Goal: Task Accomplishment & Management: Manage account settings

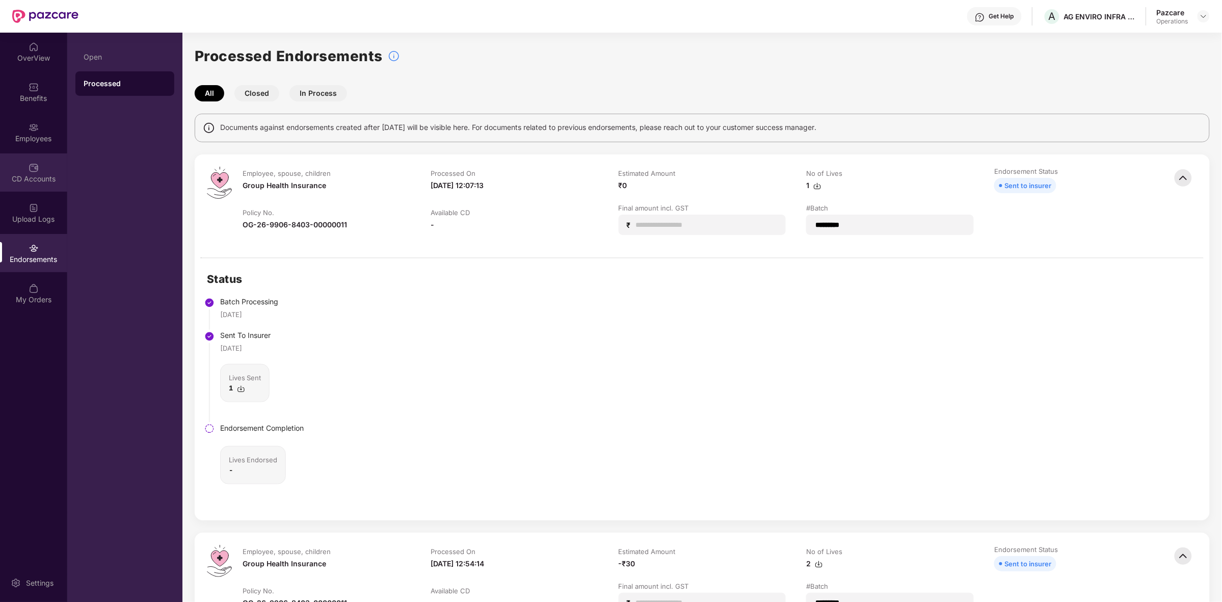
click at [30, 177] on div "CD Accounts" at bounding box center [33, 179] width 67 height 10
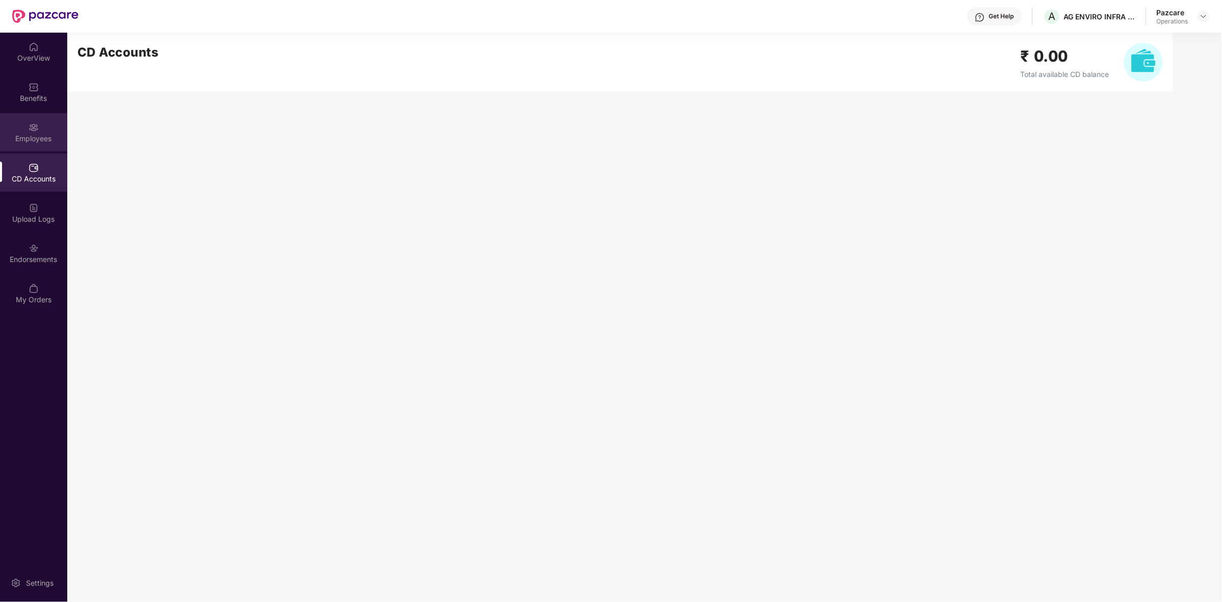
click at [31, 143] on div "Employees" at bounding box center [33, 138] width 67 height 10
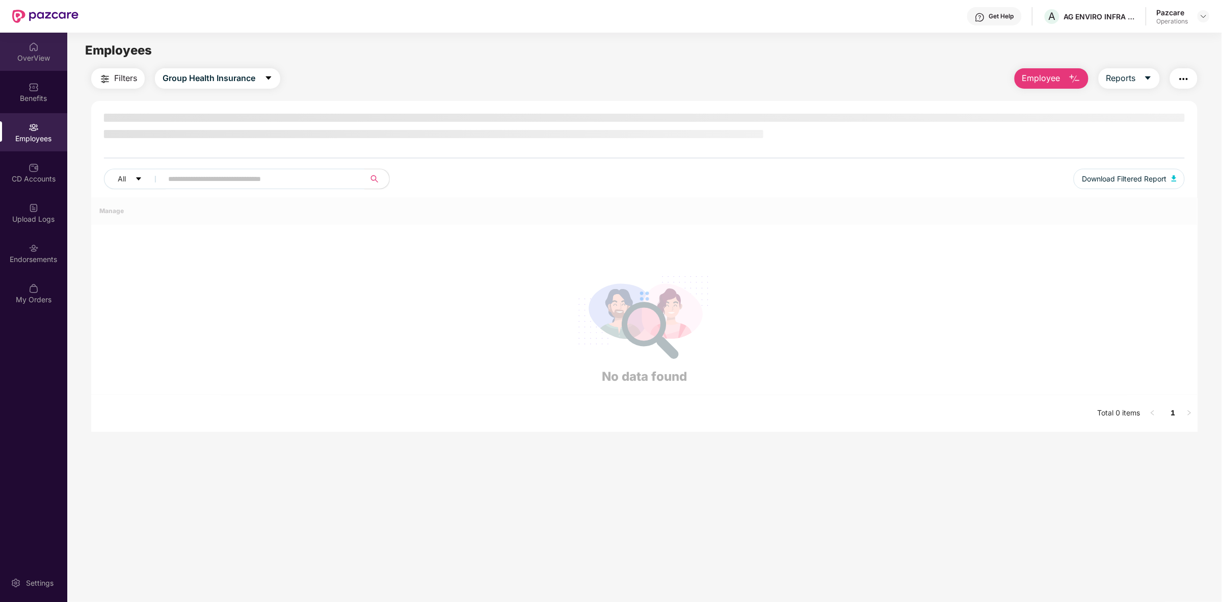
click at [32, 47] on img at bounding box center [34, 47] width 10 height 10
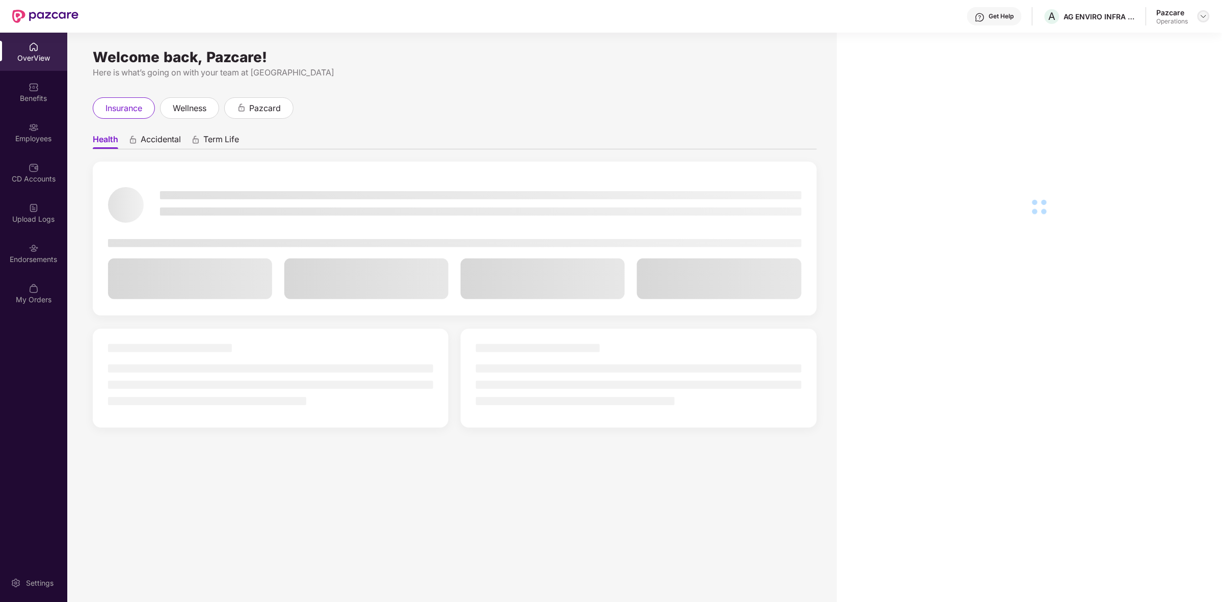
click at [1204, 15] on img at bounding box center [1203, 16] width 8 height 8
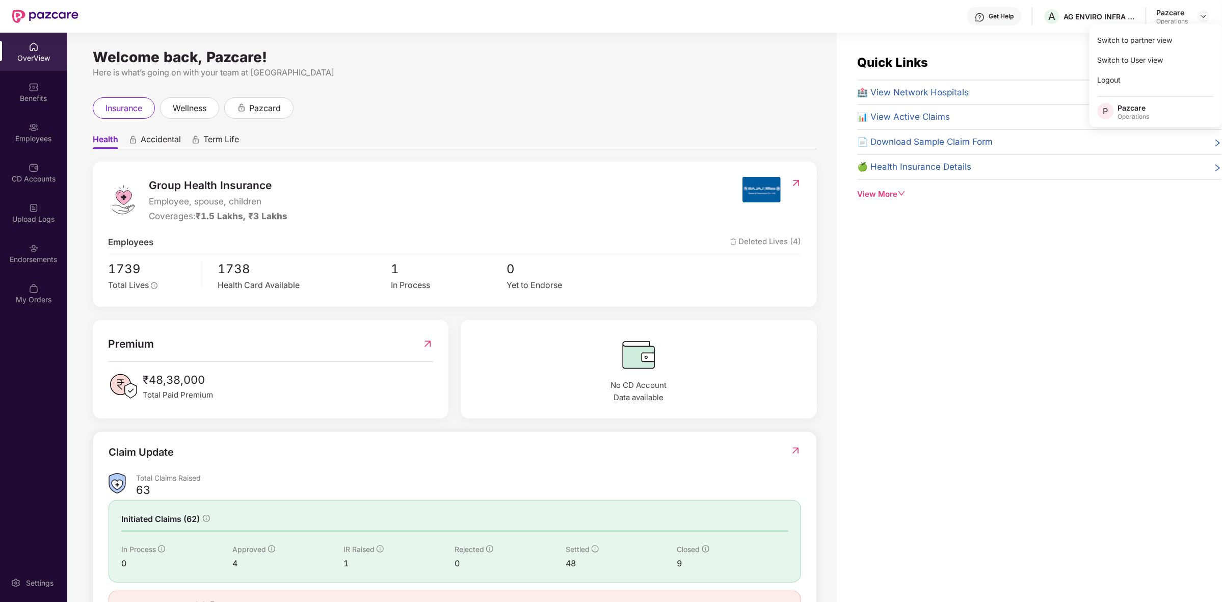
click at [607, 169] on div "Group Health Insurance Employee, spouse, children Coverages: ₹1.5 Lakhs, ₹3 Lak…" at bounding box center [455, 234] width 724 height 145
click at [631, 381] on span "No CD Account Data available" at bounding box center [638, 391] width 325 height 24
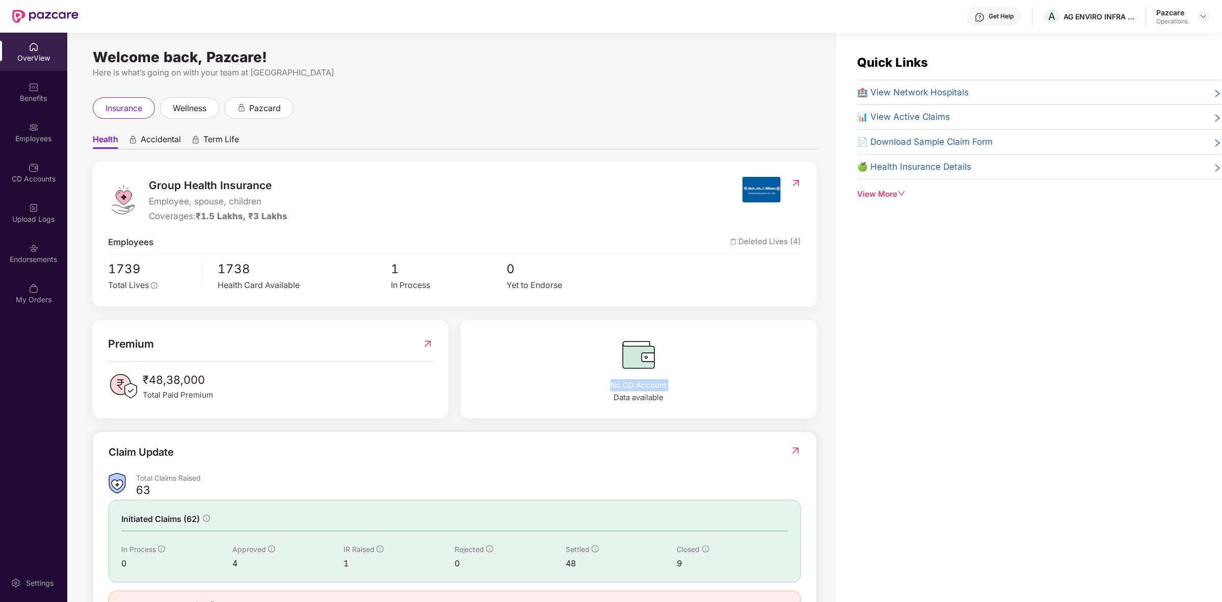
click at [727, 362] on img at bounding box center [638, 354] width 325 height 39
click at [1208, 14] on img at bounding box center [1203, 16] width 8 height 8
click at [1147, 39] on div "Switch to partner view" at bounding box center [1155, 40] width 132 height 20
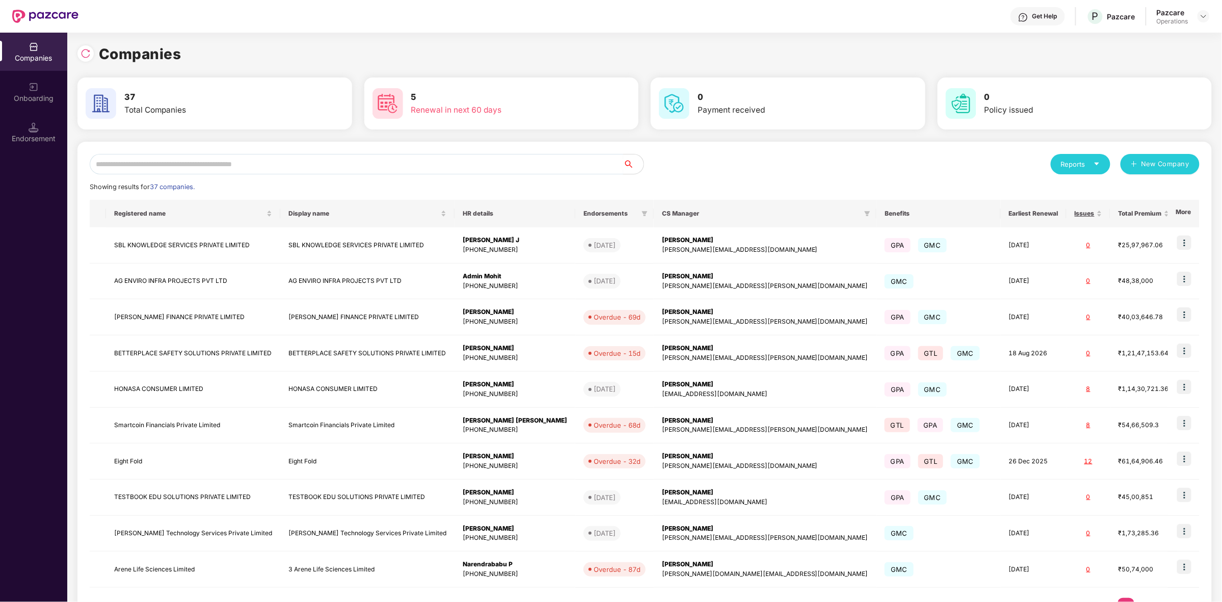
click at [146, 162] on input "text" at bounding box center [356, 164] width 533 height 20
type input "*"
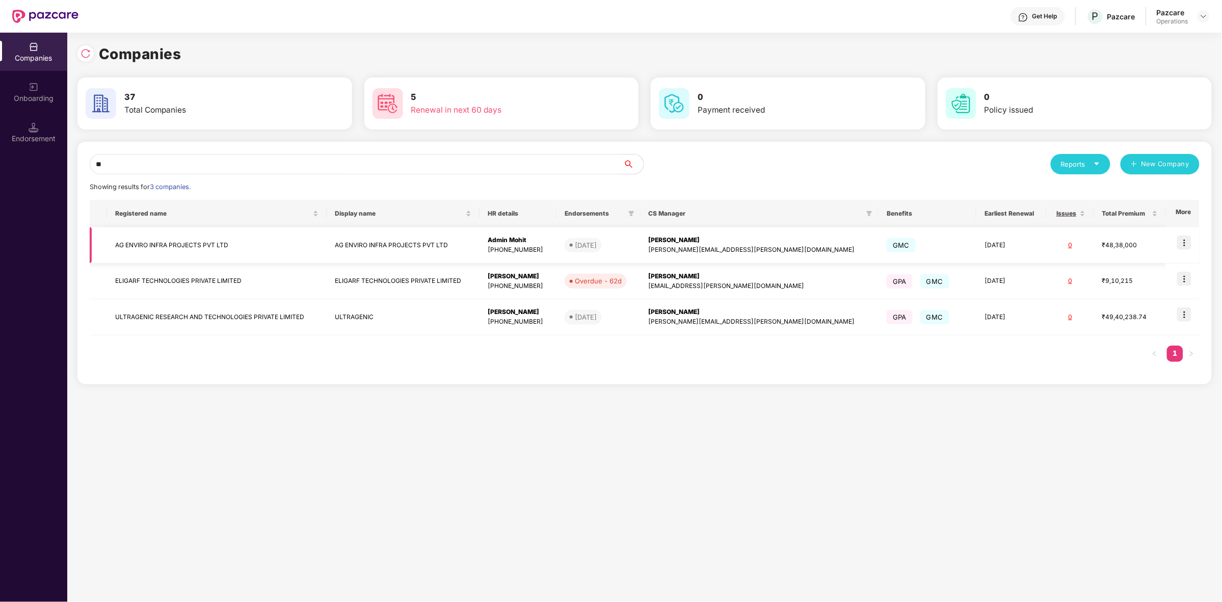
type input "**"
click at [136, 241] on td "AG ENVIRO INFRA PROJECTS PVT LTD" at bounding box center [217, 245] width 220 height 36
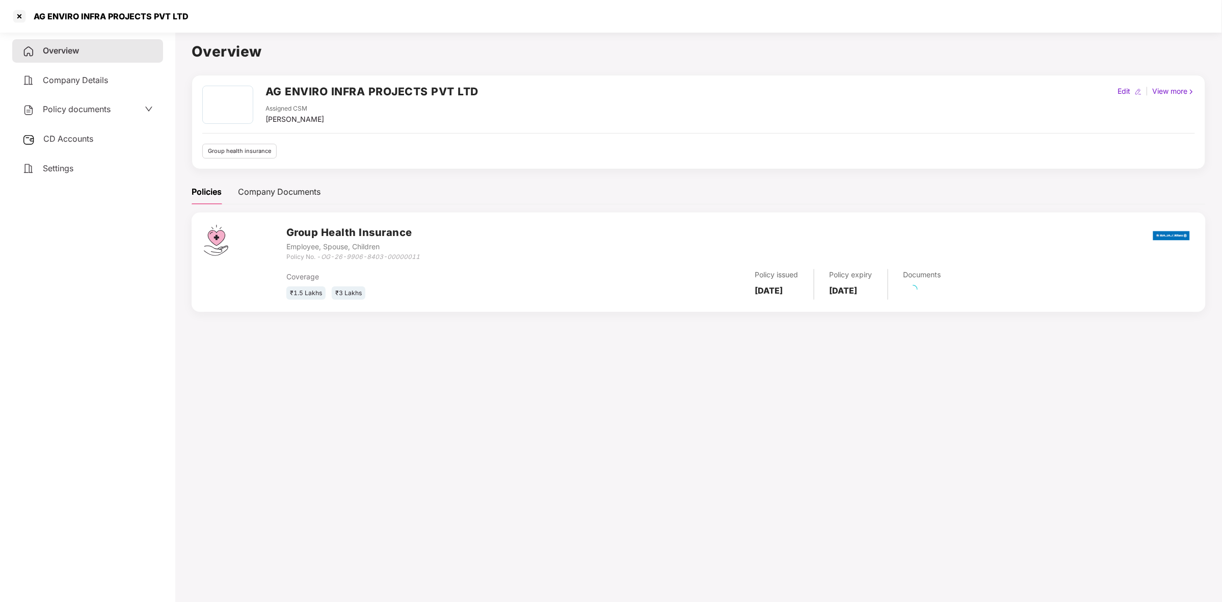
click at [88, 131] on div "CD Accounts" at bounding box center [87, 138] width 151 height 23
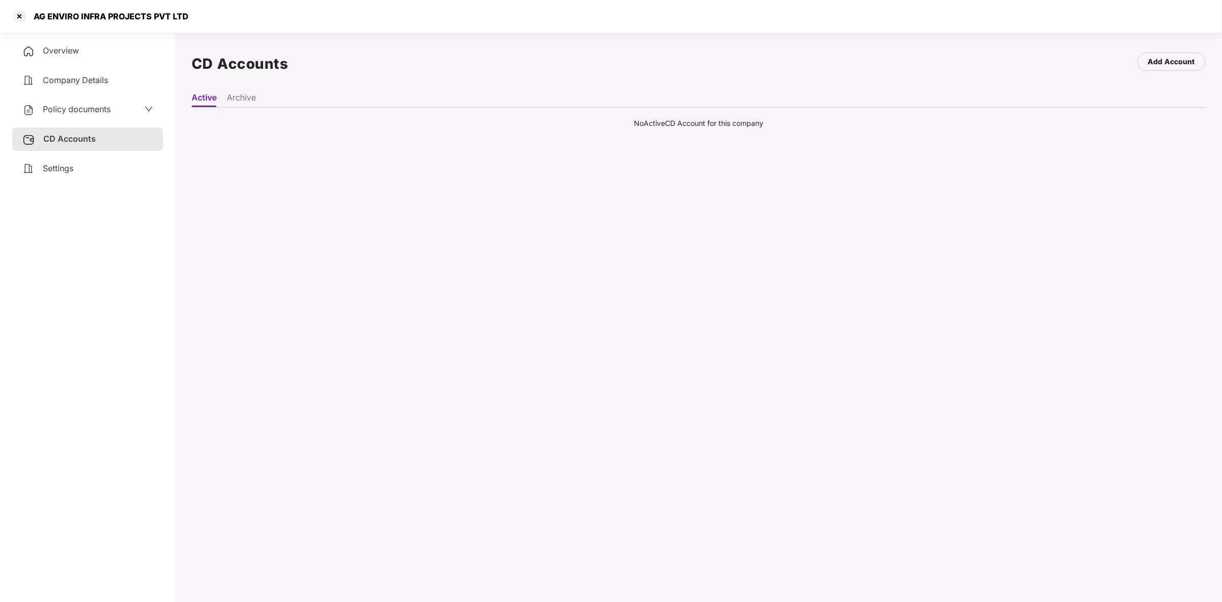
click at [248, 95] on li "Archive" at bounding box center [241, 99] width 29 height 15
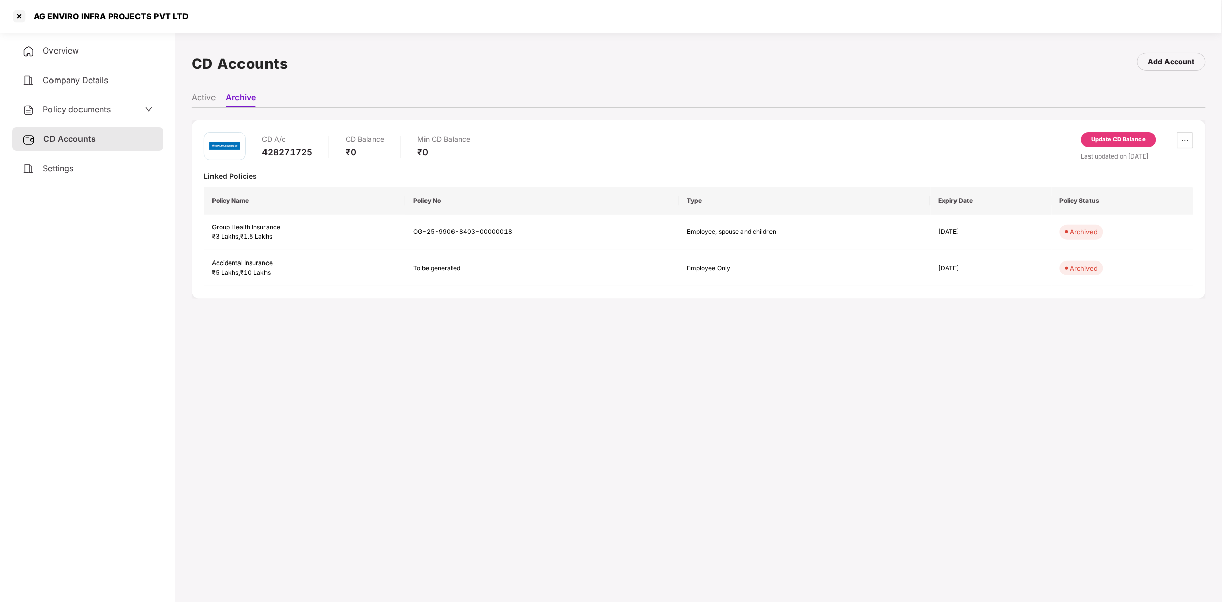
click at [190, 95] on main "CD Accounts Add Account Active Archive CD A/c 428271725 CD Balance ₹0 Min CD Ba…" at bounding box center [698, 329] width 1047 height 602
click at [198, 95] on li "Active" at bounding box center [204, 99] width 24 height 15
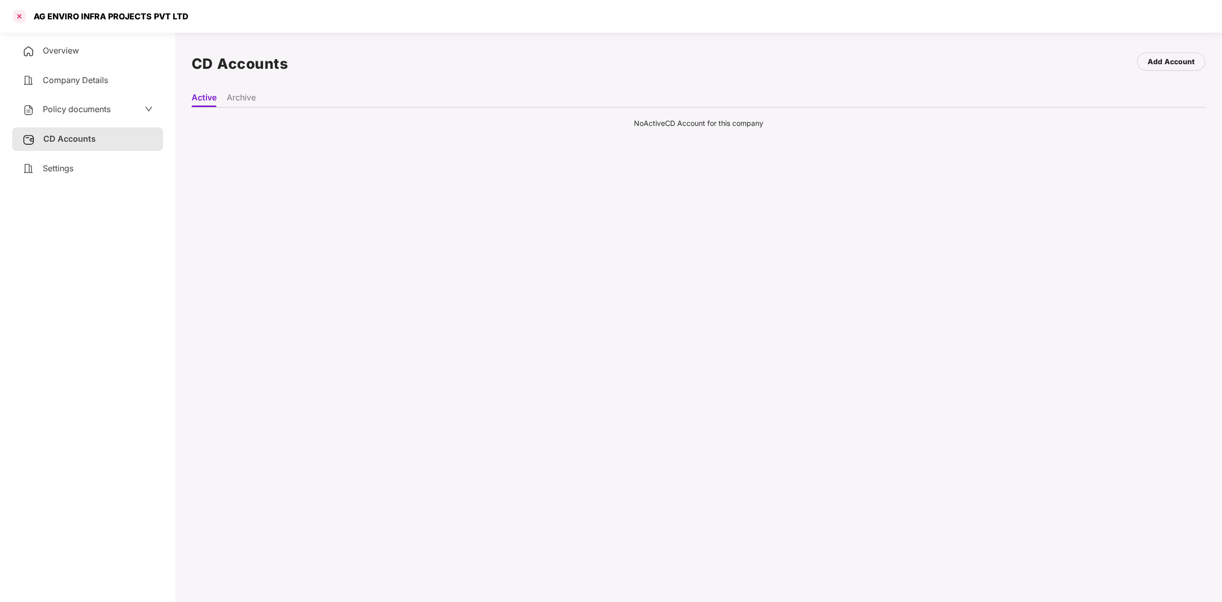
click at [20, 16] on div at bounding box center [19, 16] width 16 height 16
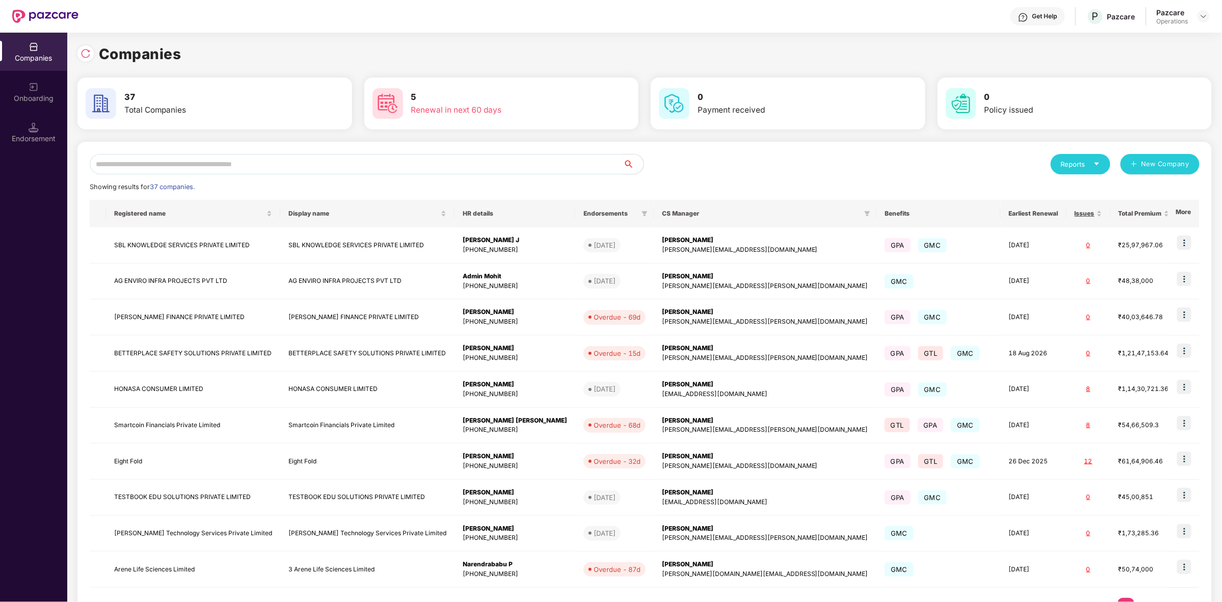
click at [247, 167] on input "text" at bounding box center [356, 164] width 533 height 20
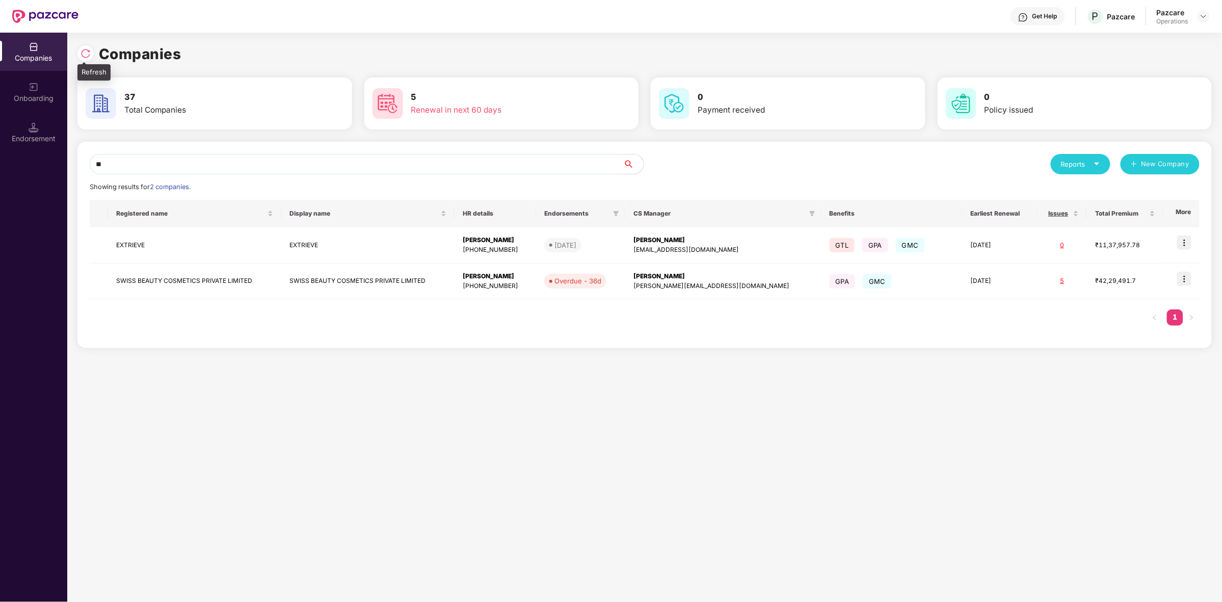
click at [94, 57] on div at bounding box center [87, 52] width 21 height 19
click at [85, 55] on img at bounding box center [86, 53] width 10 height 10
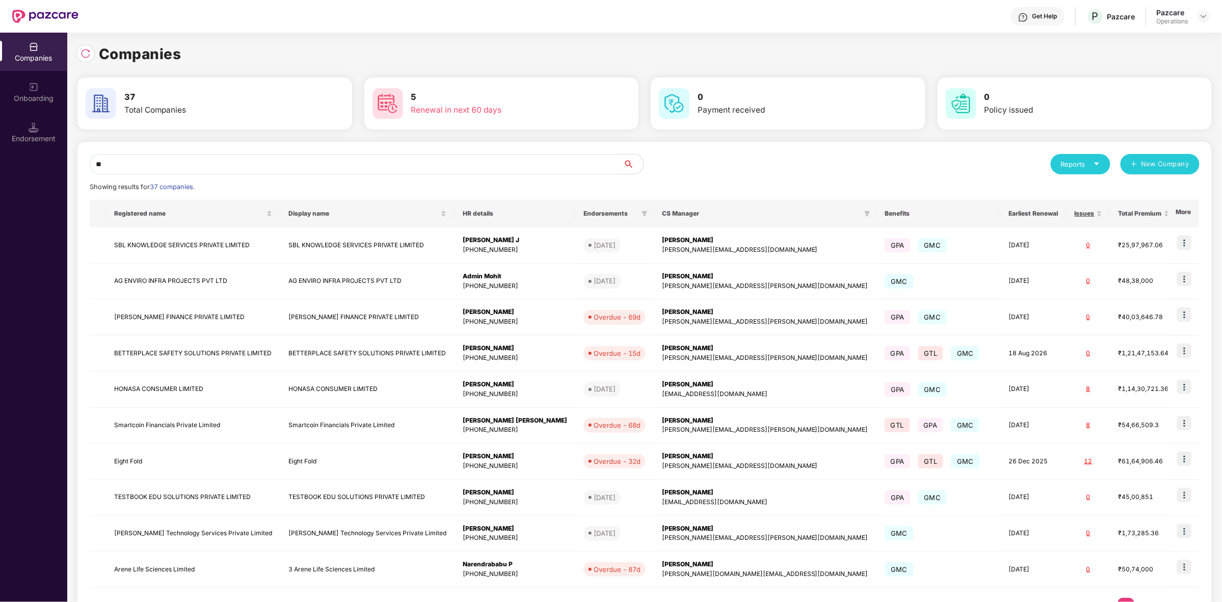
click at [169, 166] on input "**" at bounding box center [356, 164] width 533 height 20
type input "*"
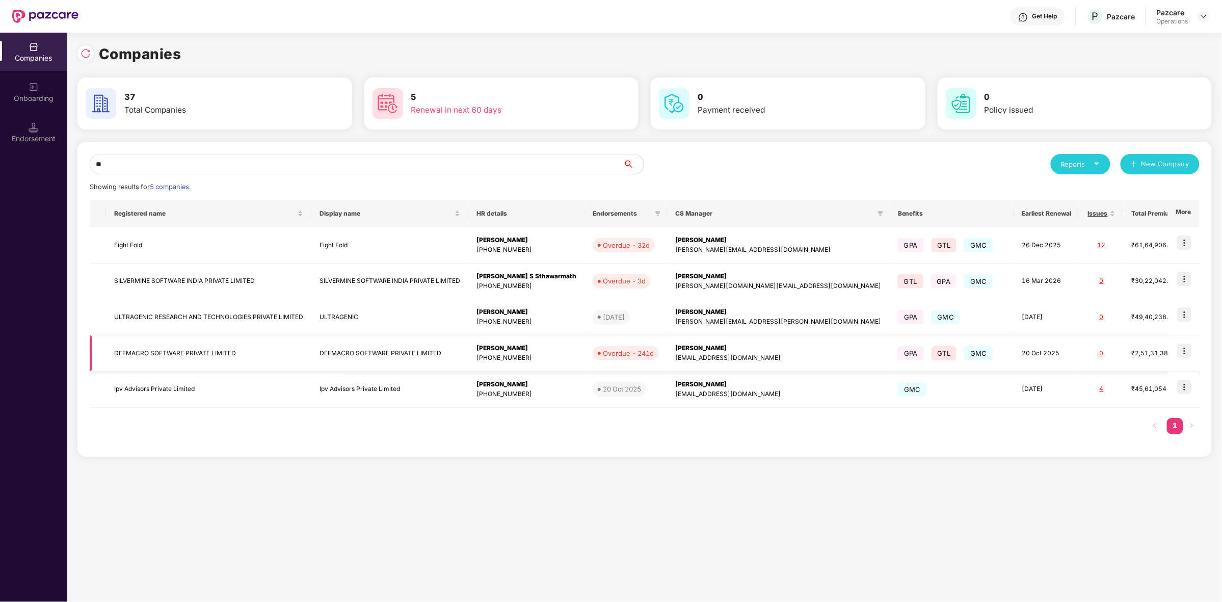
type input "**"
click at [1186, 352] on img at bounding box center [1184, 350] width 14 height 14
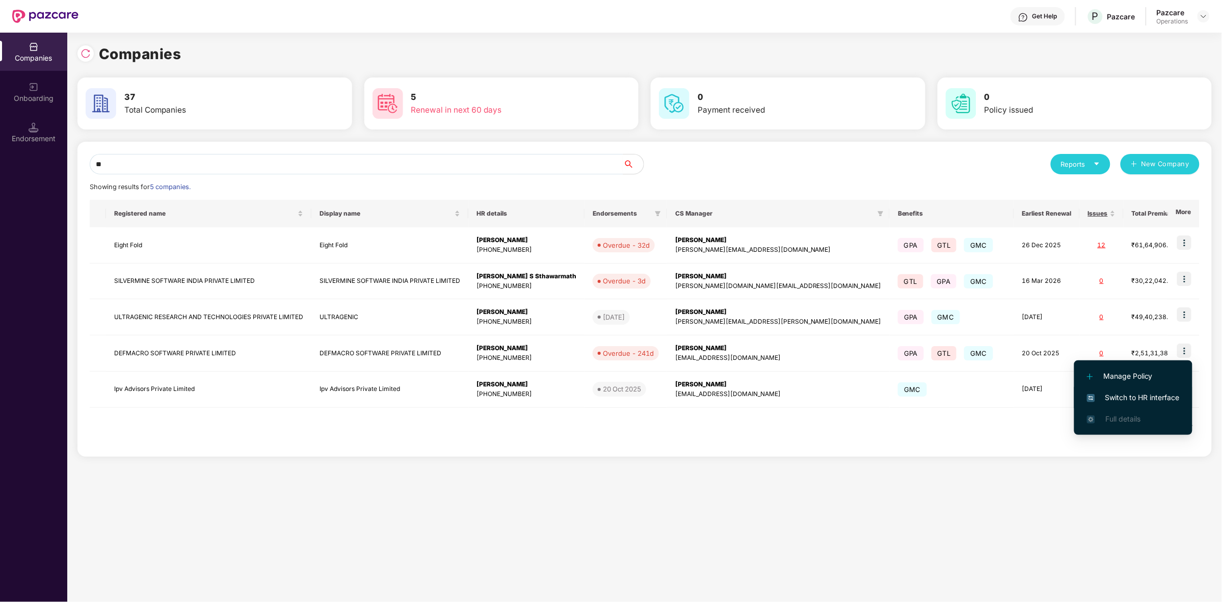
click at [1114, 398] on span "Switch to HR interface" at bounding box center [1133, 397] width 93 height 11
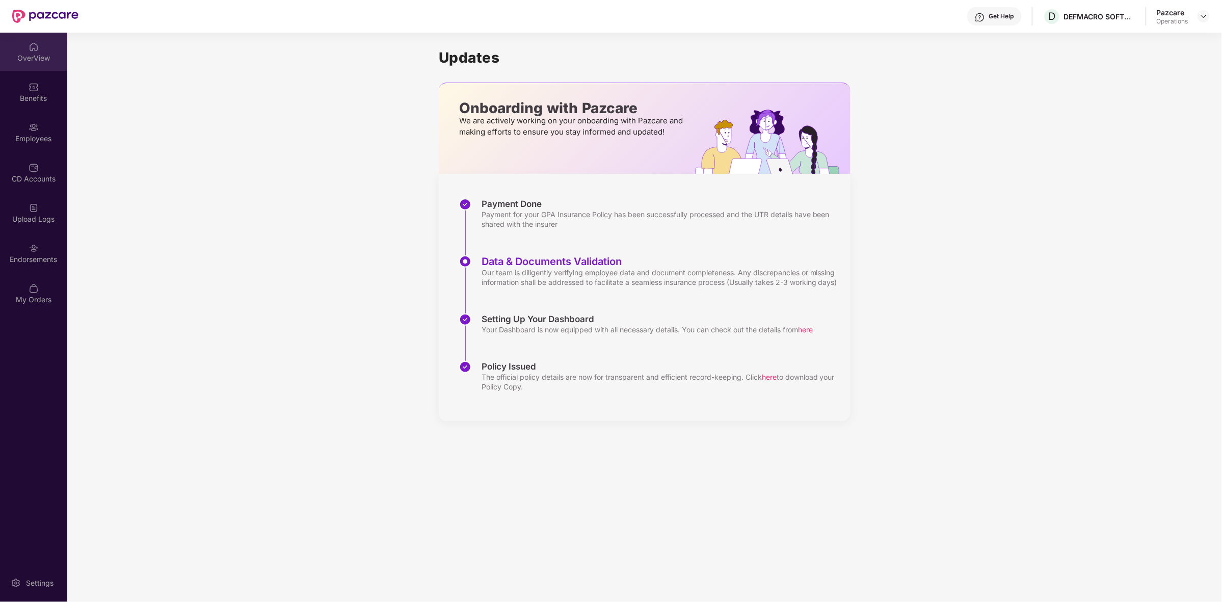
click at [36, 69] on div "OverView" at bounding box center [33, 52] width 67 height 38
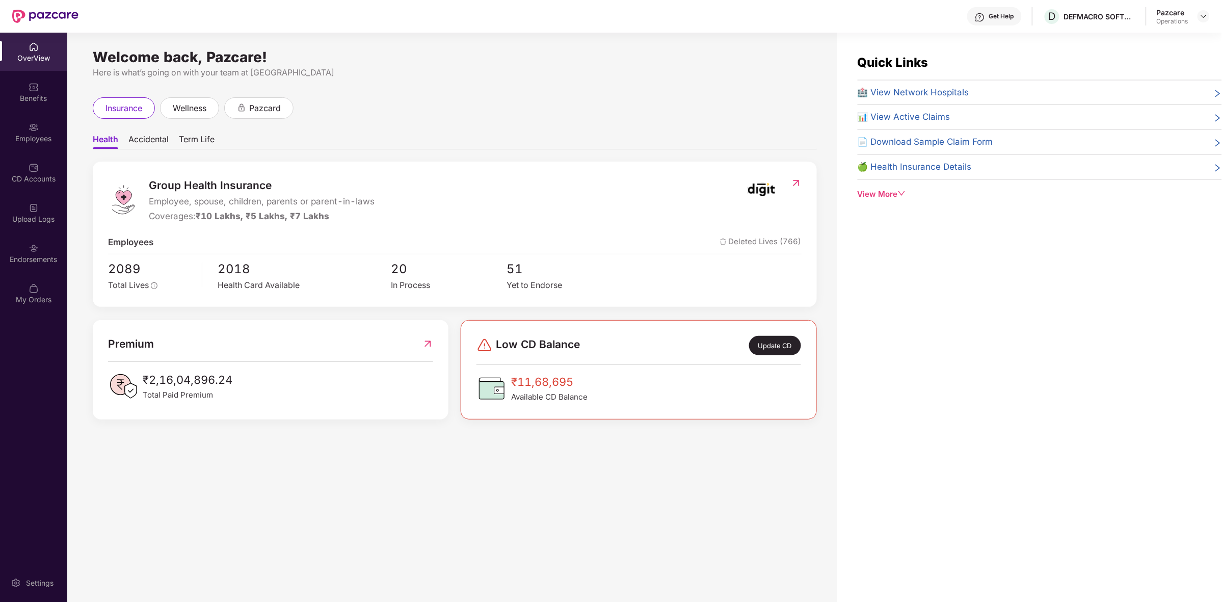
click at [161, 138] on span "Accidental" at bounding box center [148, 141] width 40 height 15
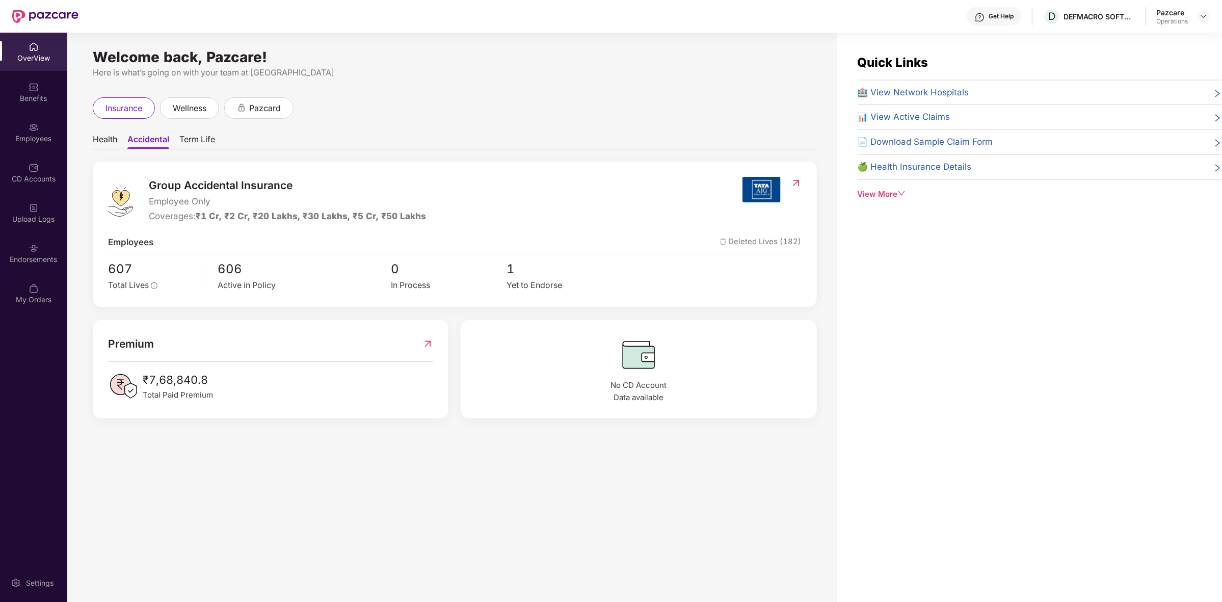
click at [208, 139] on span "Term Life" at bounding box center [197, 141] width 36 height 15
click at [120, 138] on ul "Health Accidental Term Life" at bounding box center [455, 139] width 724 height 20
click at [105, 139] on span "Health" at bounding box center [105, 141] width 24 height 15
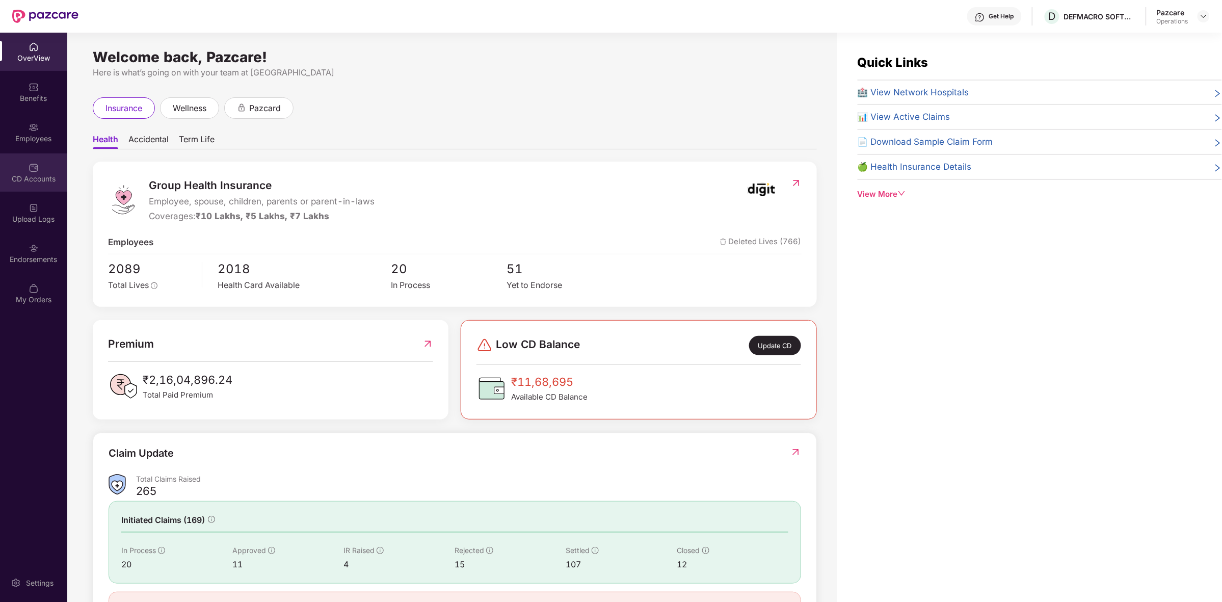
click at [44, 181] on div "CD Accounts" at bounding box center [33, 179] width 67 height 10
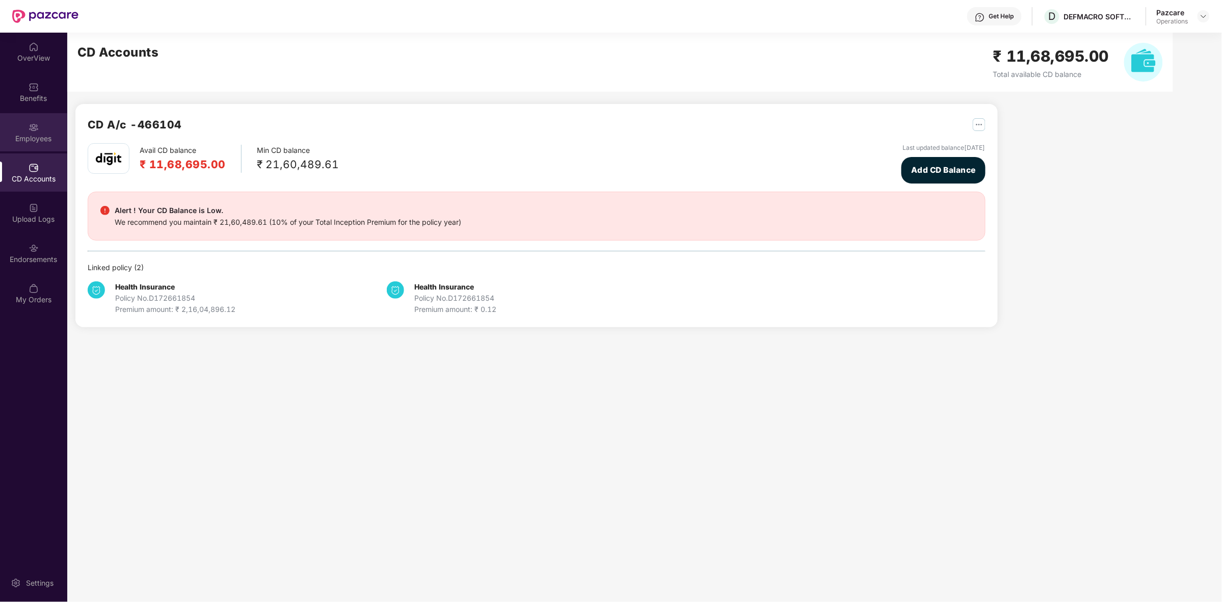
click at [39, 146] on div "Employees" at bounding box center [33, 132] width 67 height 38
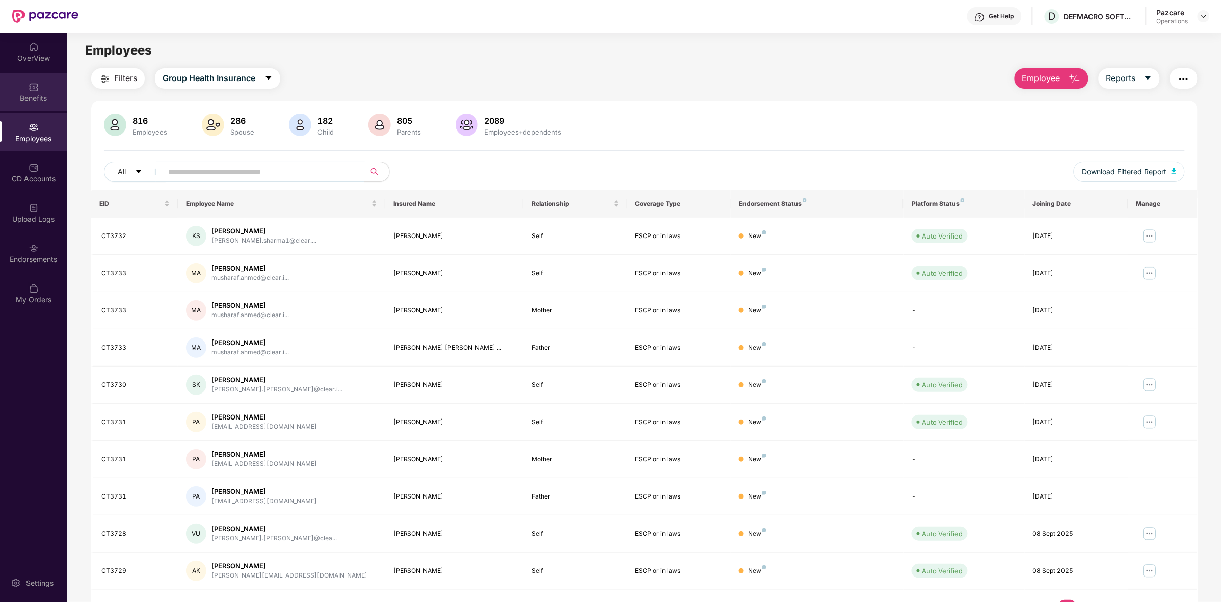
click at [31, 95] on div "Benefits" at bounding box center [33, 98] width 67 height 10
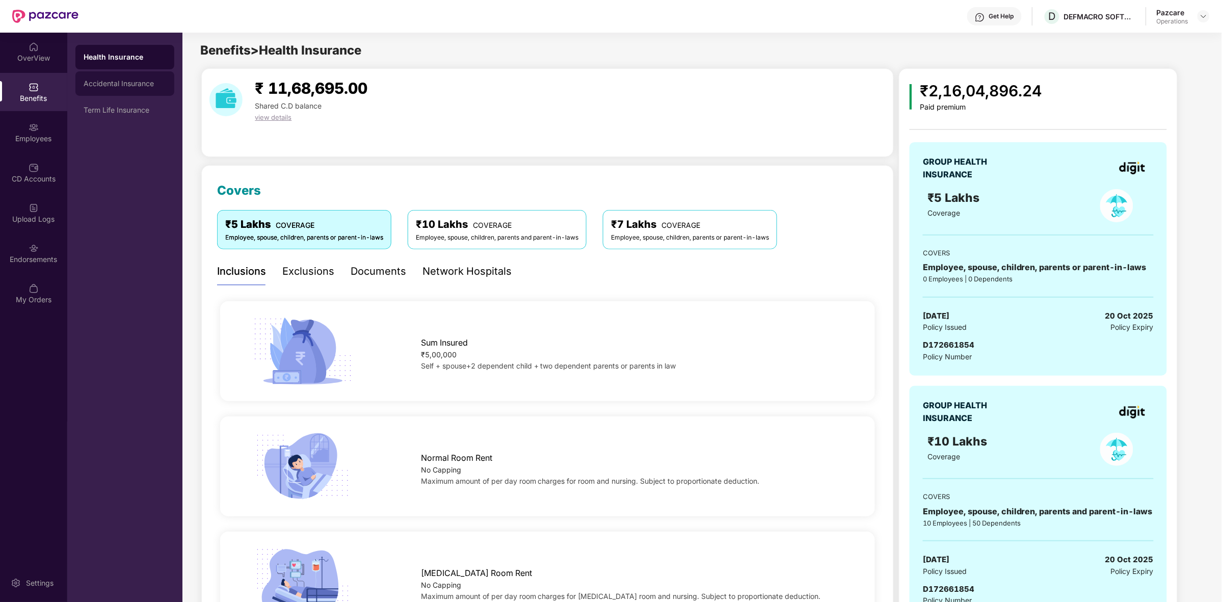
click at [121, 79] on div "Accidental Insurance" at bounding box center [125, 83] width 83 height 8
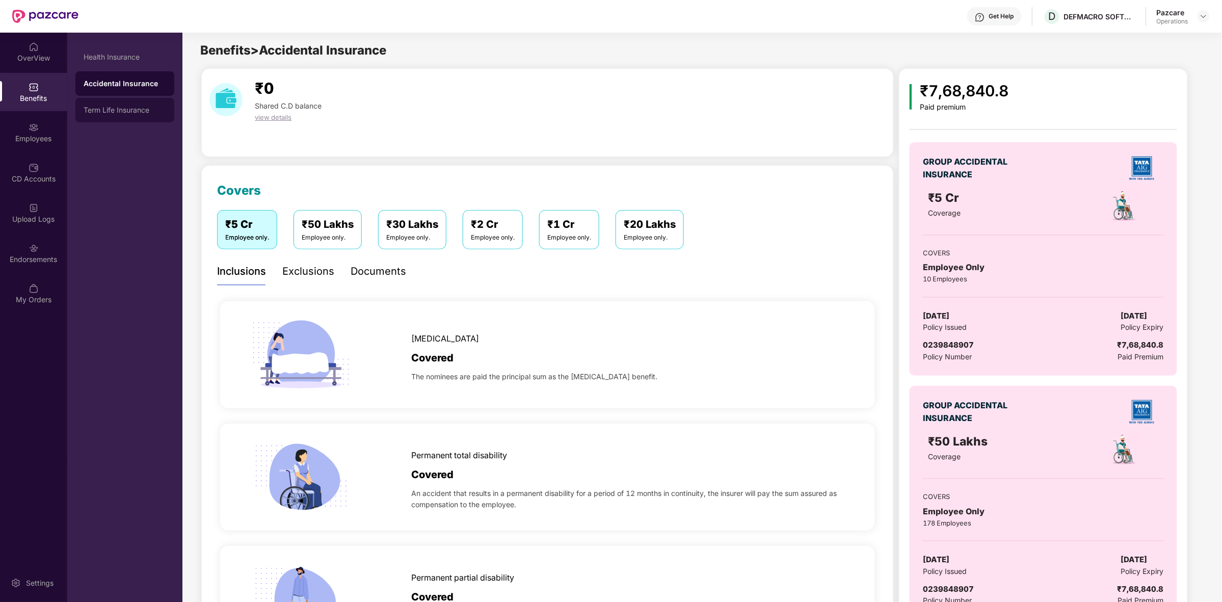
click at [121, 104] on div "Term Life Insurance" at bounding box center [124, 110] width 99 height 24
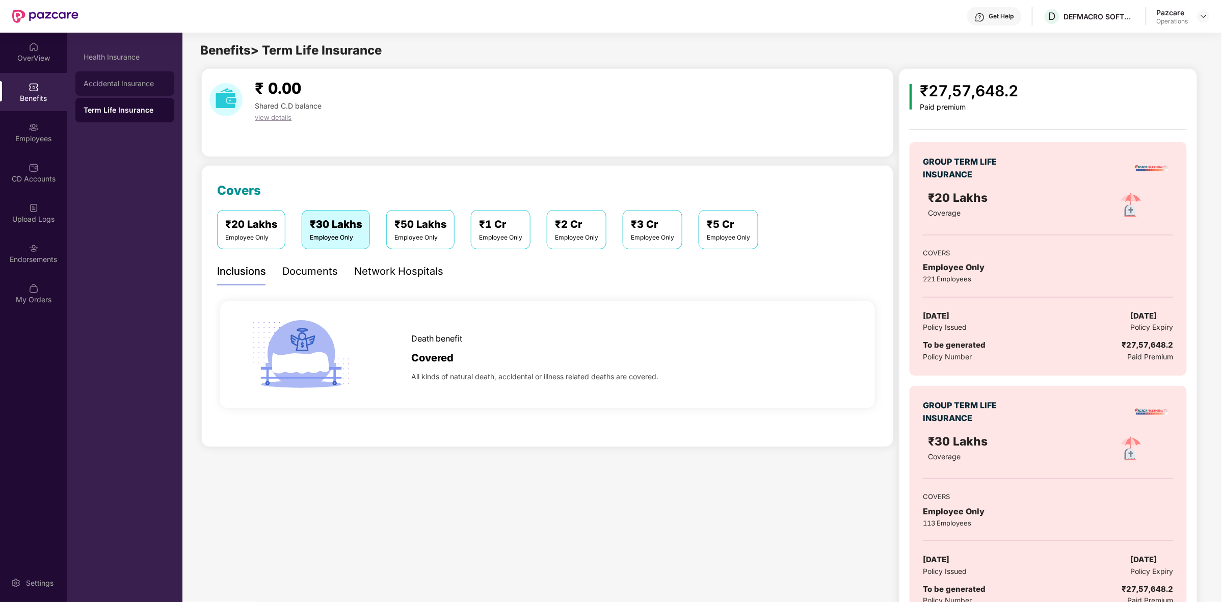
click at [131, 87] on div "Accidental Insurance" at bounding box center [125, 83] width 83 height 8
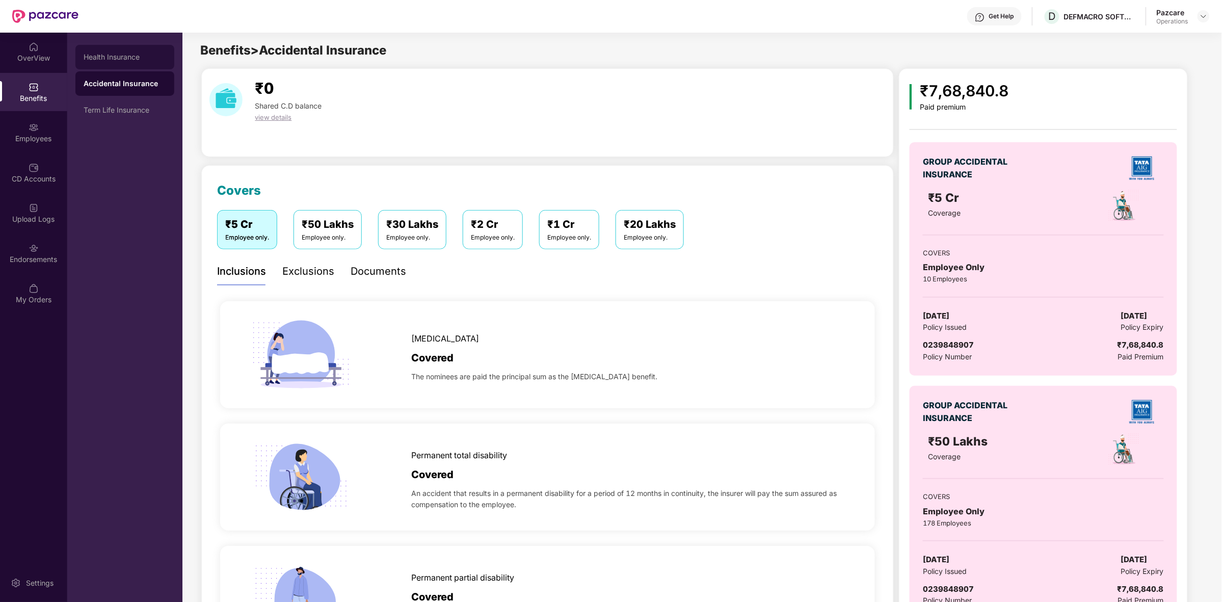
click at [146, 56] on div "Health Insurance" at bounding box center [125, 57] width 83 height 8
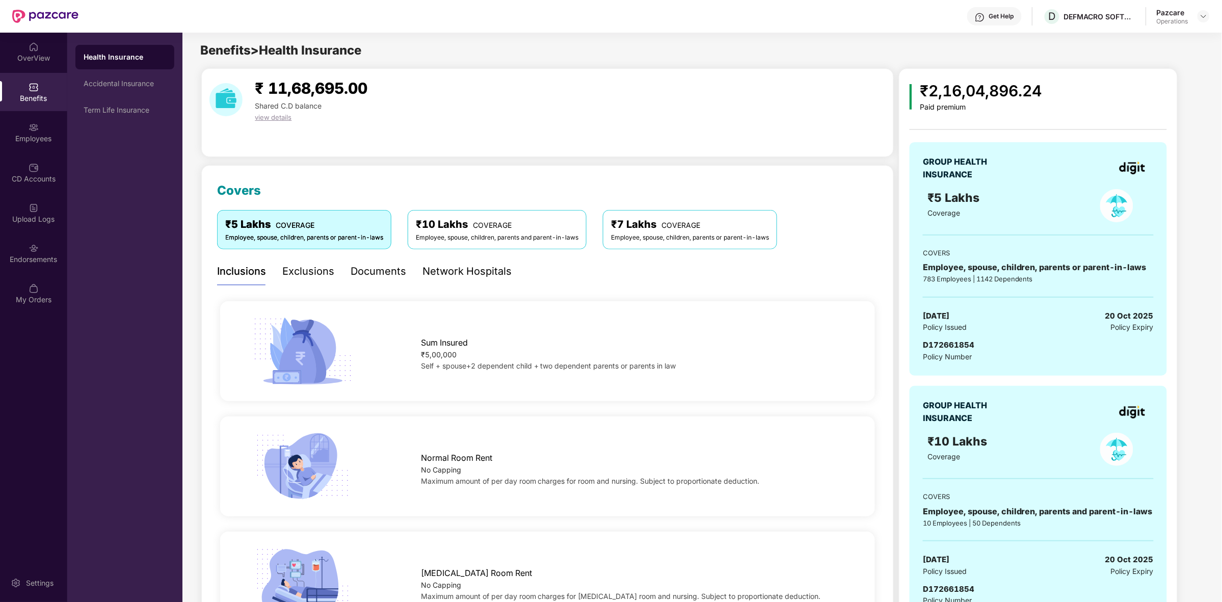
click at [488, 238] on div "Employee, spouse, children, parents and parent-in-laws" at bounding box center [497, 238] width 163 height 10
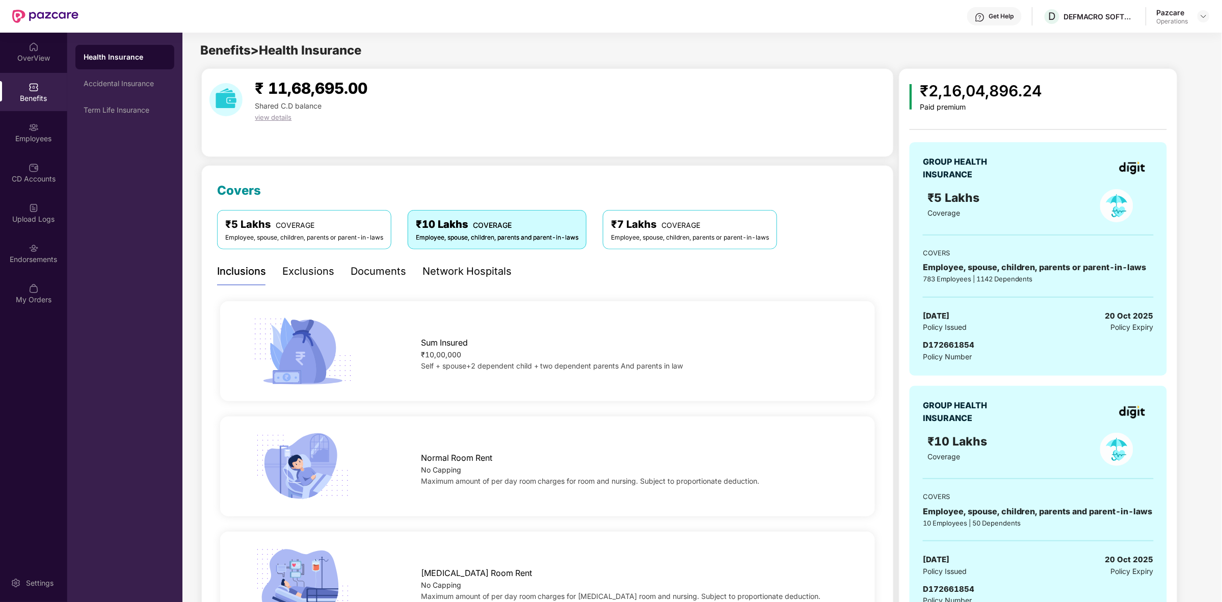
click at [690, 229] on span "COVERAGE" at bounding box center [680, 225] width 39 height 9
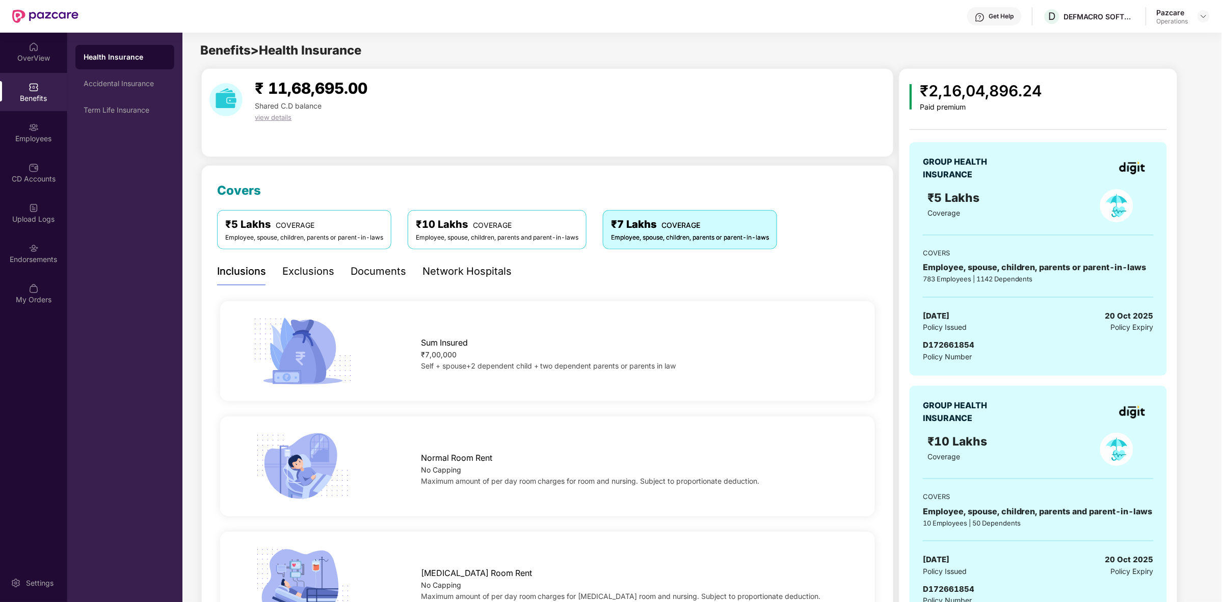
click at [378, 233] on div "Employee, spouse, children, parents or parent-in-laws" at bounding box center [304, 238] width 158 height 10
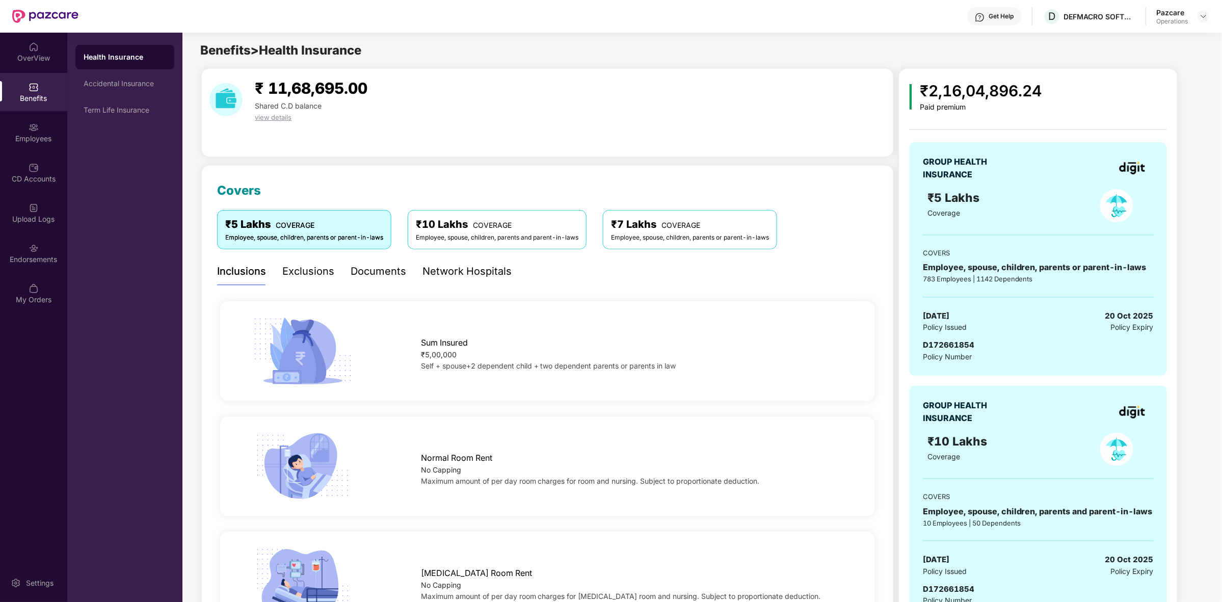
click at [498, 224] on span "COVERAGE" at bounding box center [492, 225] width 39 height 9
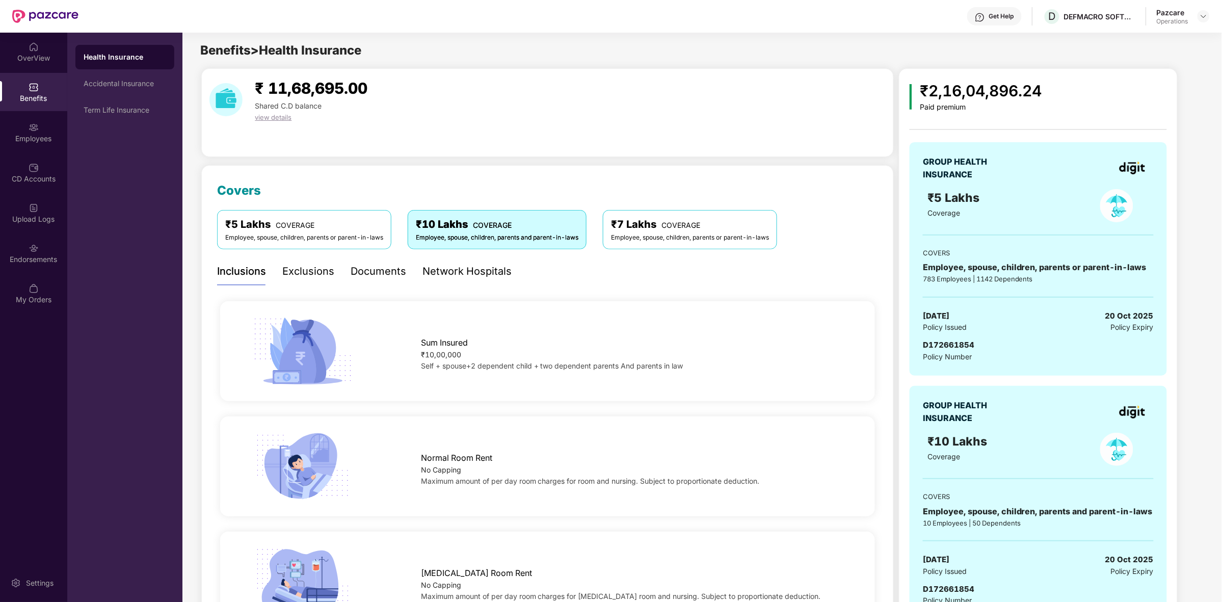
click at [674, 235] on div "Employee, spouse, children, parents or parent-in-laws" at bounding box center [690, 238] width 158 height 10
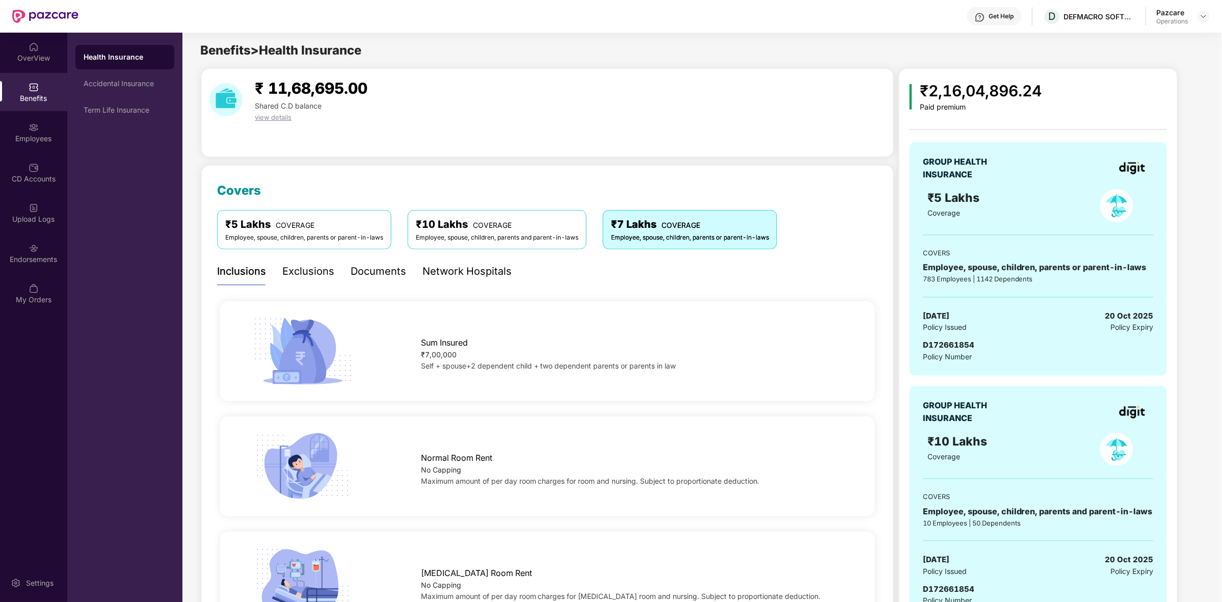
click at [568, 248] on div "₹10 Lakhs COVERAGE Employee, spouse, children, parents and parent-in-laws" at bounding box center [497, 229] width 179 height 39
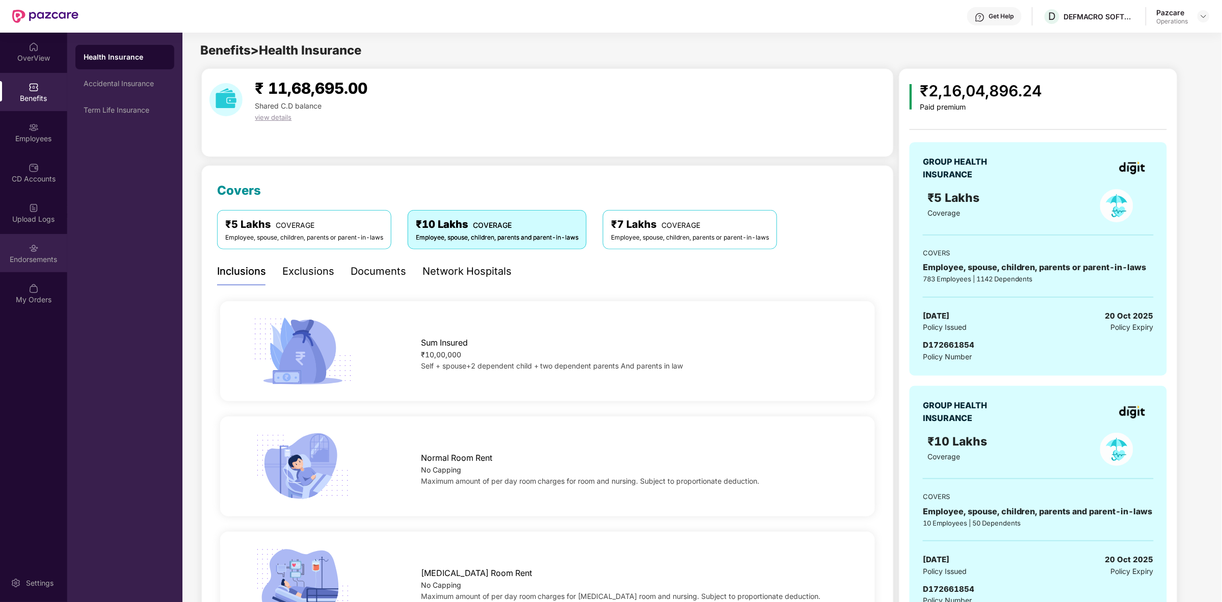
click at [34, 261] on div "Endorsements" at bounding box center [33, 259] width 67 height 10
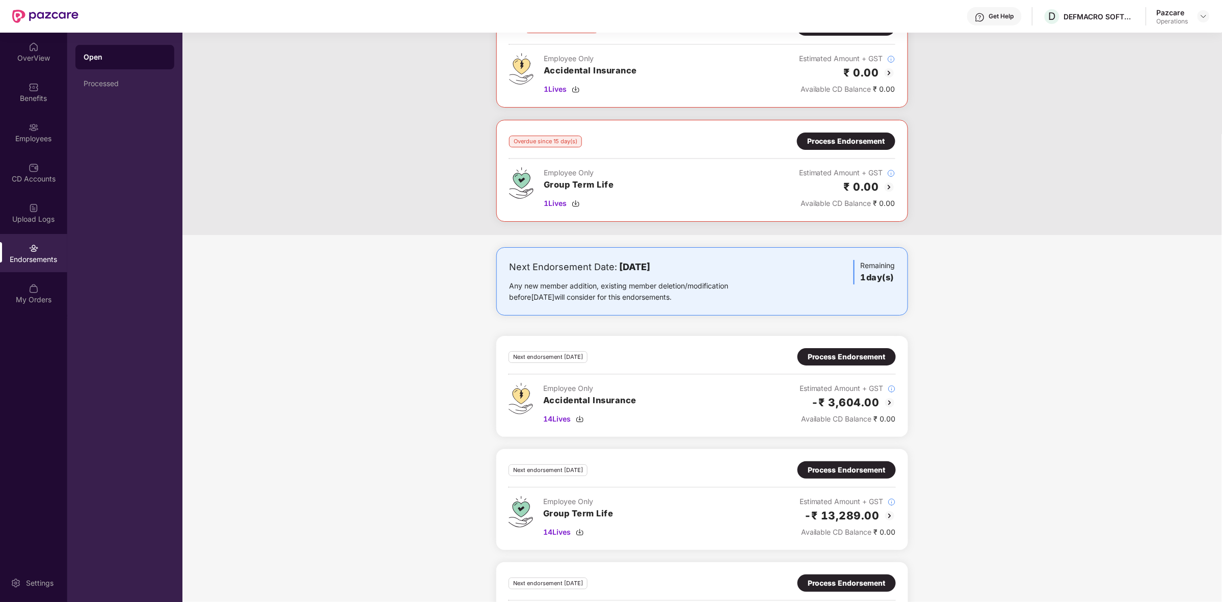
scroll to position [1452, 0]
click at [851, 147] on div "Process Endorsement" at bounding box center [846, 141] width 78 height 11
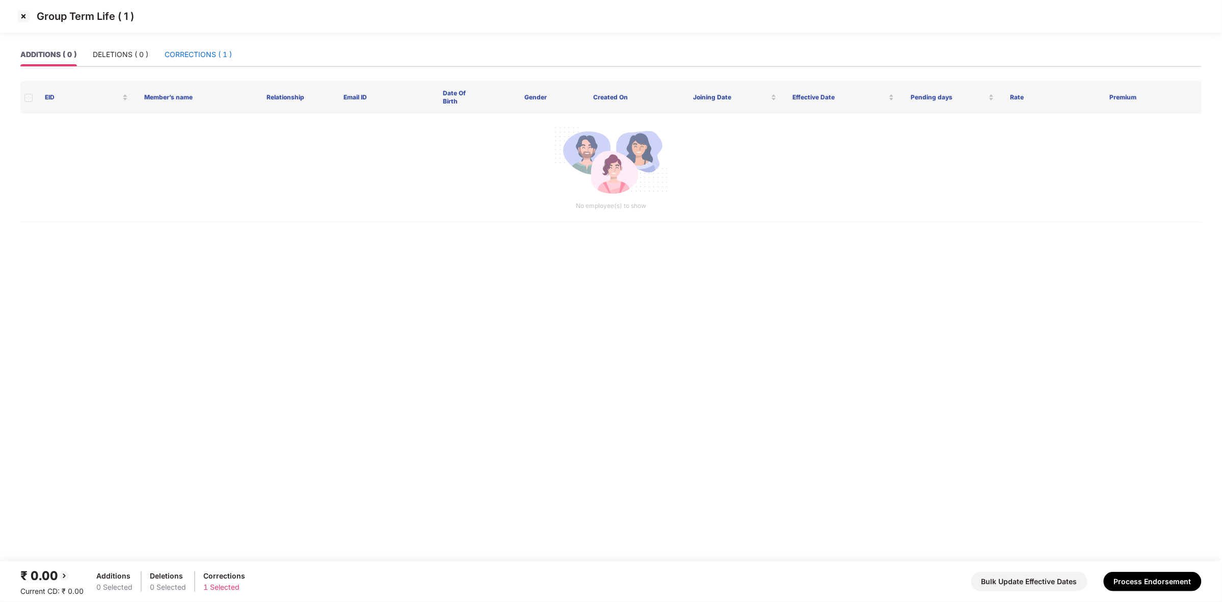
click at [221, 59] on div "CORRECTIONS ( 1 )" at bounding box center [198, 54] width 67 height 11
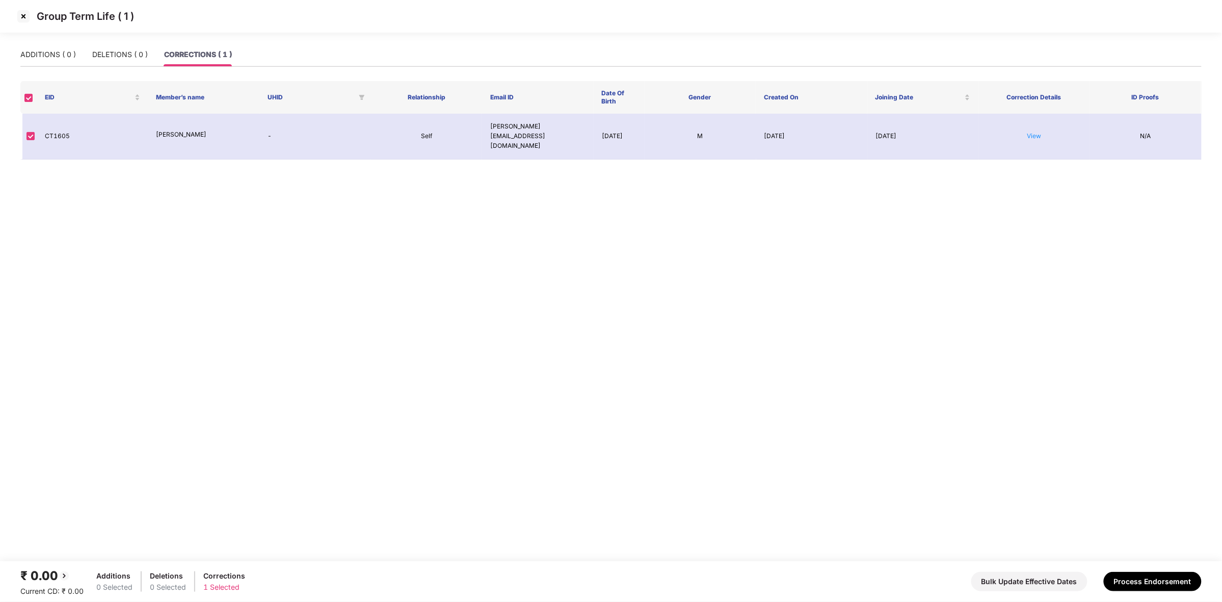
click at [14, 13] on div "Group Term Life ( 1 )" at bounding box center [611, 16] width 1222 height 33
click at [20, 15] on img at bounding box center [23, 16] width 16 height 16
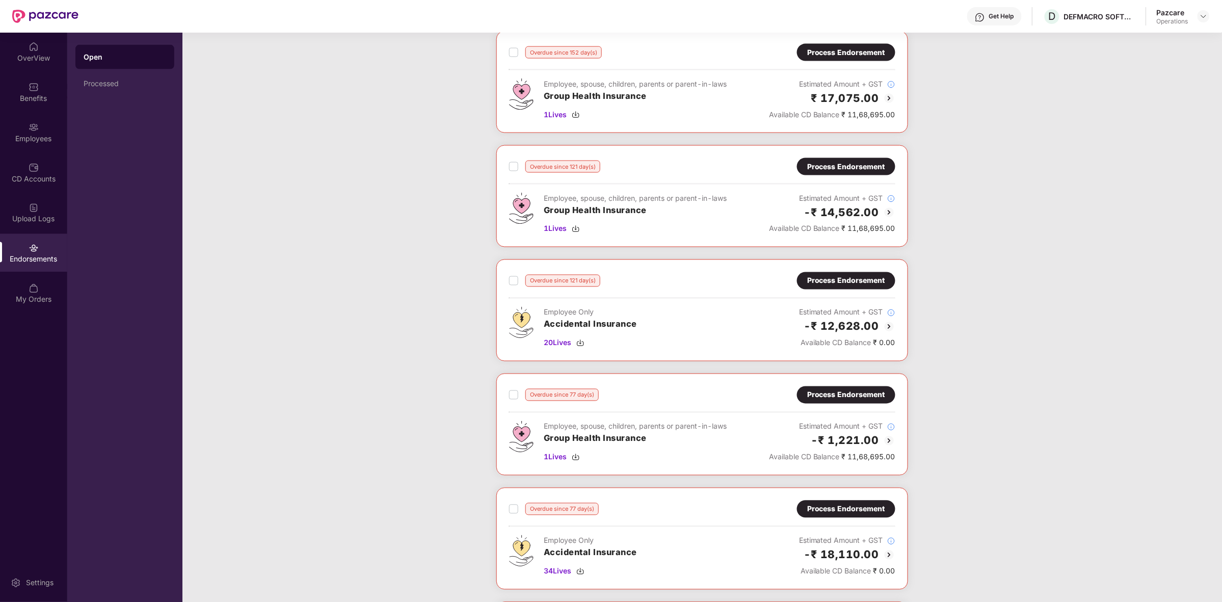
scroll to position [628, 0]
click at [811, 396] on div "Process Endorsement" at bounding box center [846, 395] width 78 height 11
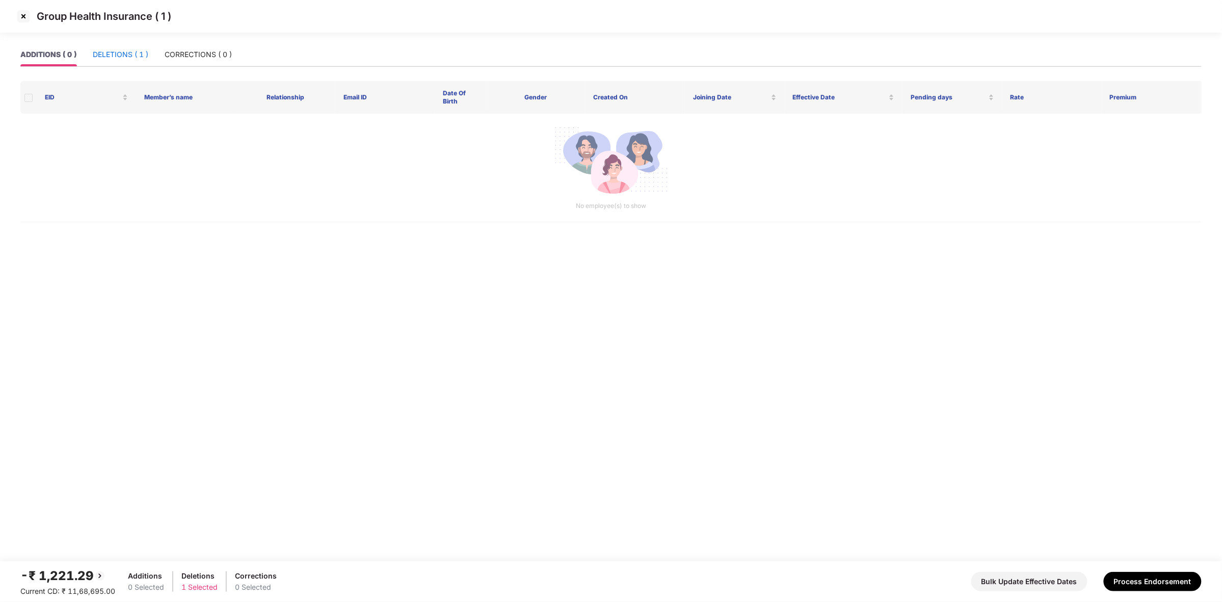
click at [113, 54] on div "DELETIONS ( 1 )" at bounding box center [121, 54] width 56 height 11
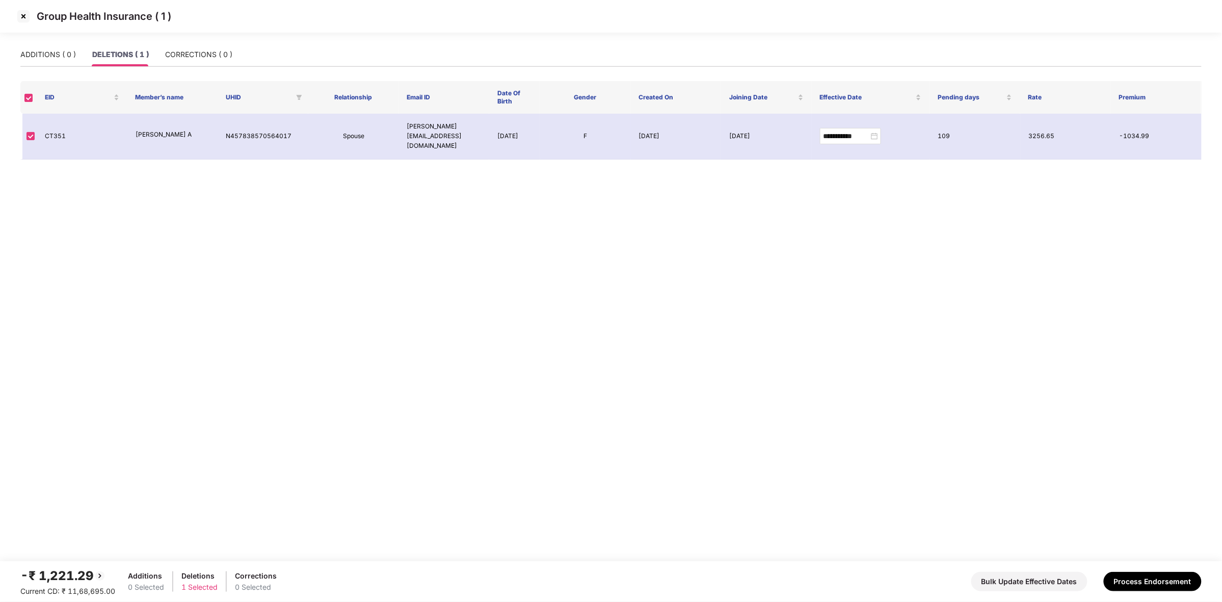
click at [24, 18] on img at bounding box center [23, 16] width 16 height 16
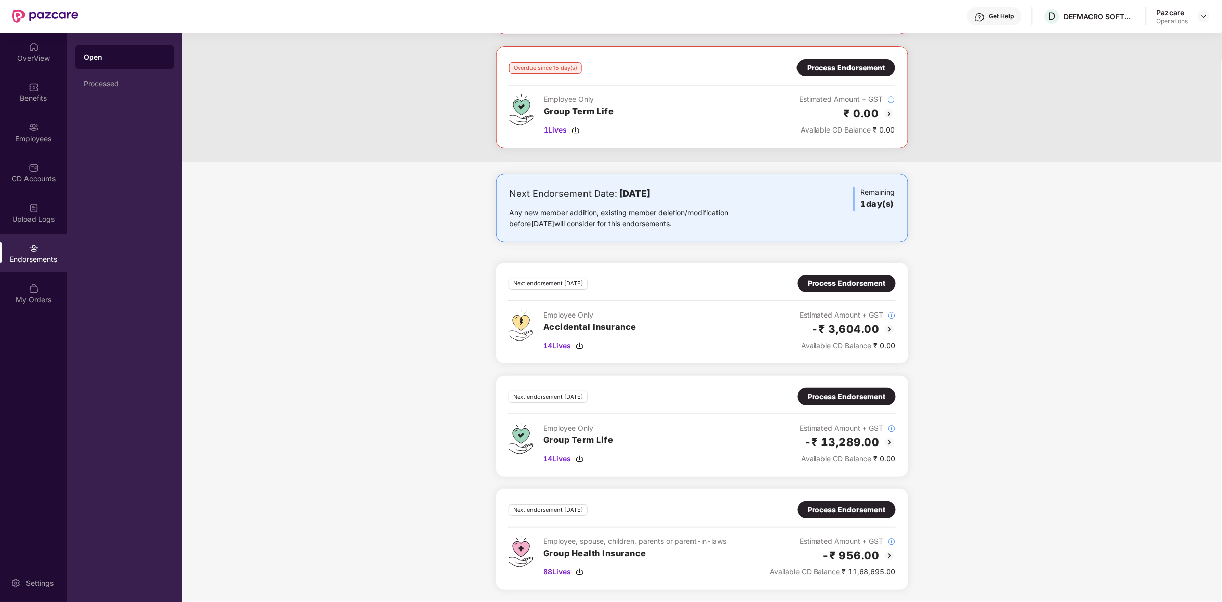
scroll to position [1533, 0]
click at [884, 551] on img at bounding box center [890, 555] width 12 height 12
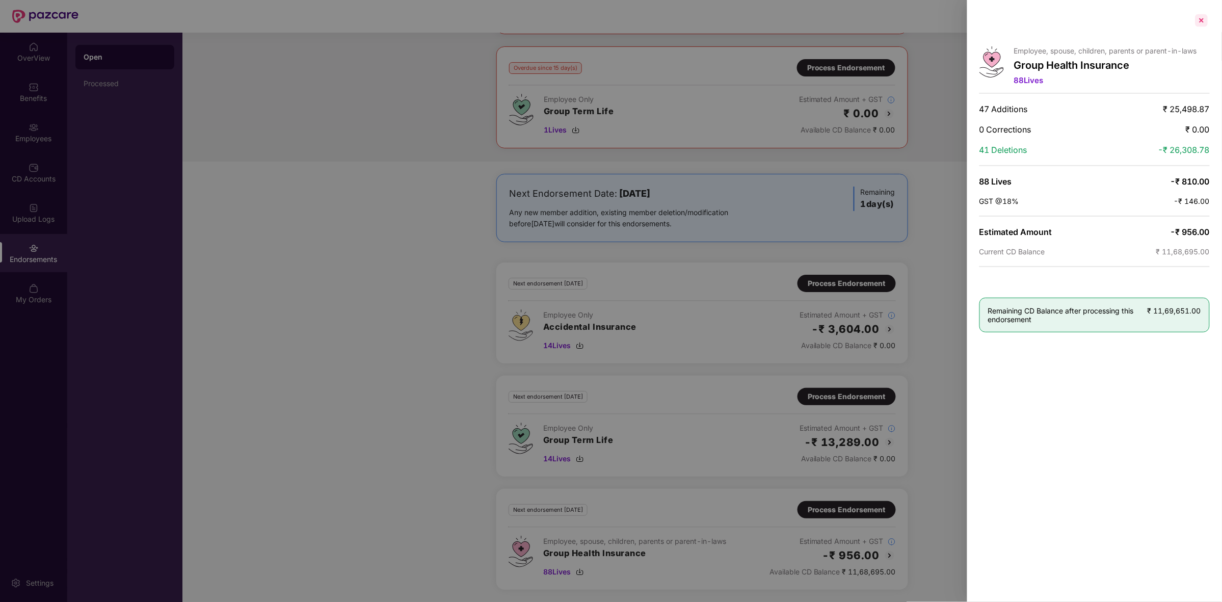
click at [1203, 20] on div at bounding box center [1201, 20] width 16 height 16
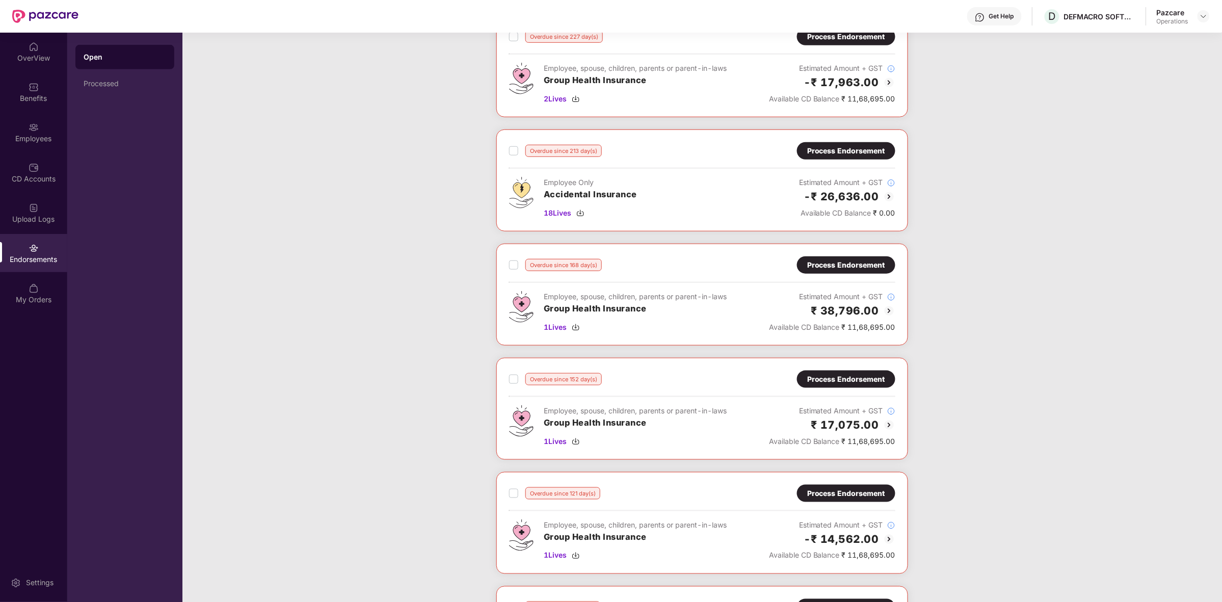
scroll to position [0, 0]
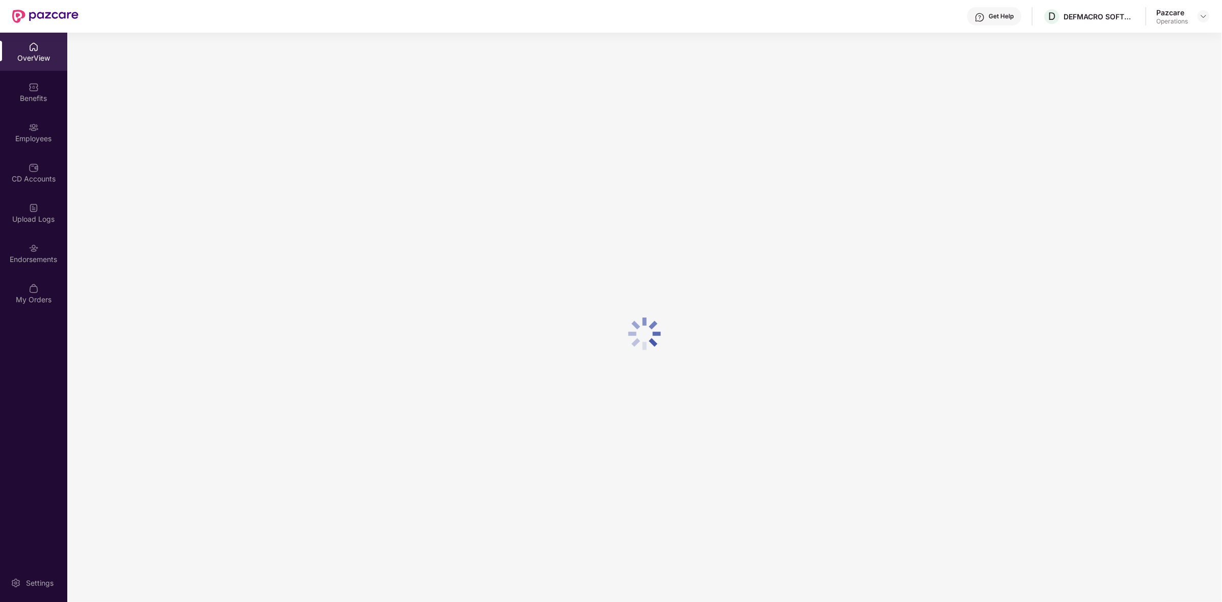
click at [307, 261] on div at bounding box center [644, 334] width 1155 height 602
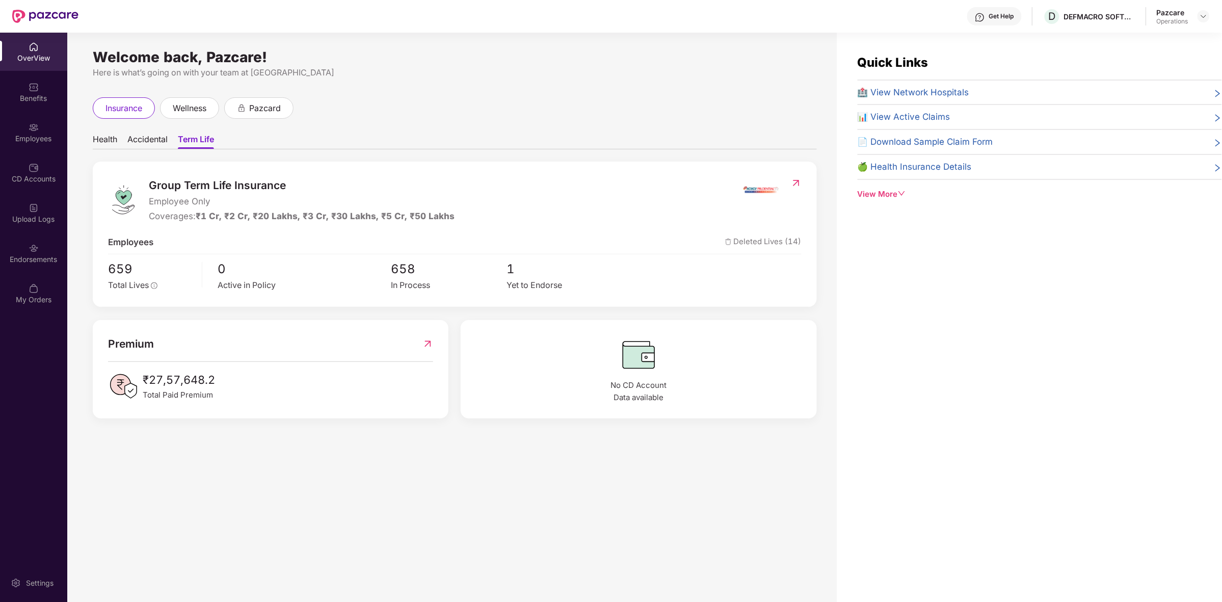
scroll to position [32, 0]
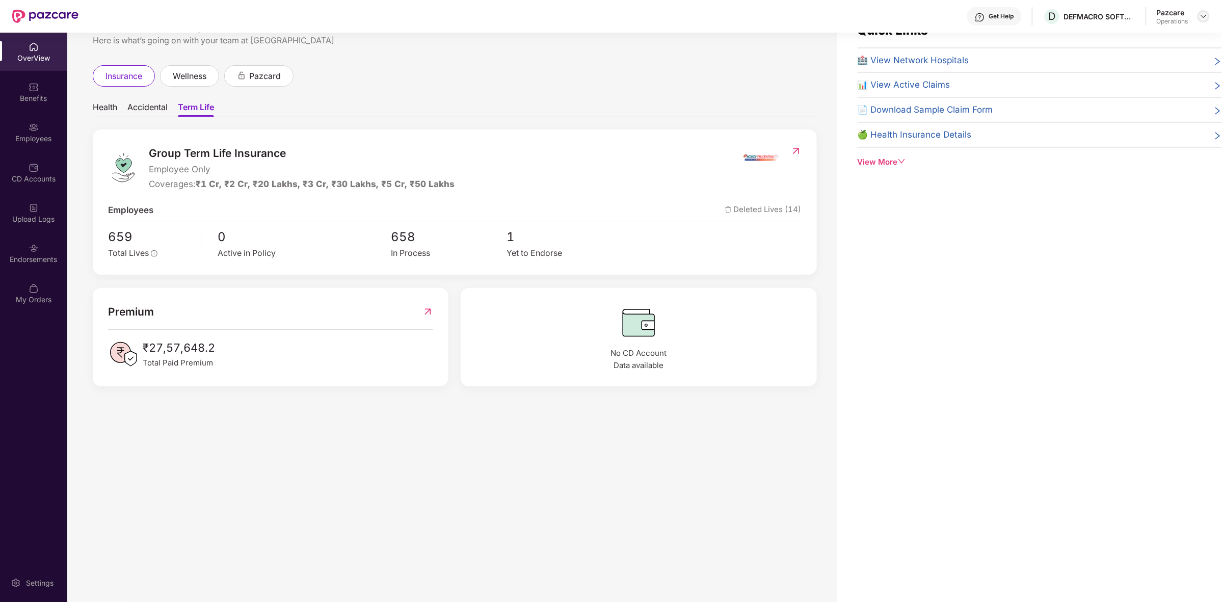
click at [1201, 19] on img at bounding box center [1203, 16] width 8 height 8
click at [1145, 44] on div "Switch to partner view" at bounding box center [1155, 40] width 132 height 20
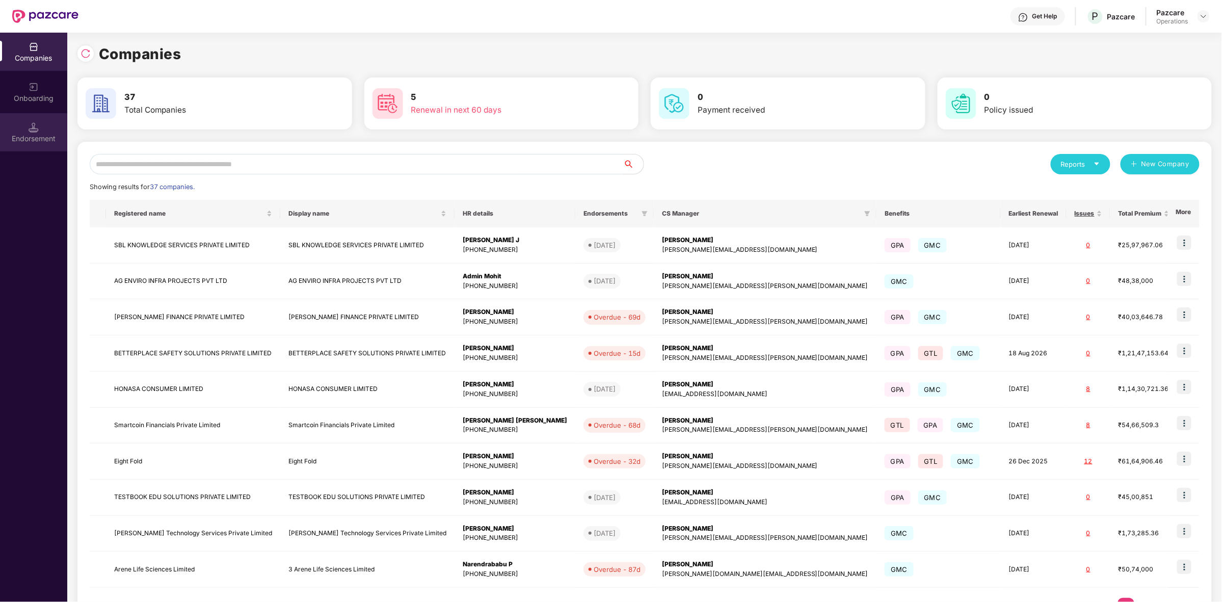
click at [39, 140] on div "Endorsement" at bounding box center [33, 138] width 67 height 10
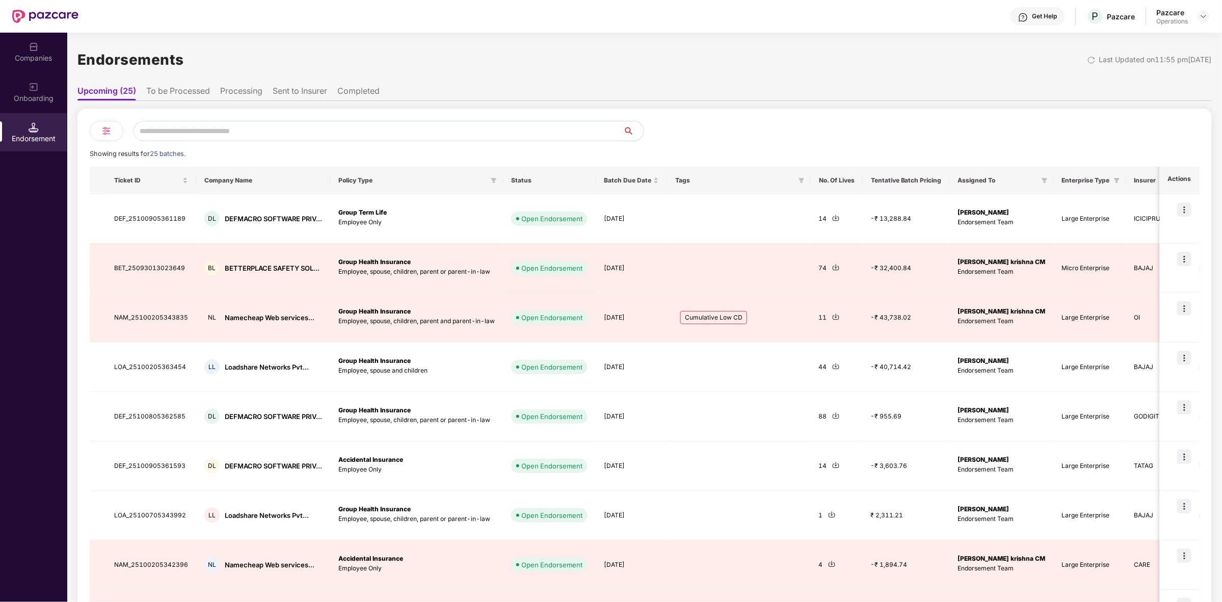
click at [195, 95] on li "To be Processed" at bounding box center [178, 93] width 64 height 15
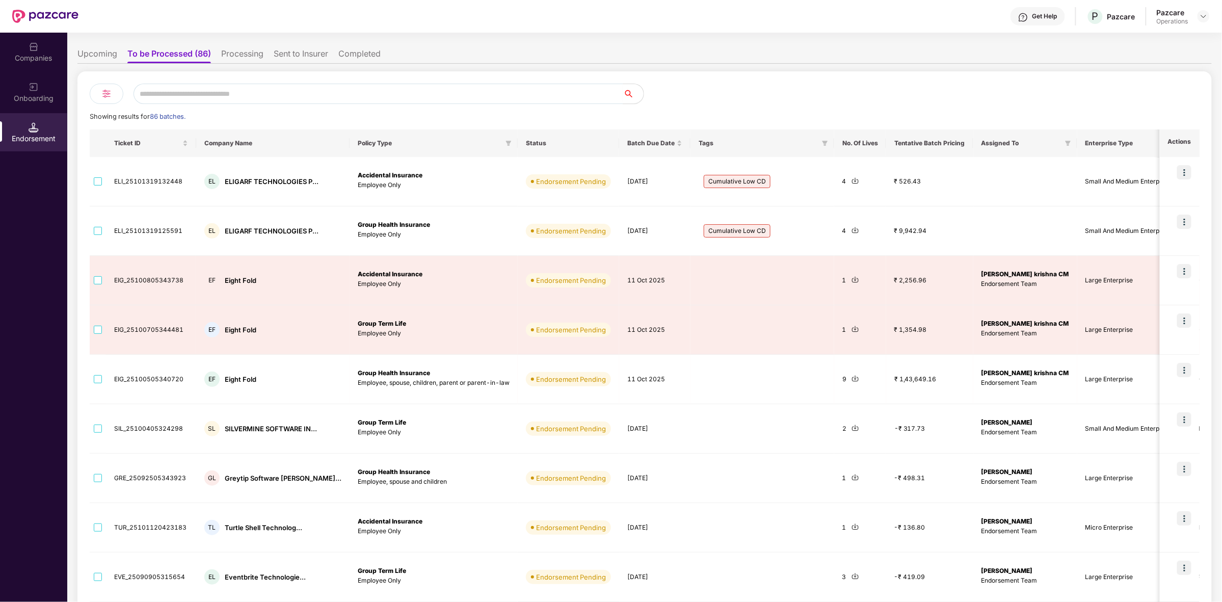
scroll to position [39, 0]
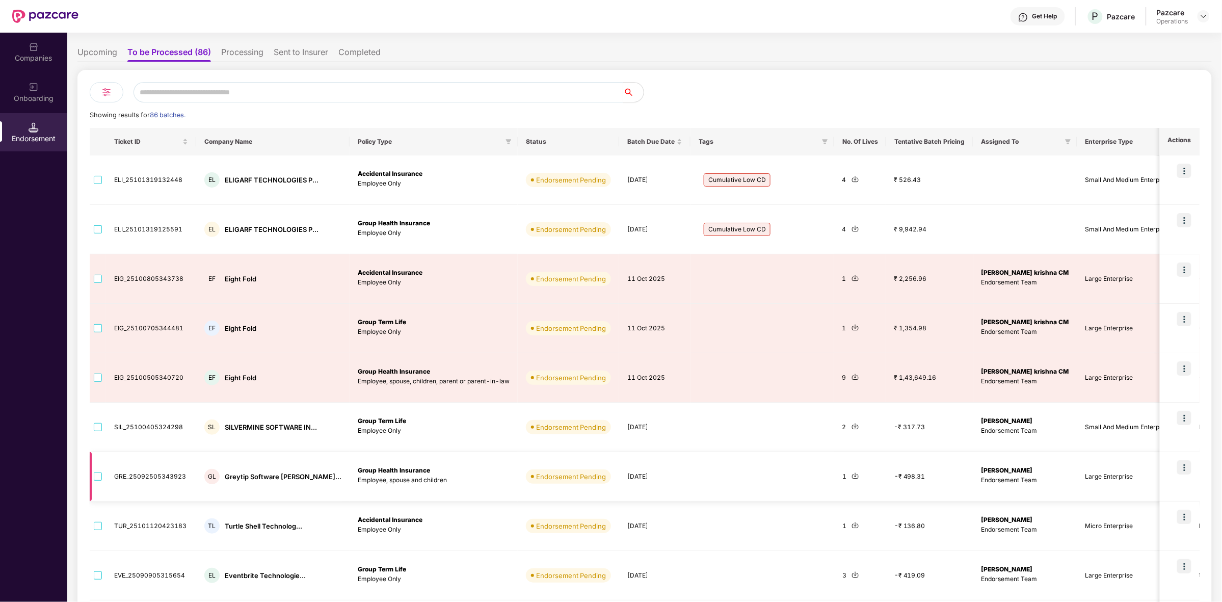
click at [1186, 471] on img at bounding box center [1184, 467] width 14 height 14
click at [1139, 494] on span "Process Endorsement" at bounding box center [1141, 492] width 72 height 11
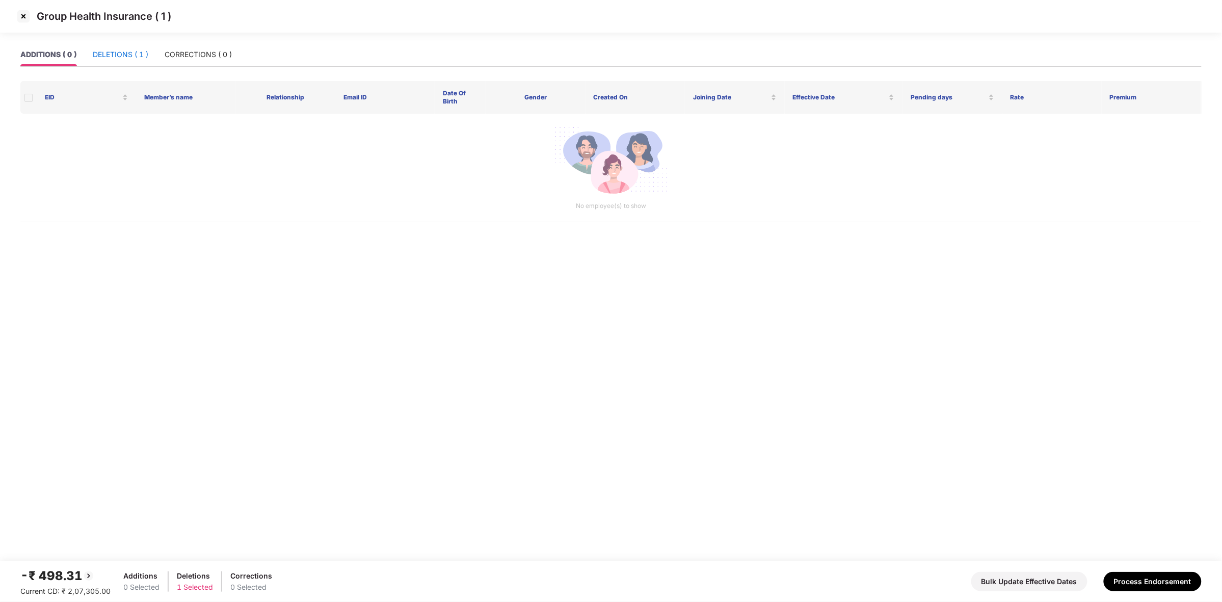
click at [121, 51] on div "DELETIONS ( 1 )" at bounding box center [121, 54] width 56 height 11
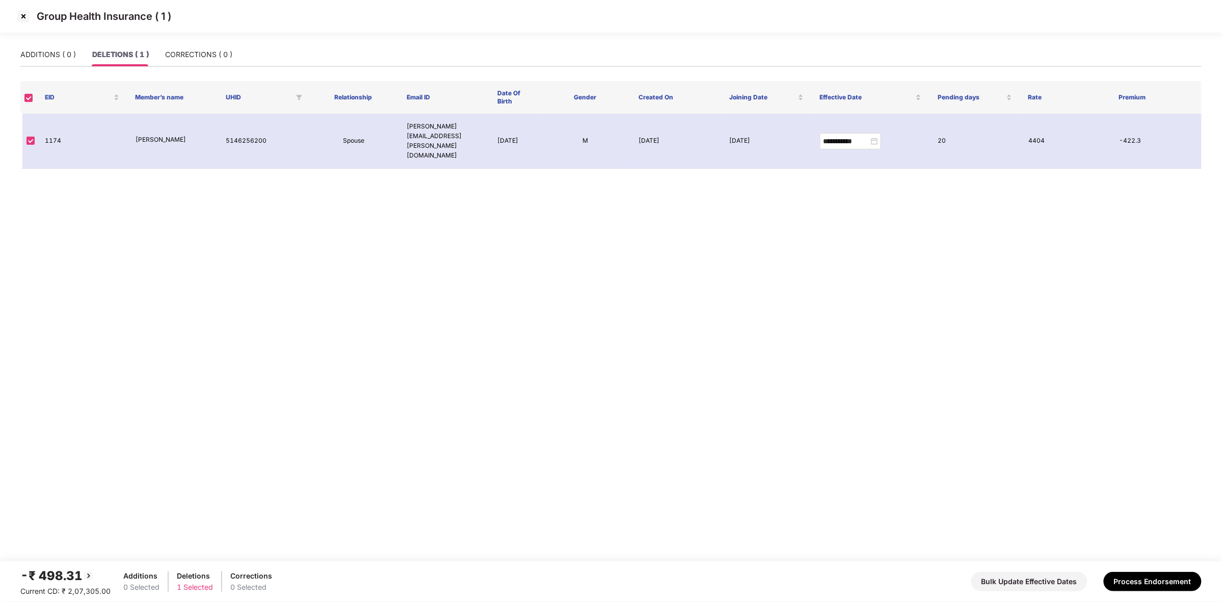
click at [88, 577] on img at bounding box center [89, 576] width 12 height 12
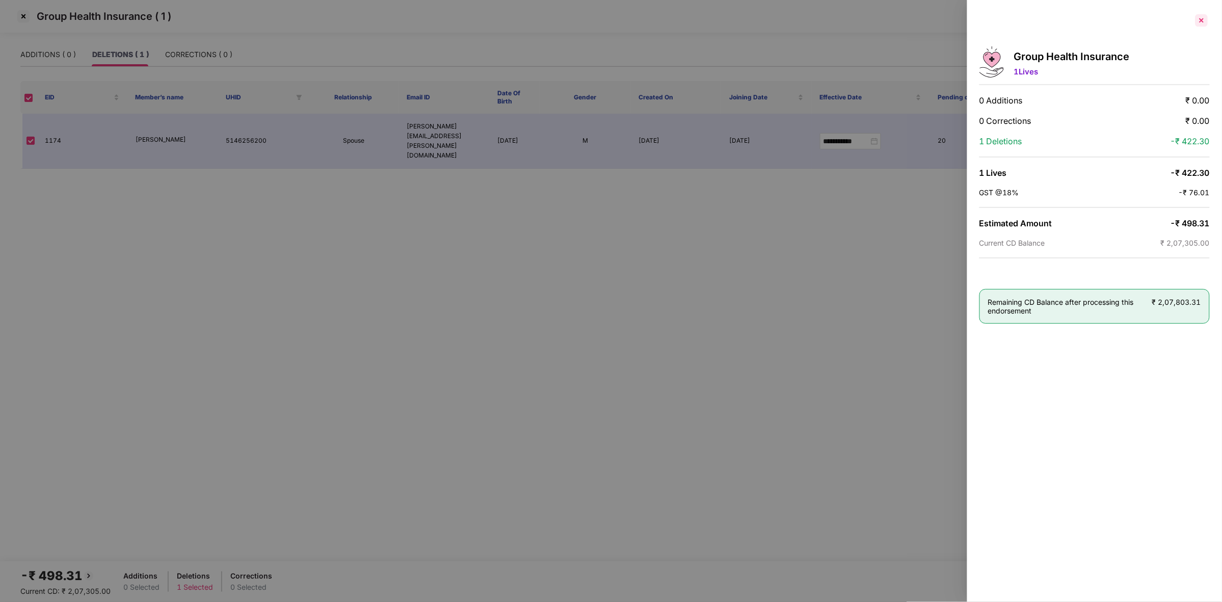
click at [1200, 24] on div at bounding box center [1201, 20] width 16 height 16
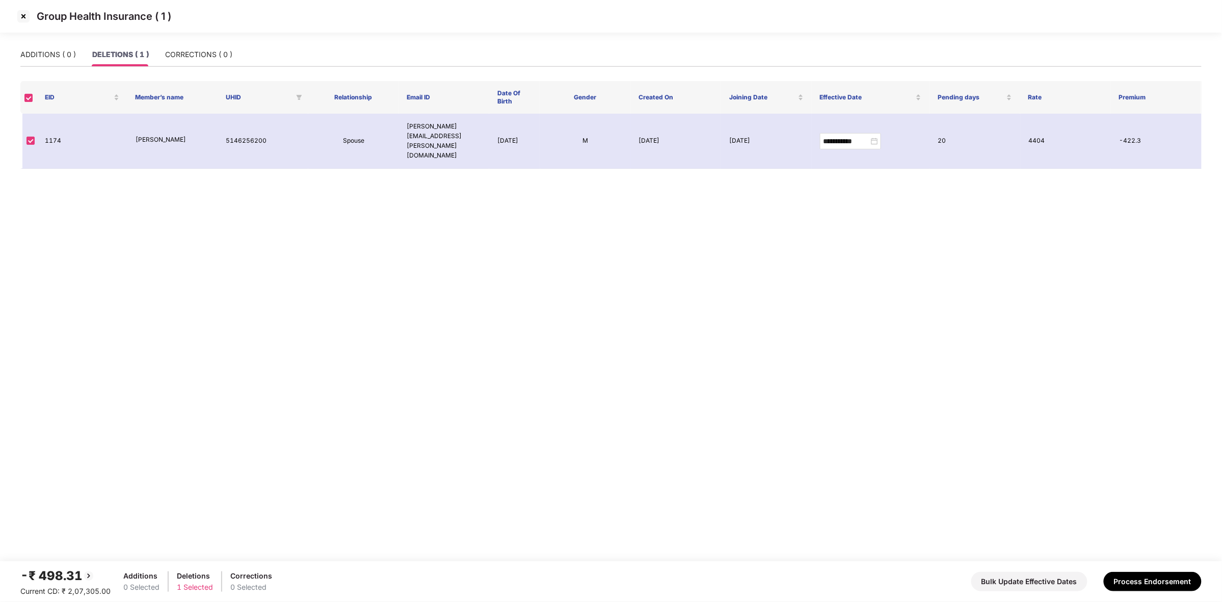
click at [25, 16] on img at bounding box center [23, 16] width 16 height 16
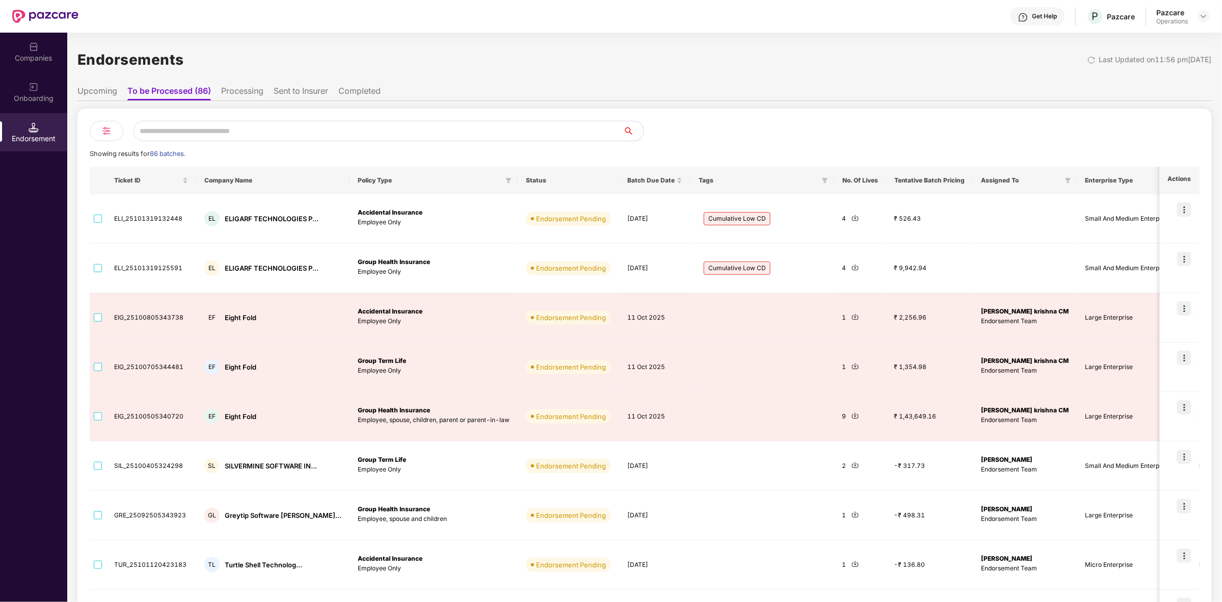
click at [95, 94] on li "Upcoming" at bounding box center [97, 93] width 40 height 15
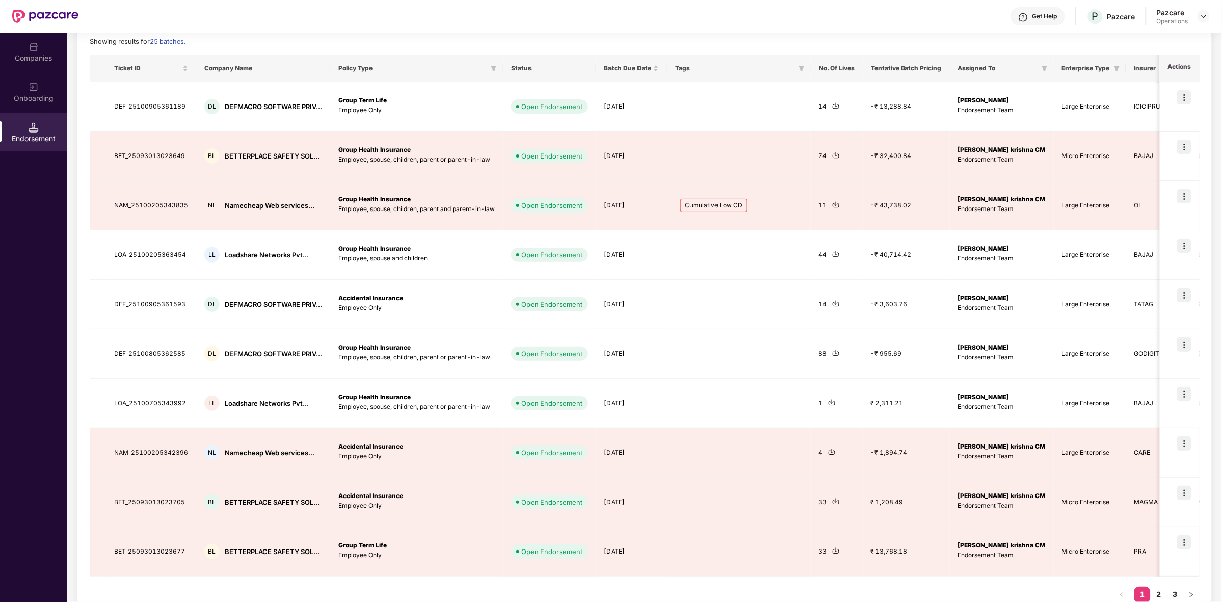
click at [35, 61] on div "Companies" at bounding box center [33, 58] width 67 height 10
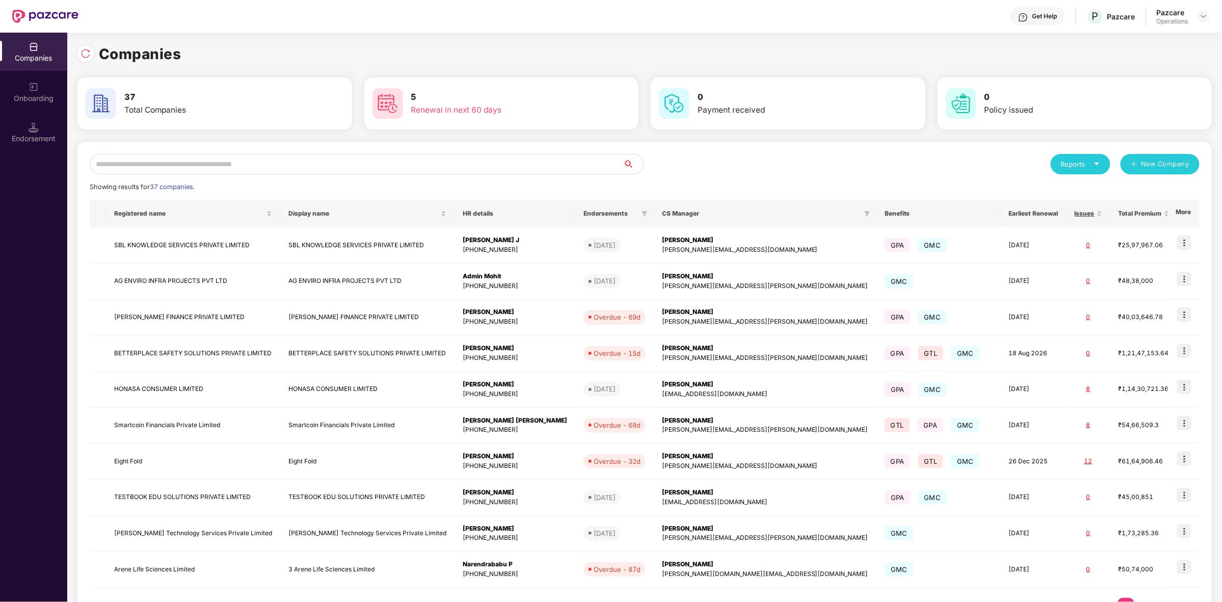
click at [333, 162] on input "text" at bounding box center [356, 164] width 533 height 20
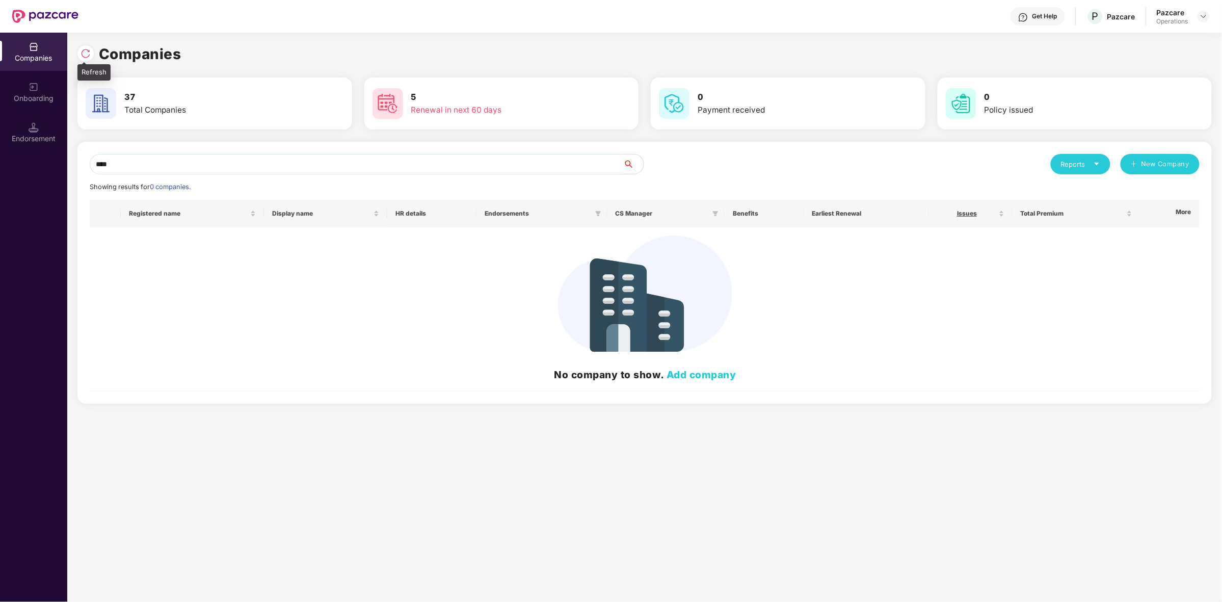
click at [82, 50] on img at bounding box center [86, 53] width 10 height 10
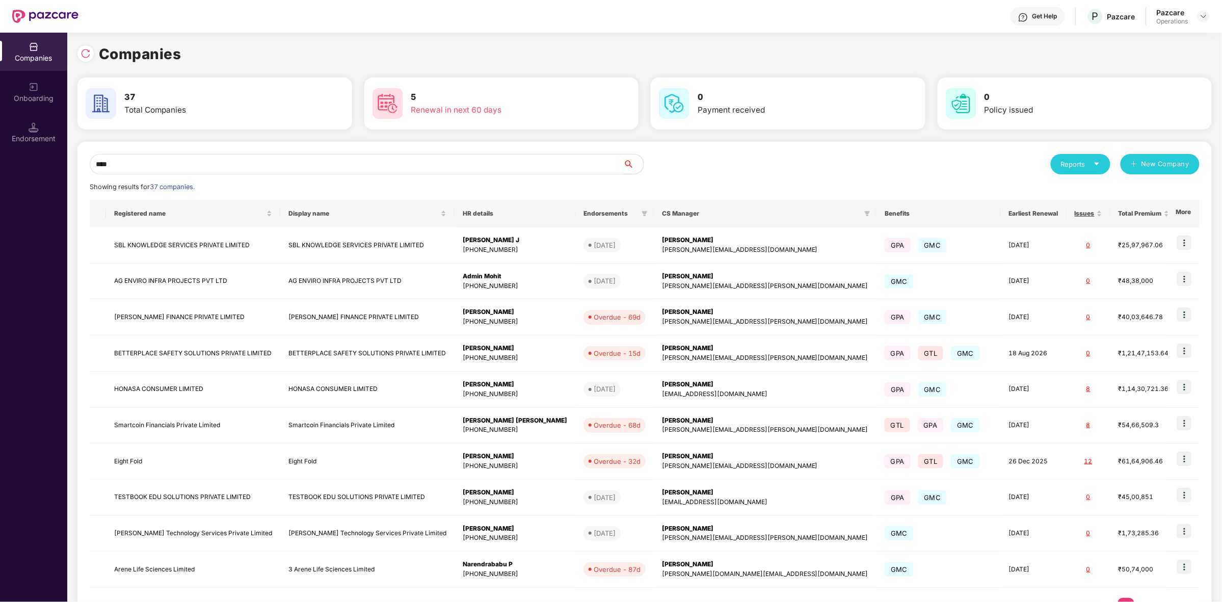
click at [189, 166] on input "****" at bounding box center [356, 164] width 533 height 20
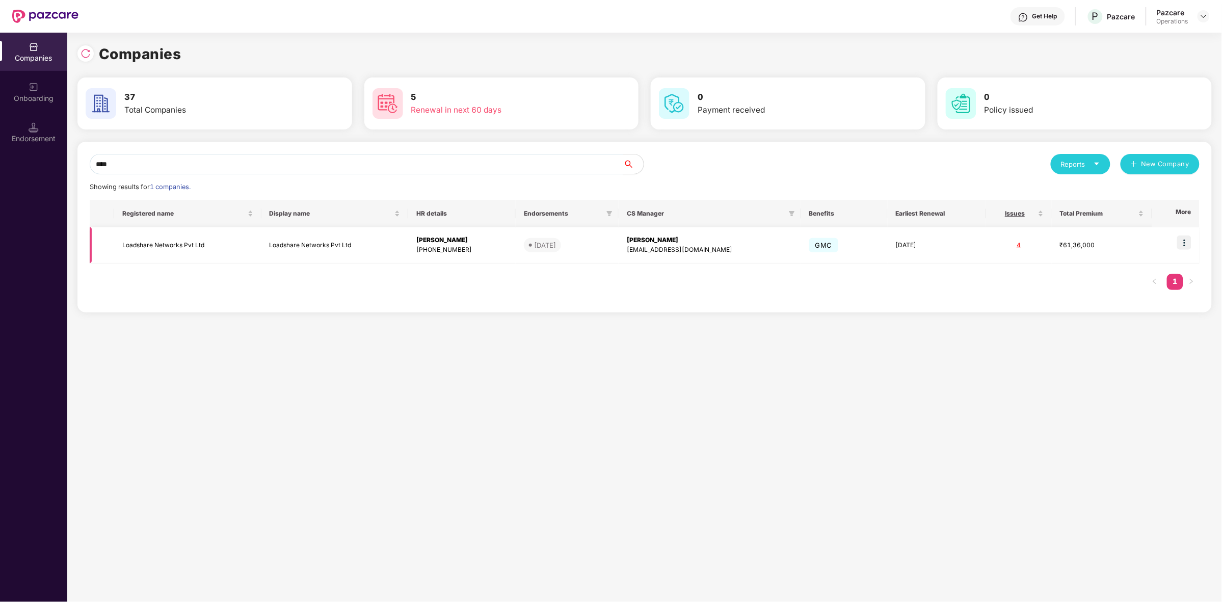
type input "****"
click at [1186, 245] on img at bounding box center [1184, 242] width 14 height 14
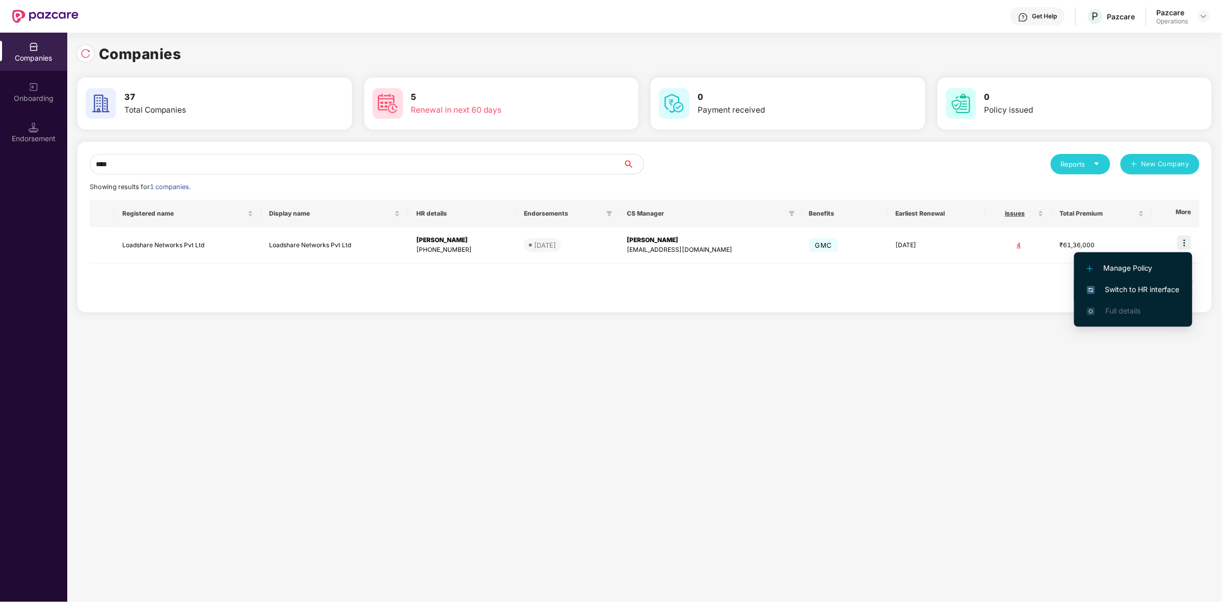
click at [1125, 284] on span "Switch to HR interface" at bounding box center [1133, 289] width 93 height 11
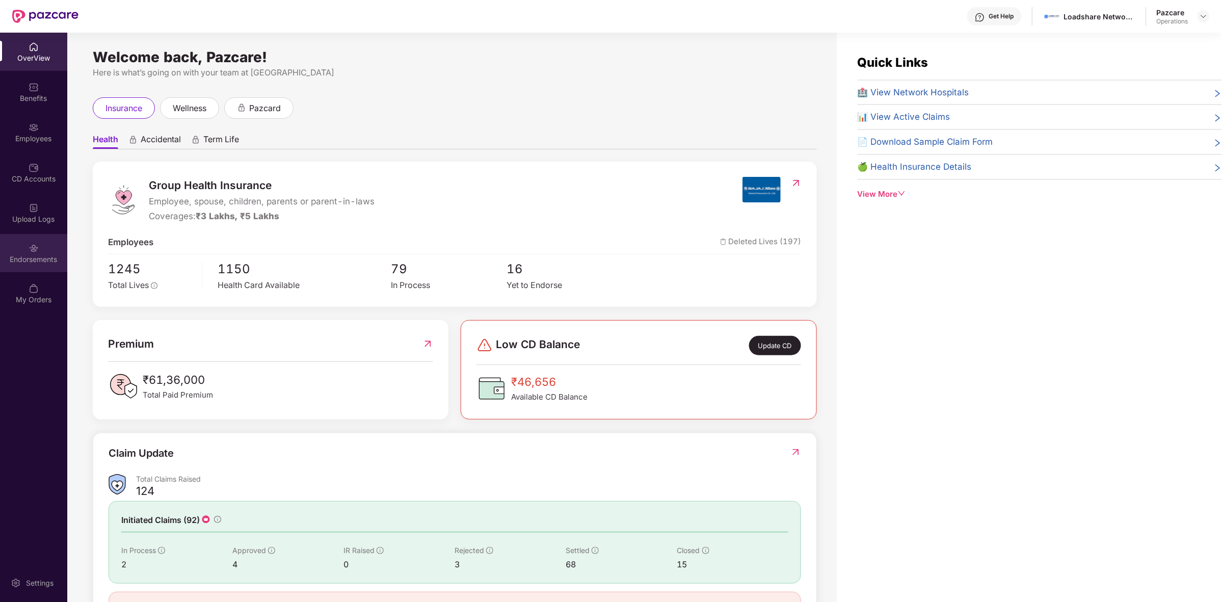
click at [32, 261] on div "Endorsements" at bounding box center [33, 259] width 67 height 10
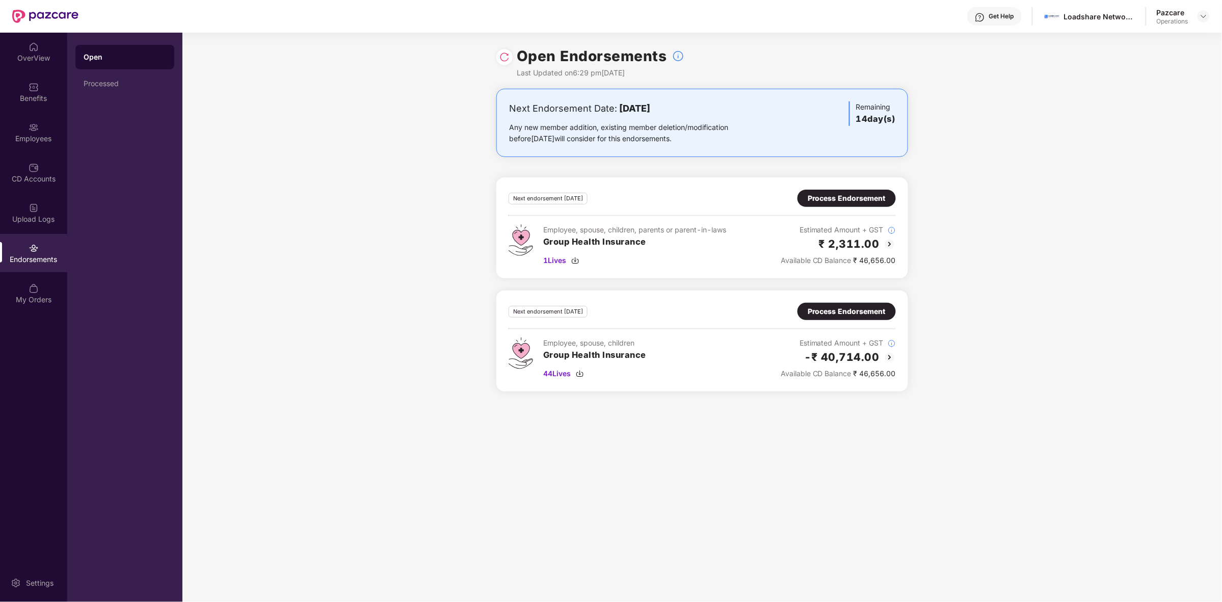
click at [505, 55] on img at bounding box center [504, 57] width 10 height 10
click at [90, 79] on div "Processed" at bounding box center [125, 83] width 83 height 8
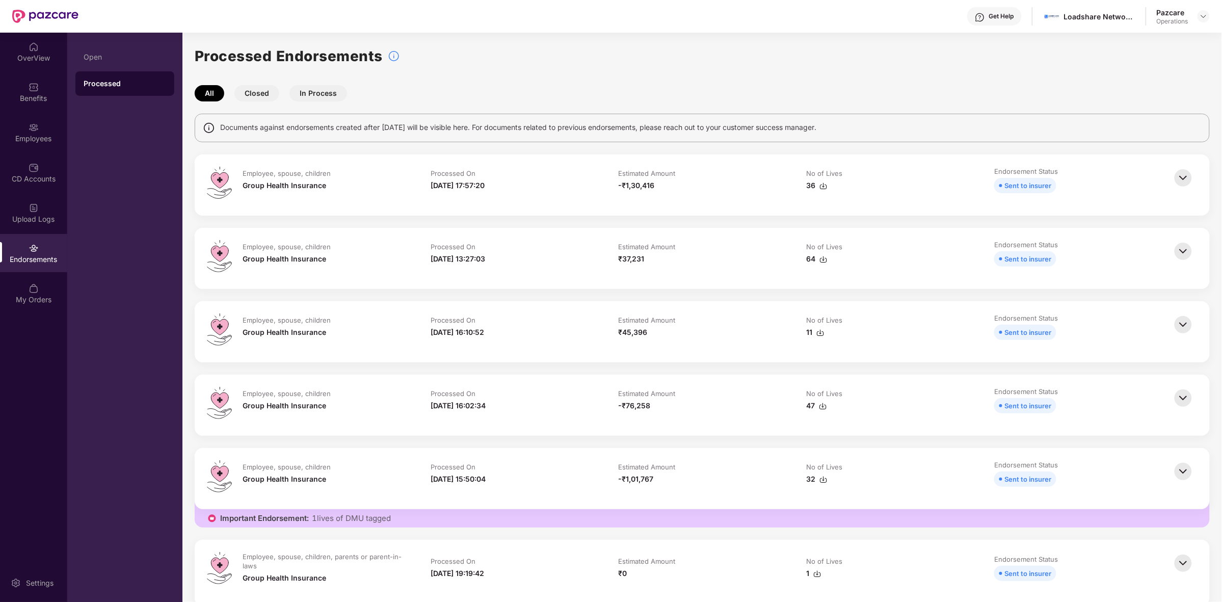
click at [255, 89] on button "Closed" at bounding box center [256, 93] width 45 height 16
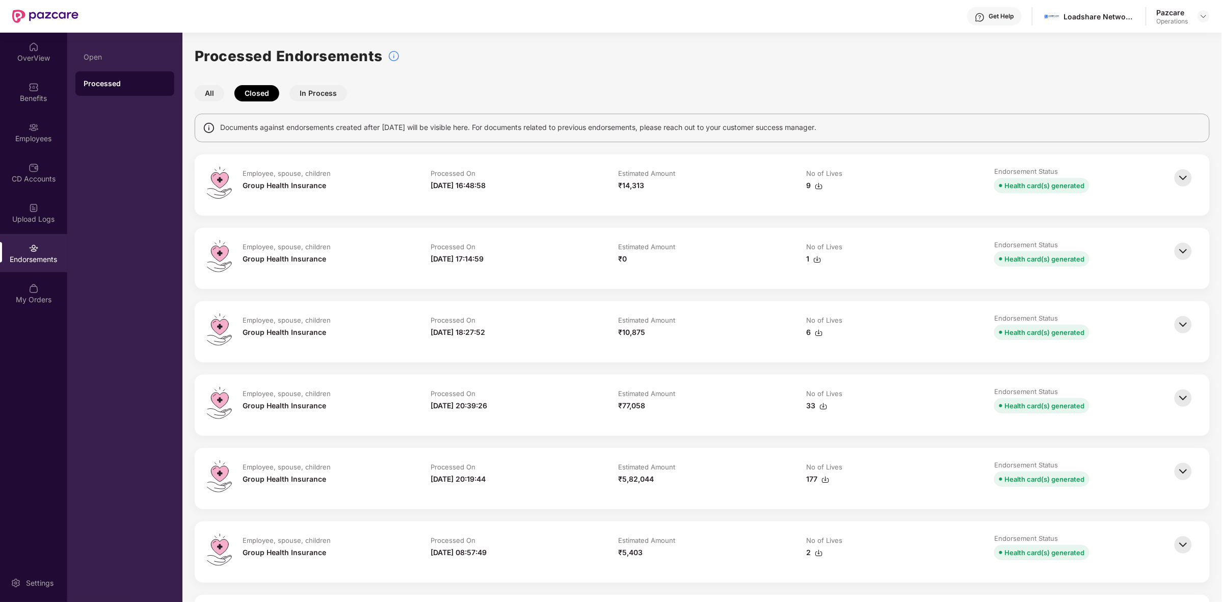
click at [322, 91] on button "In Process" at bounding box center [318, 93] width 58 height 16
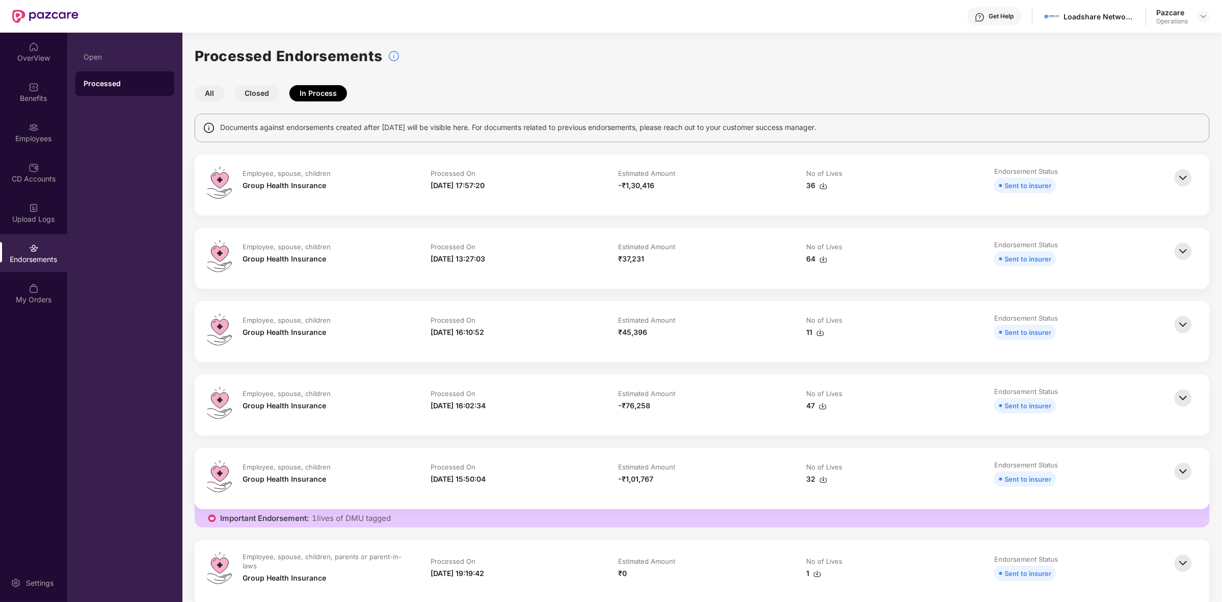
click at [209, 95] on button "All" at bounding box center [210, 93] width 30 height 16
click at [79, 57] on div "Open" at bounding box center [124, 57] width 99 height 24
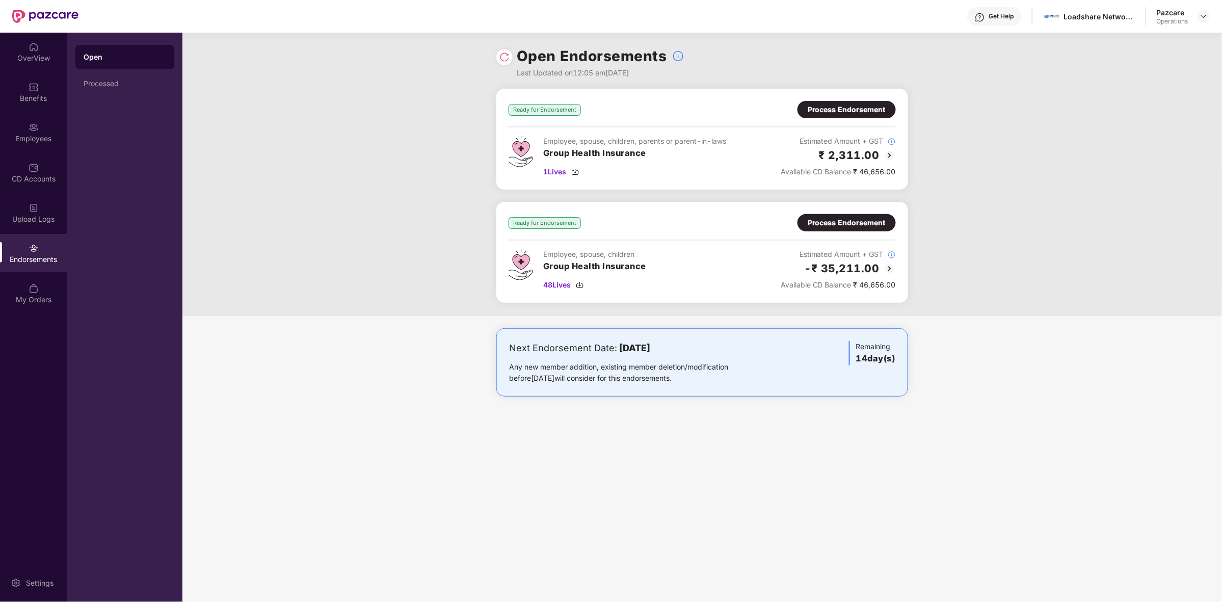
click at [888, 155] on img at bounding box center [890, 155] width 12 height 12
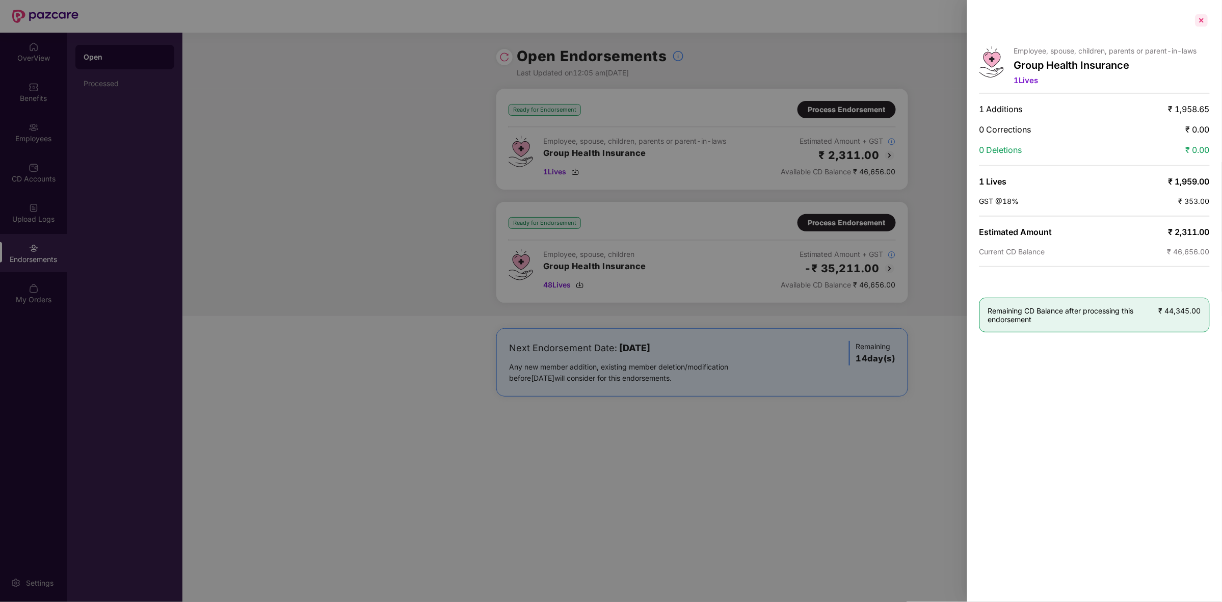
click at [1201, 21] on div at bounding box center [1201, 20] width 16 height 16
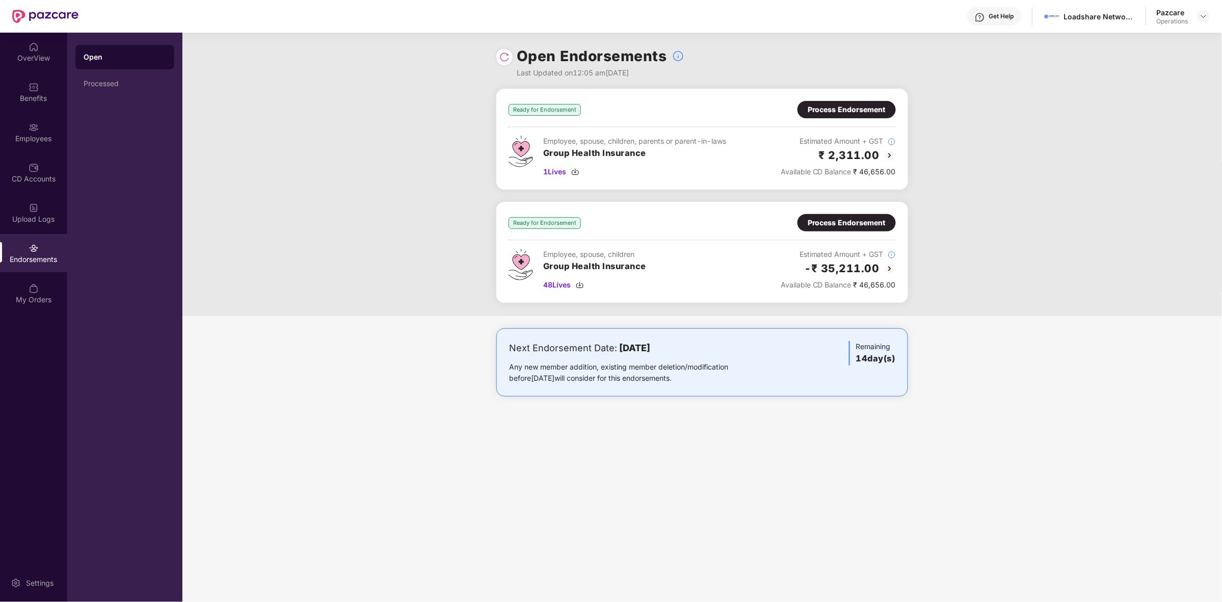
click at [888, 151] on img at bounding box center [890, 155] width 12 height 12
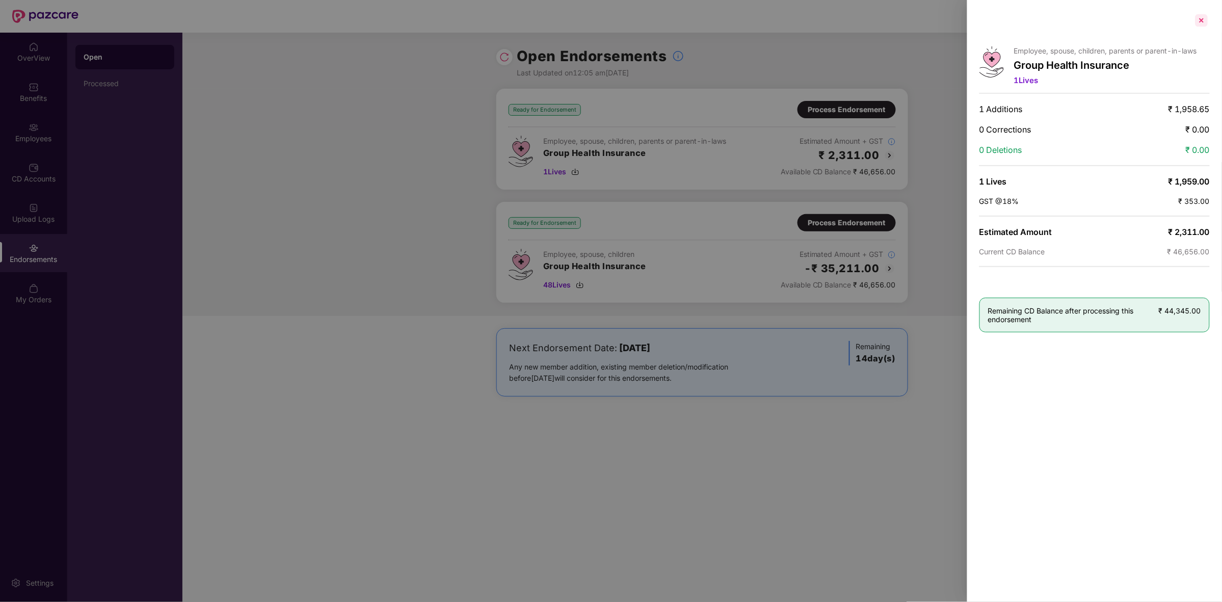
click at [1200, 17] on div at bounding box center [1201, 20] width 16 height 16
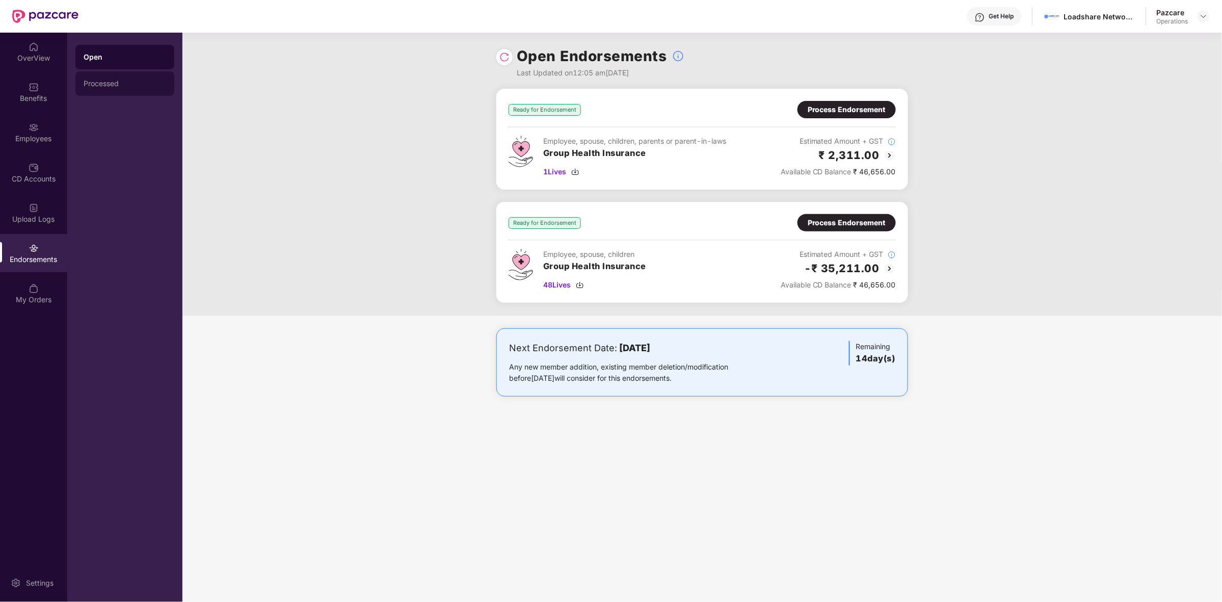
click at [123, 82] on div "Processed" at bounding box center [125, 83] width 83 height 8
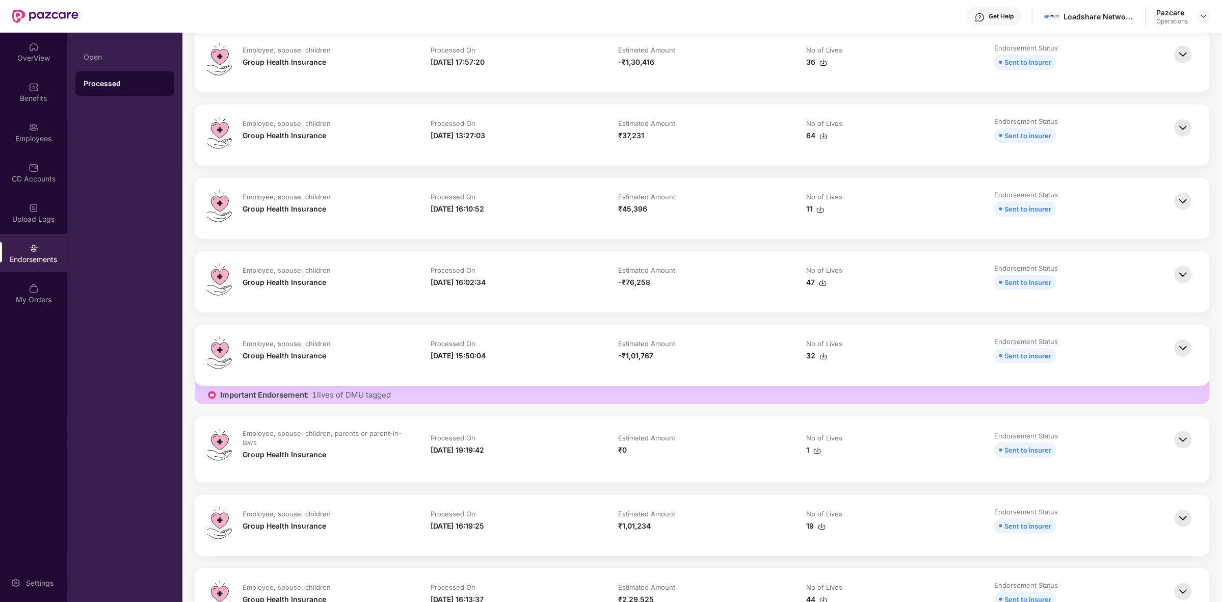
scroll to position [141, 0]
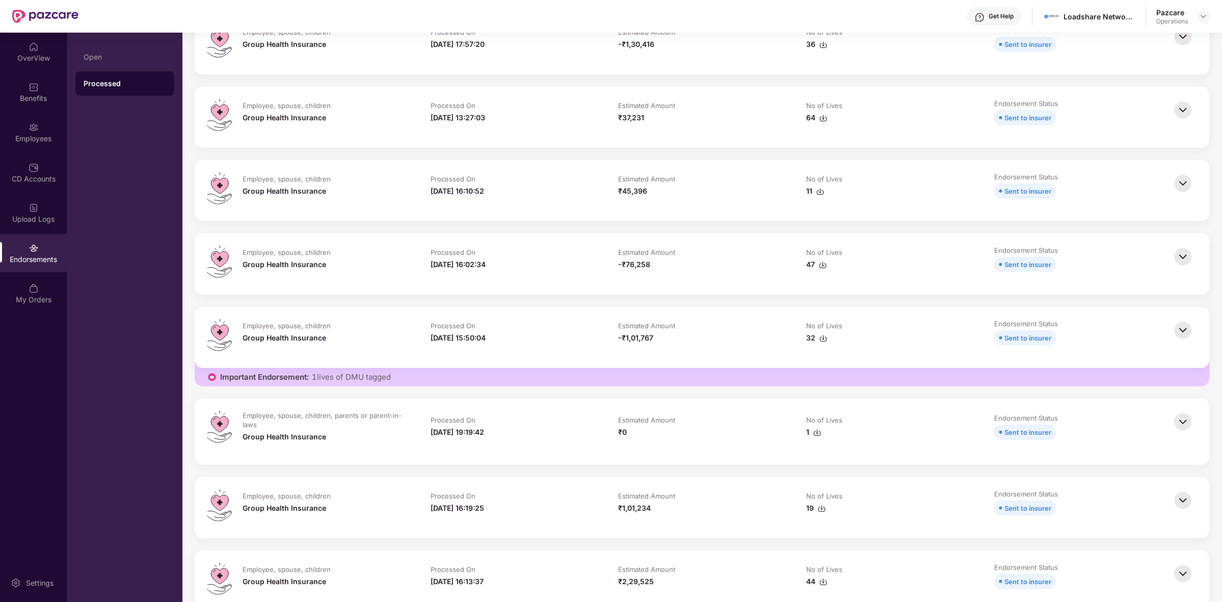
click at [1185, 421] on img at bounding box center [1183, 422] width 22 height 22
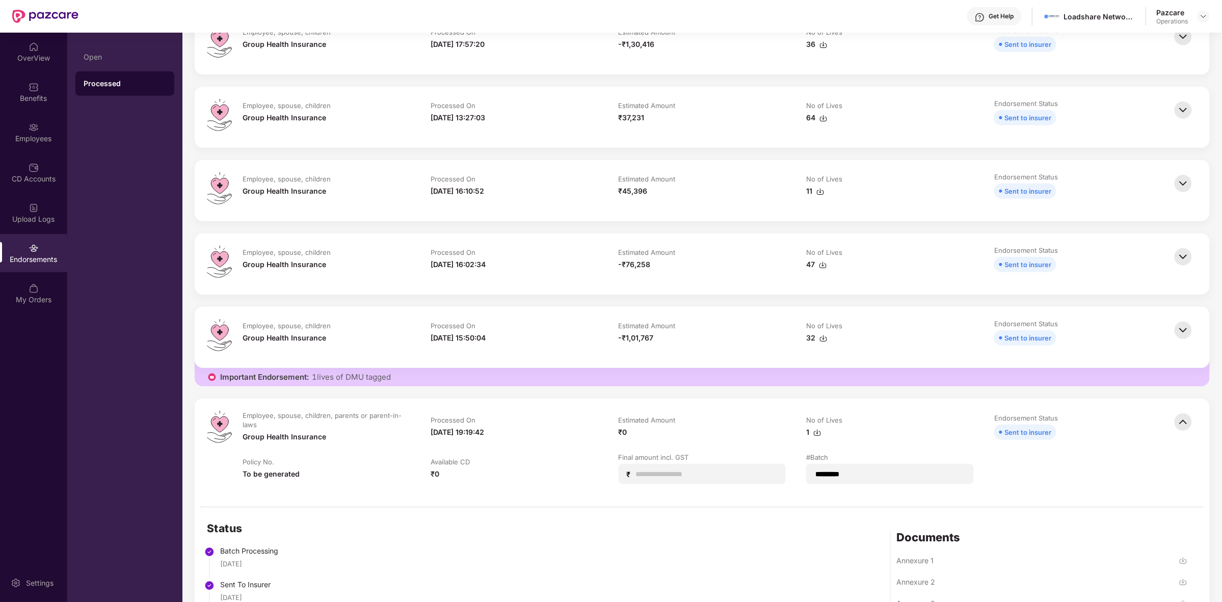
scroll to position [444, 0]
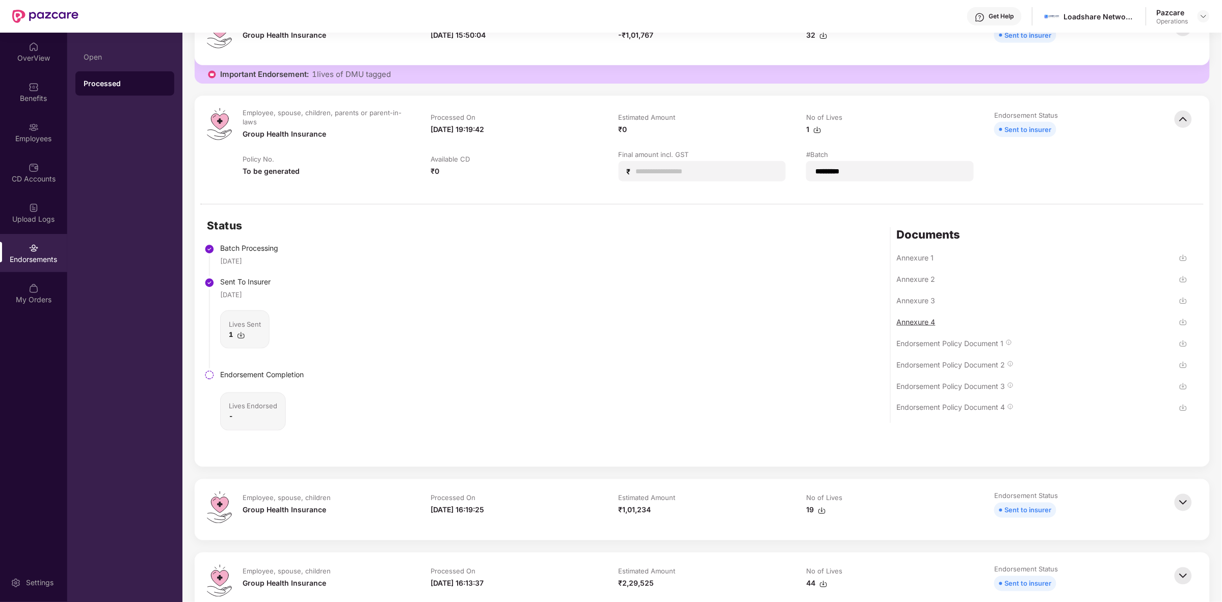
click at [917, 319] on div "Annexure 4" at bounding box center [916, 322] width 39 height 10
click at [1183, 113] on img at bounding box center [1183, 119] width 22 height 22
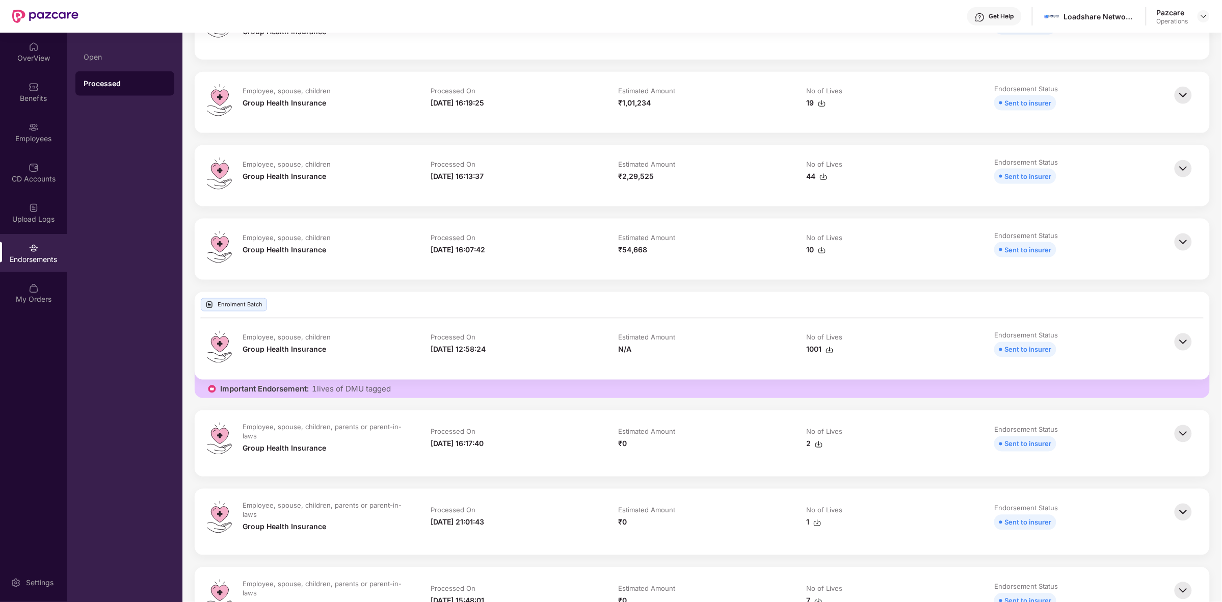
scroll to position [0, 0]
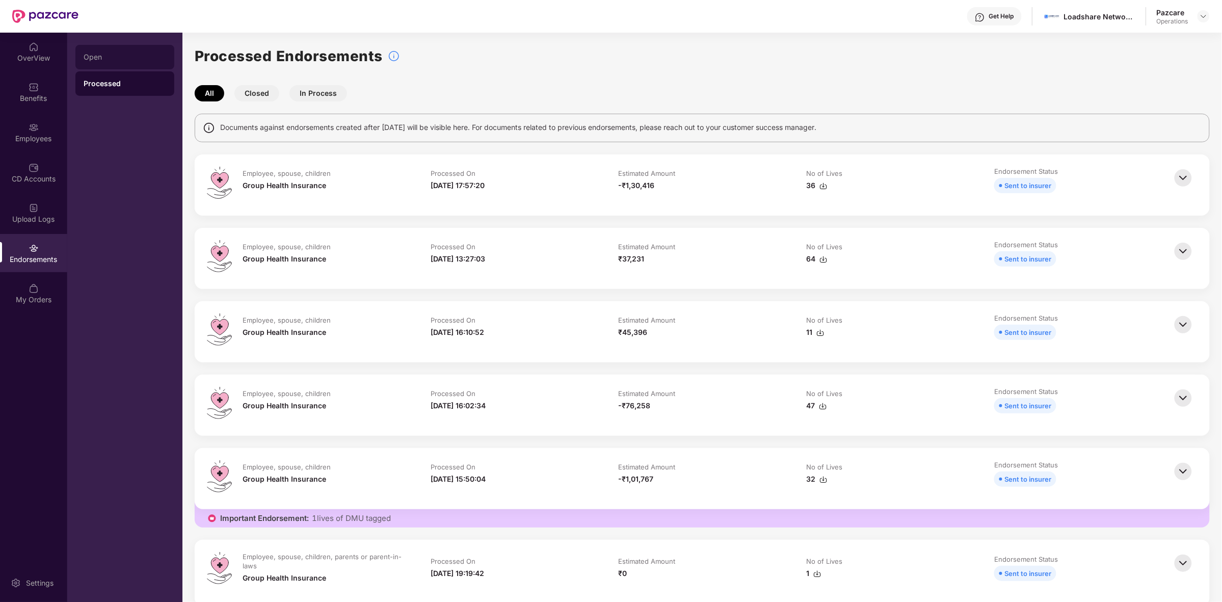
click at [111, 49] on div "Open" at bounding box center [124, 57] width 99 height 24
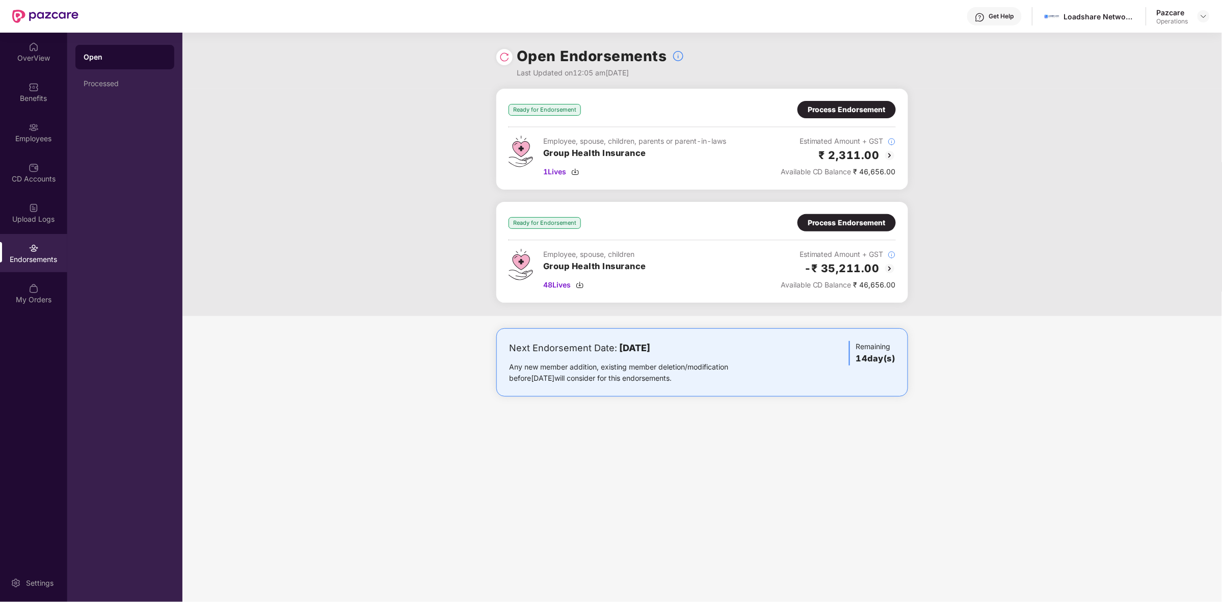
click at [887, 269] on img at bounding box center [890, 268] width 12 height 12
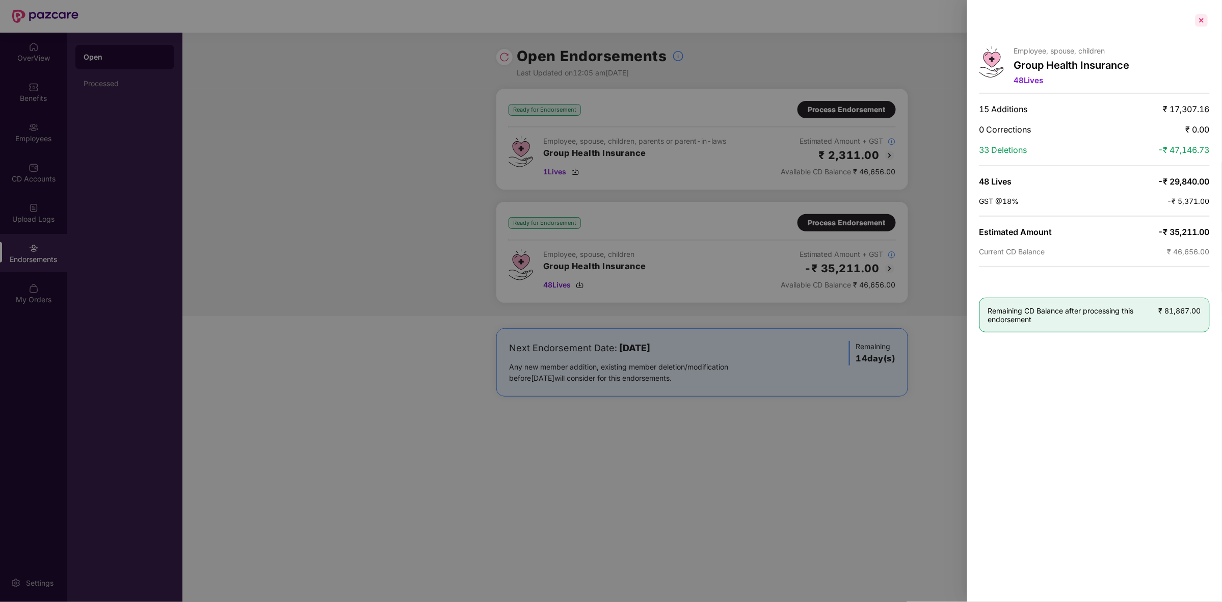
click at [1198, 20] on div at bounding box center [1201, 20] width 16 height 16
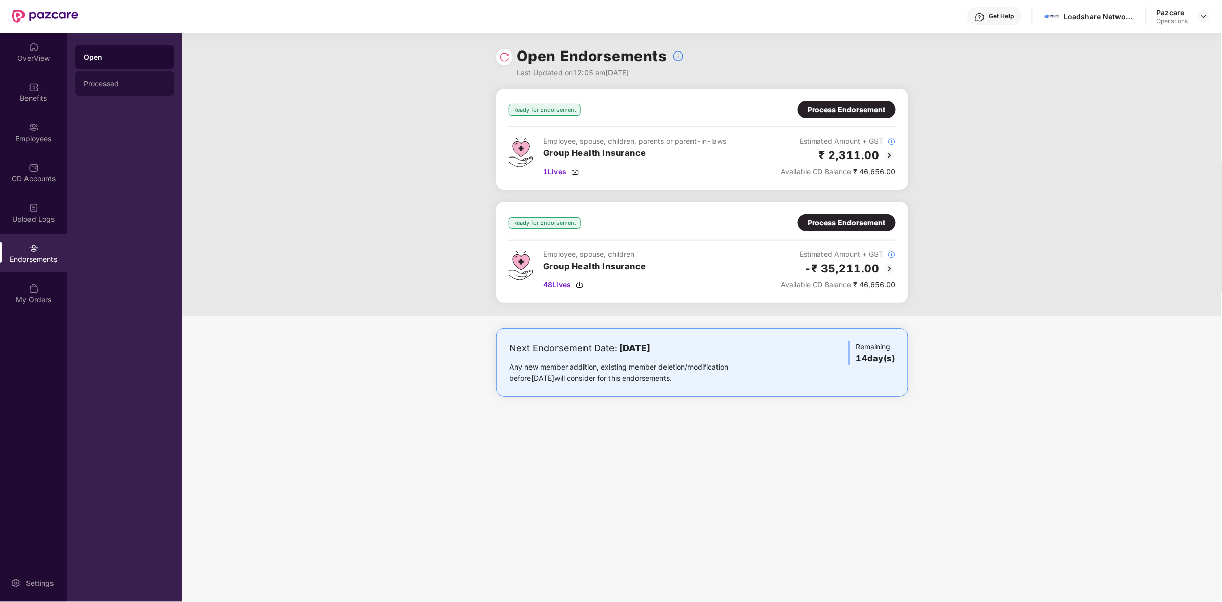
click at [112, 82] on div "Processed" at bounding box center [125, 83] width 83 height 8
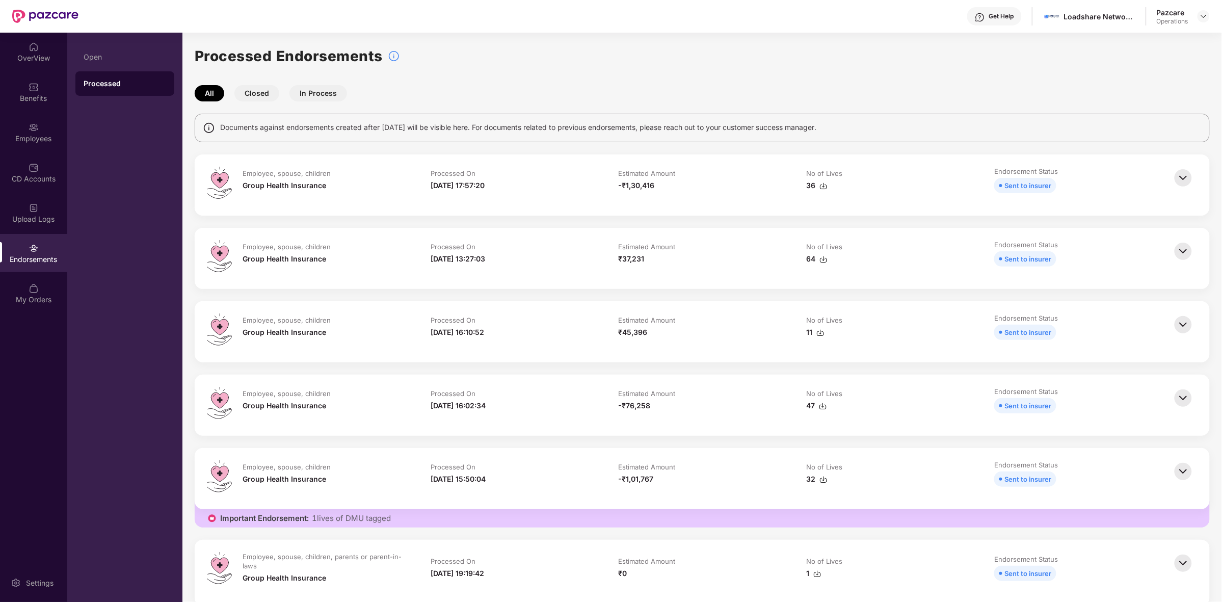
click at [301, 87] on button "In Process" at bounding box center [318, 93] width 58 height 16
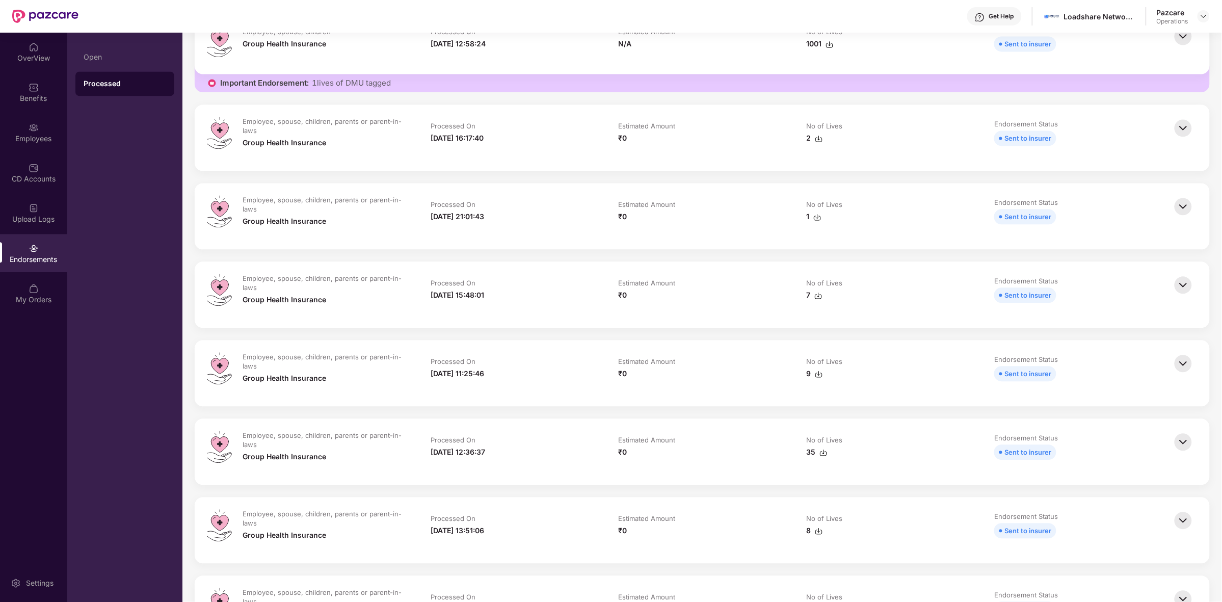
scroll to position [851, 0]
click at [1188, 211] on img at bounding box center [1183, 207] width 22 height 22
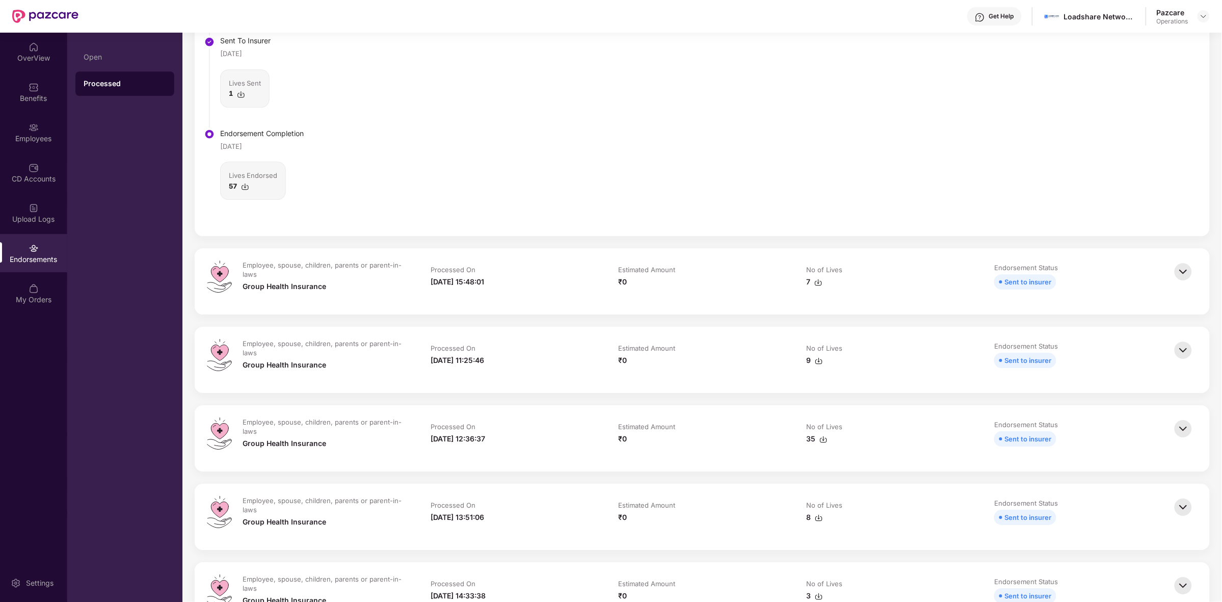
scroll to position [1181, 0]
click at [1184, 274] on img at bounding box center [1183, 271] width 22 height 22
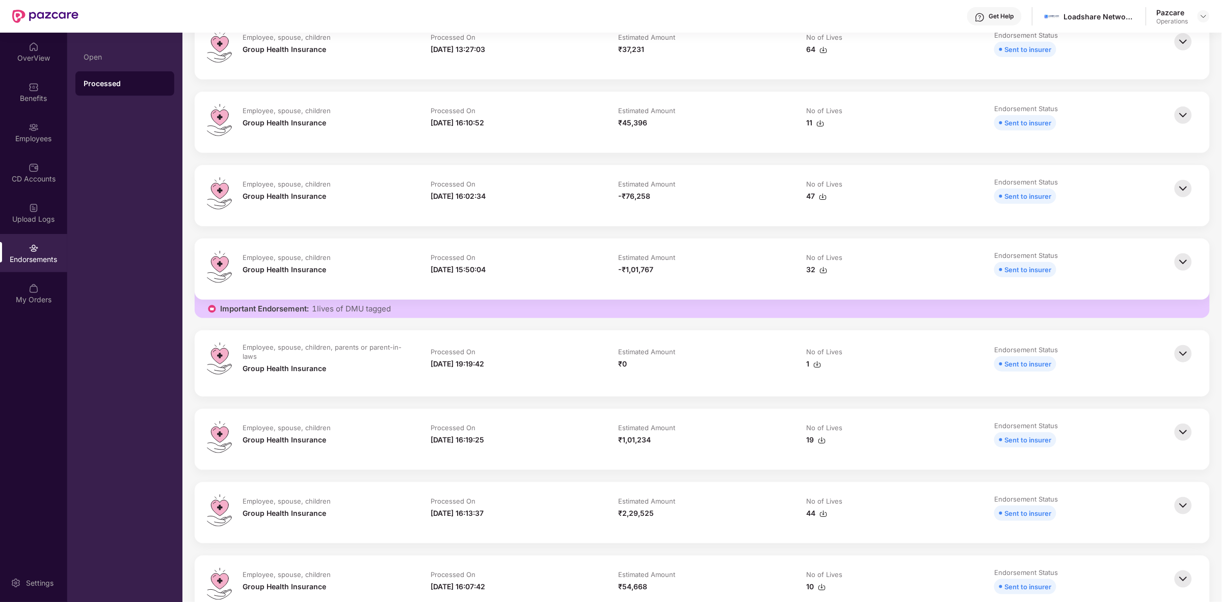
scroll to position [0, 0]
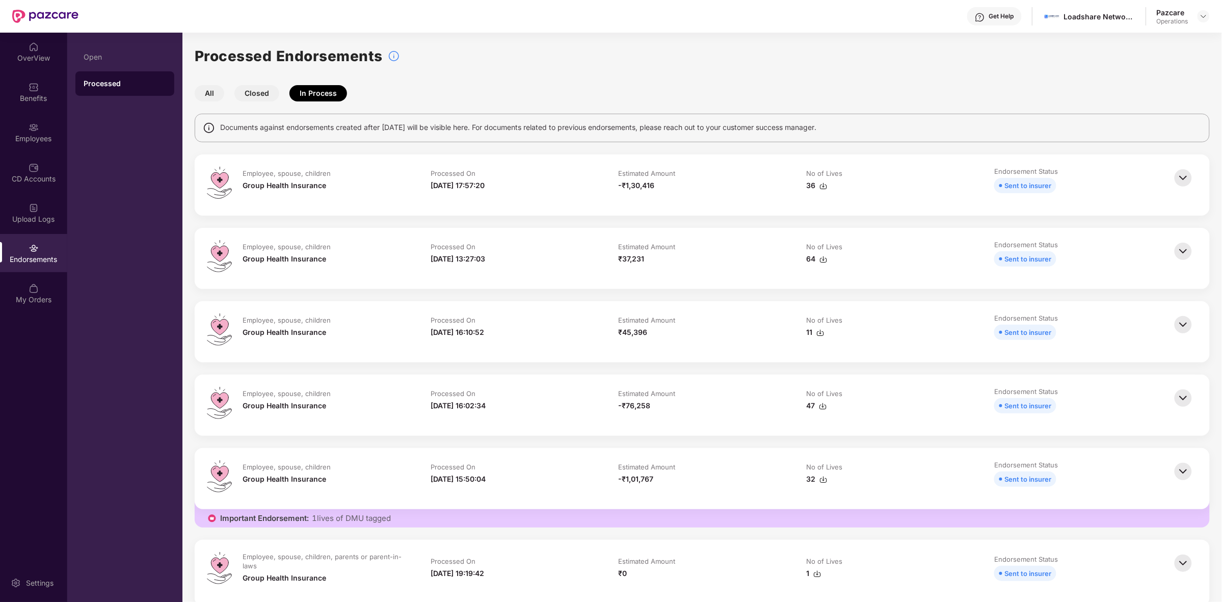
click at [256, 92] on button "Closed" at bounding box center [256, 93] width 45 height 16
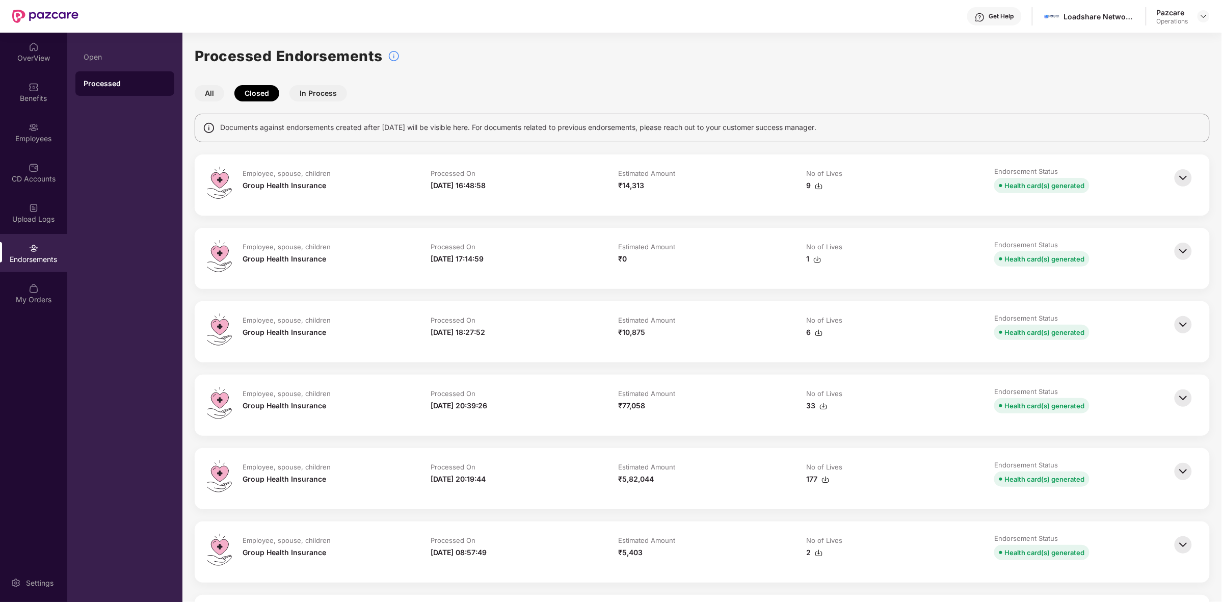
click at [1183, 176] on img at bounding box center [1183, 178] width 22 height 22
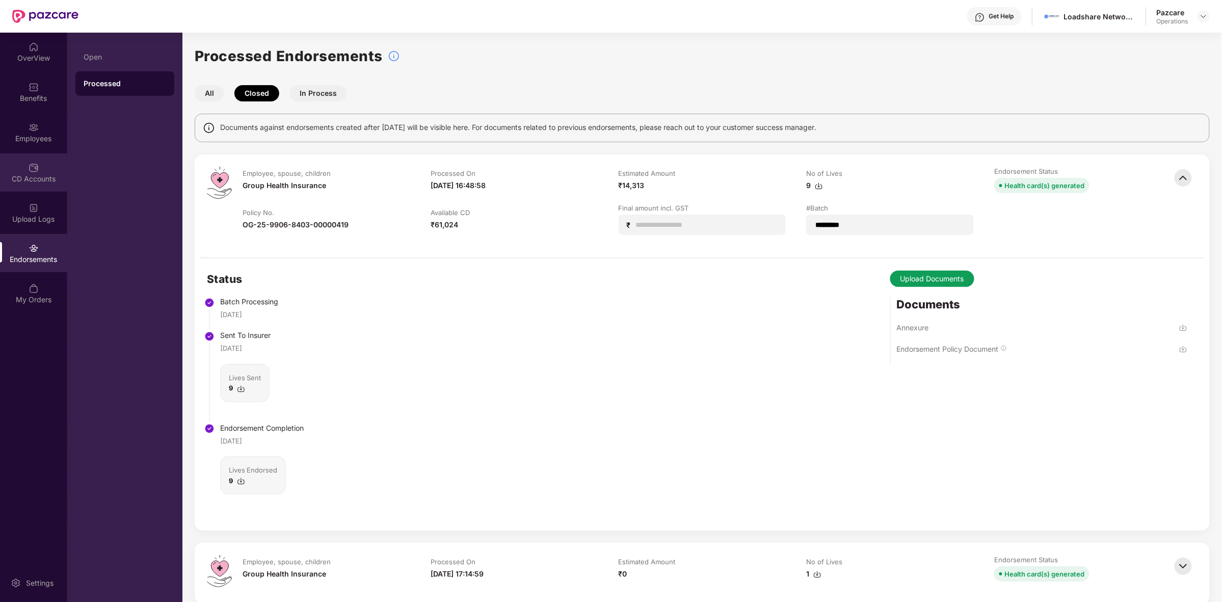
click at [33, 165] on img at bounding box center [34, 168] width 10 height 10
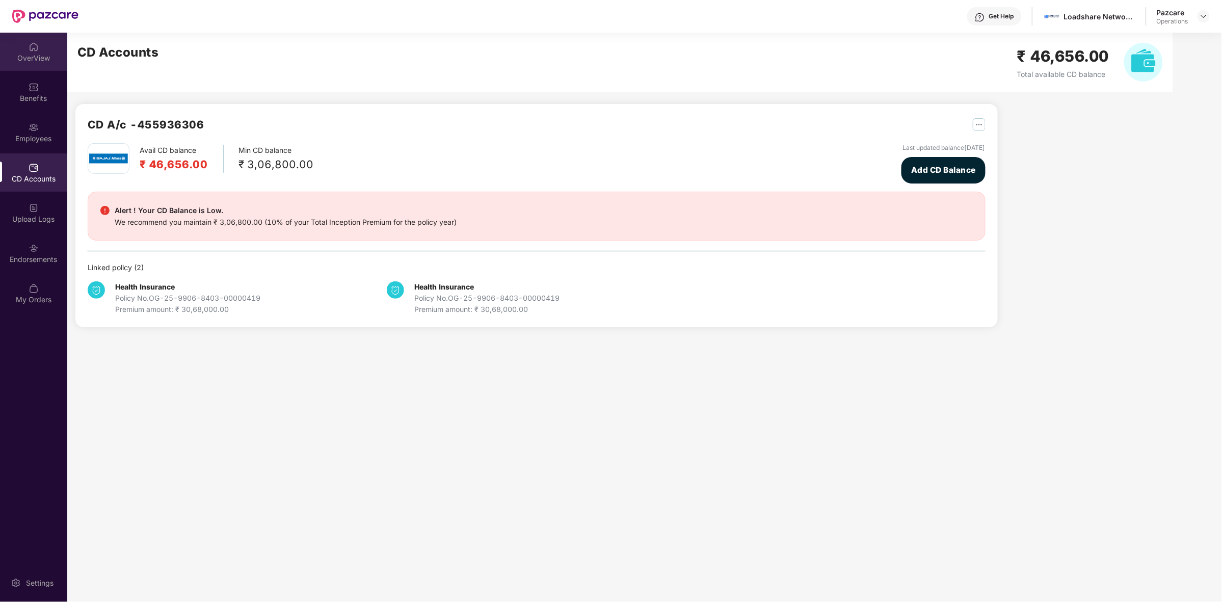
click at [31, 54] on div "OverView" at bounding box center [33, 58] width 67 height 10
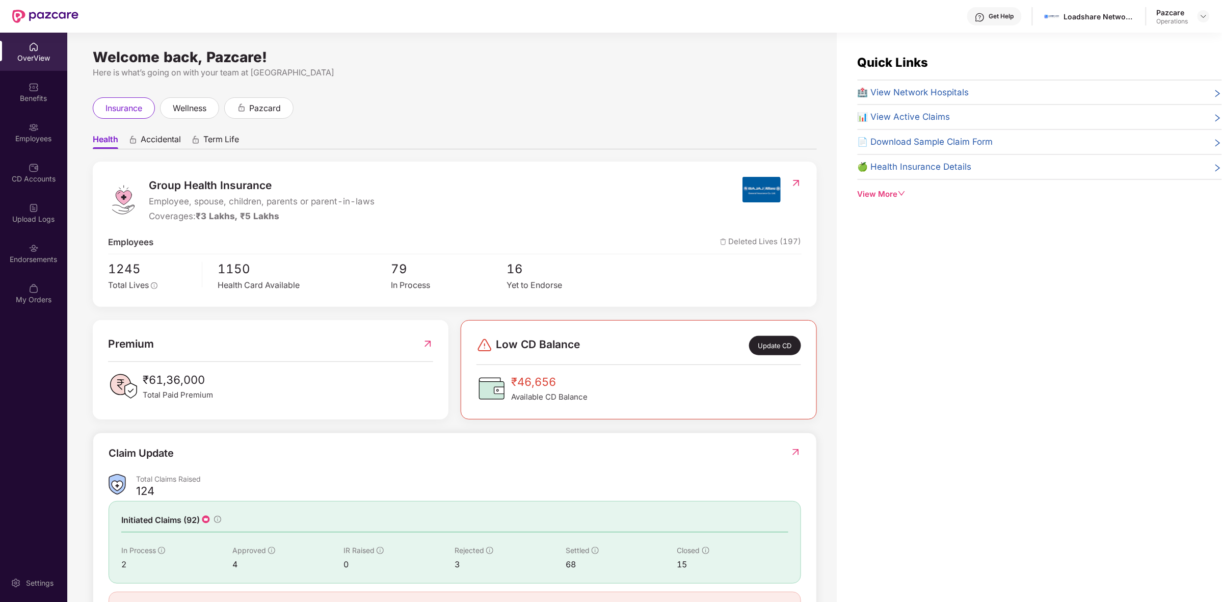
scroll to position [52, 0]
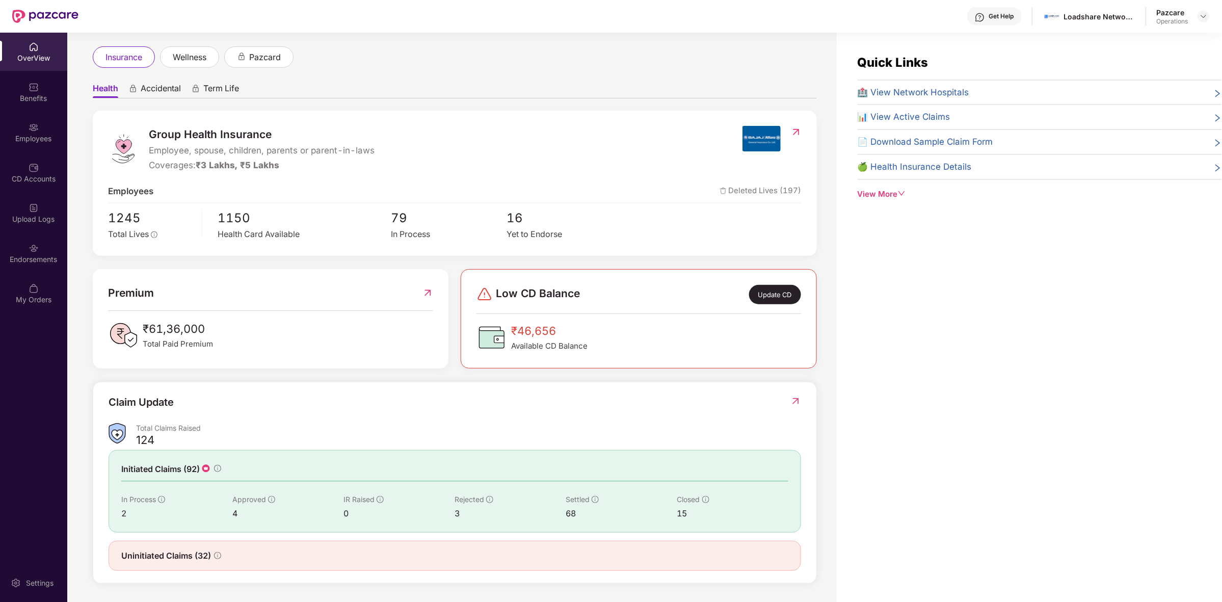
click at [218, 469] on icon "info-circle" at bounding box center [217, 469] width 1 height 4
click at [208, 467] on img at bounding box center [206, 468] width 10 height 10
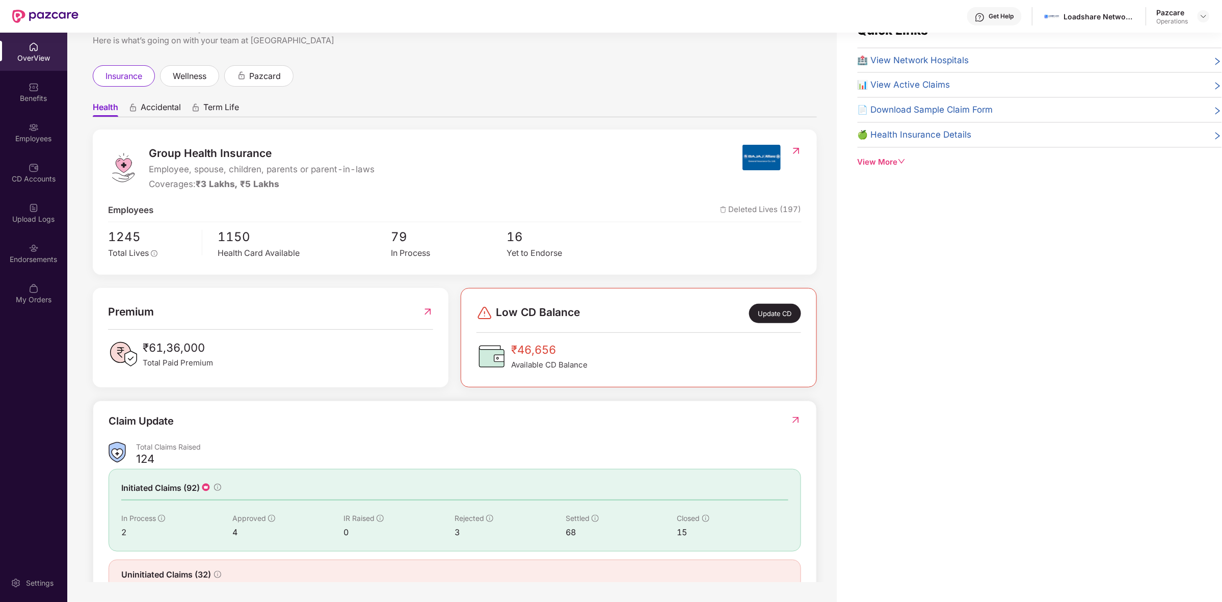
scroll to position [0, 0]
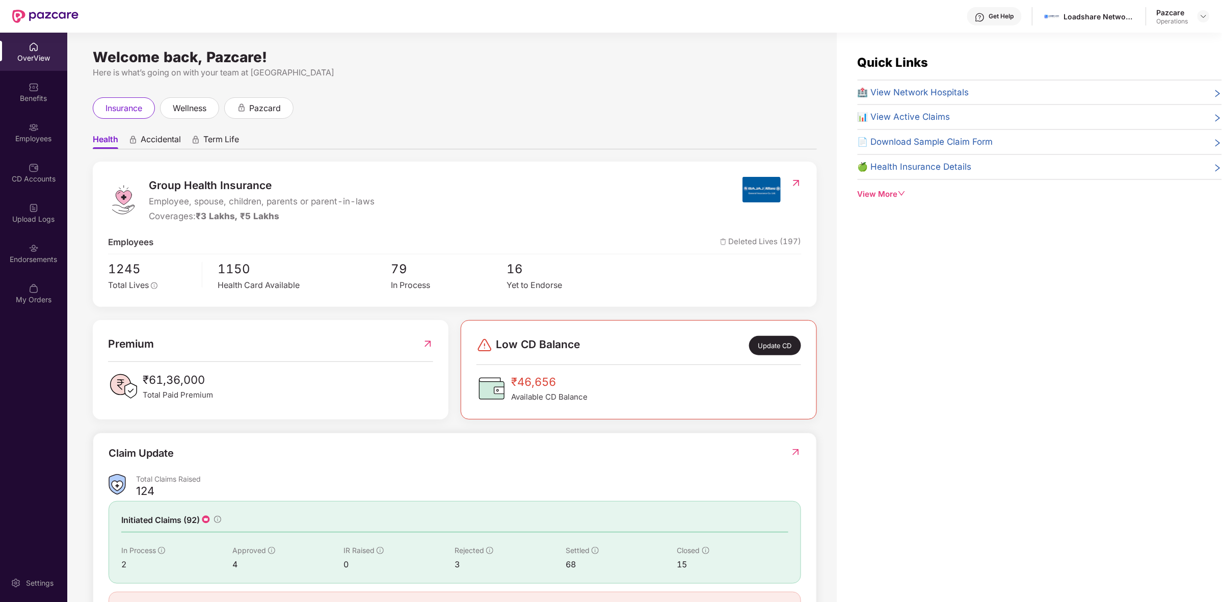
click at [798, 184] on img at bounding box center [796, 183] width 11 height 10
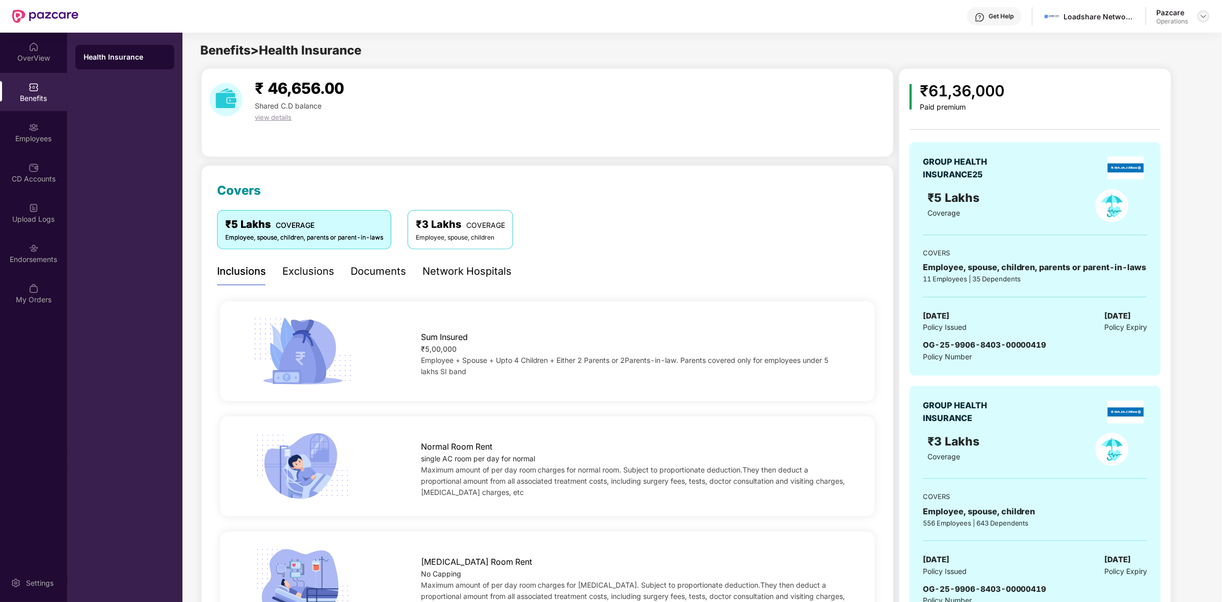
click at [1204, 12] on img at bounding box center [1203, 16] width 8 height 8
click at [1135, 33] on div "Switch to partner view" at bounding box center [1155, 40] width 132 height 20
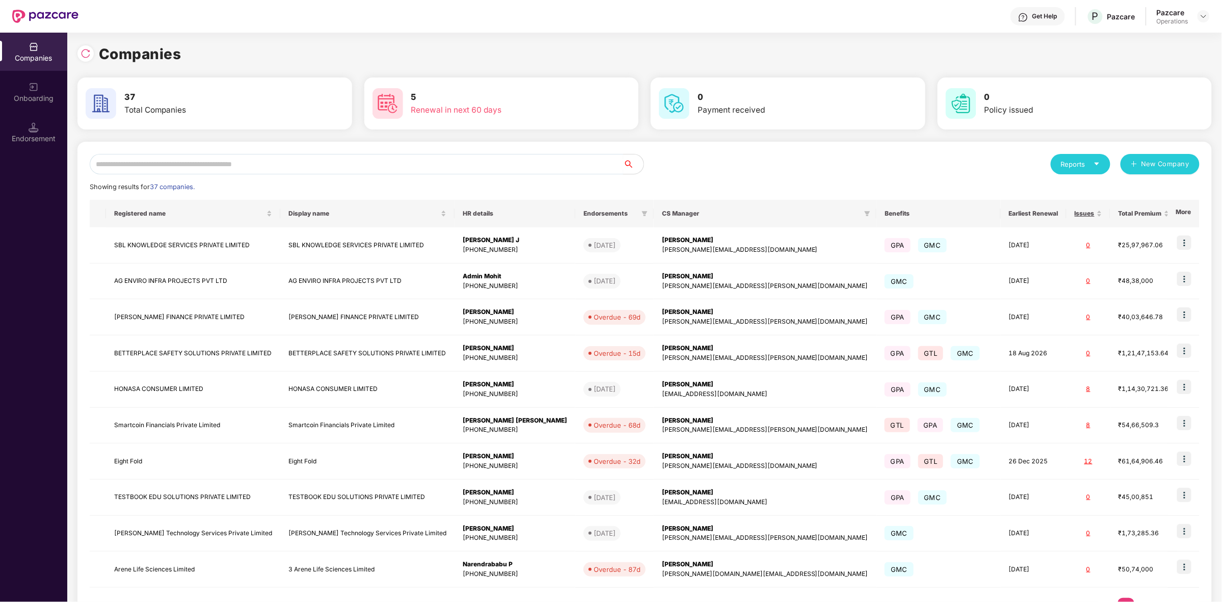
click at [266, 164] on input "text" at bounding box center [356, 164] width 533 height 20
type input "*"
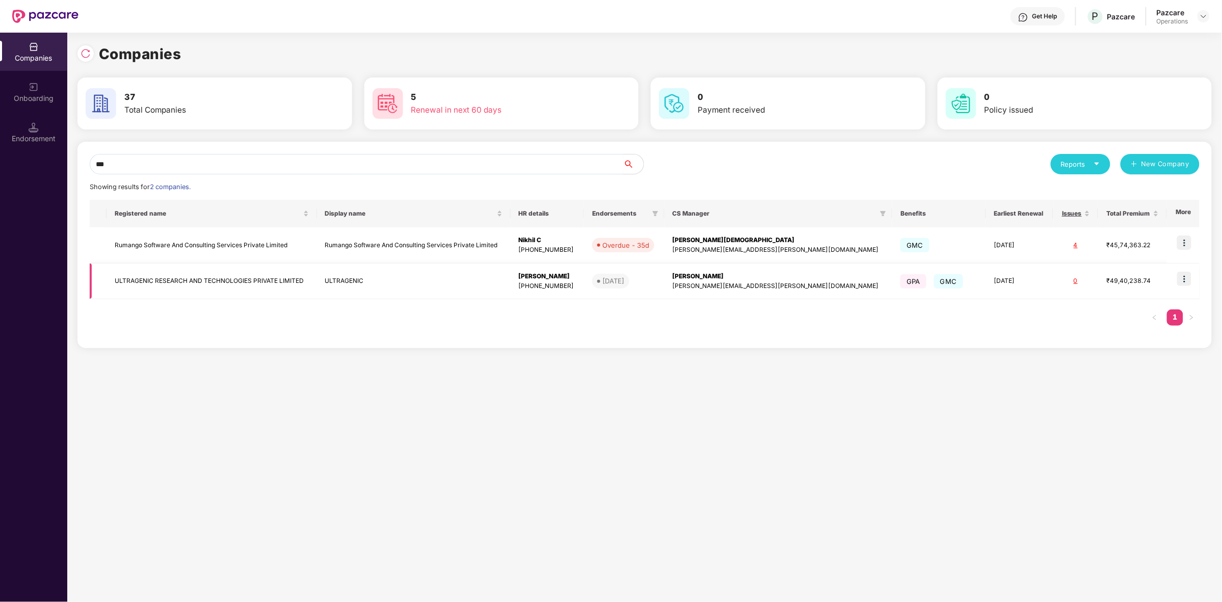
type input "***"
click at [190, 288] on td "ULTRAGENIC RESEARCH AND TECHNOLOGIES PRIVATE LIMITED" at bounding box center [211, 281] width 210 height 36
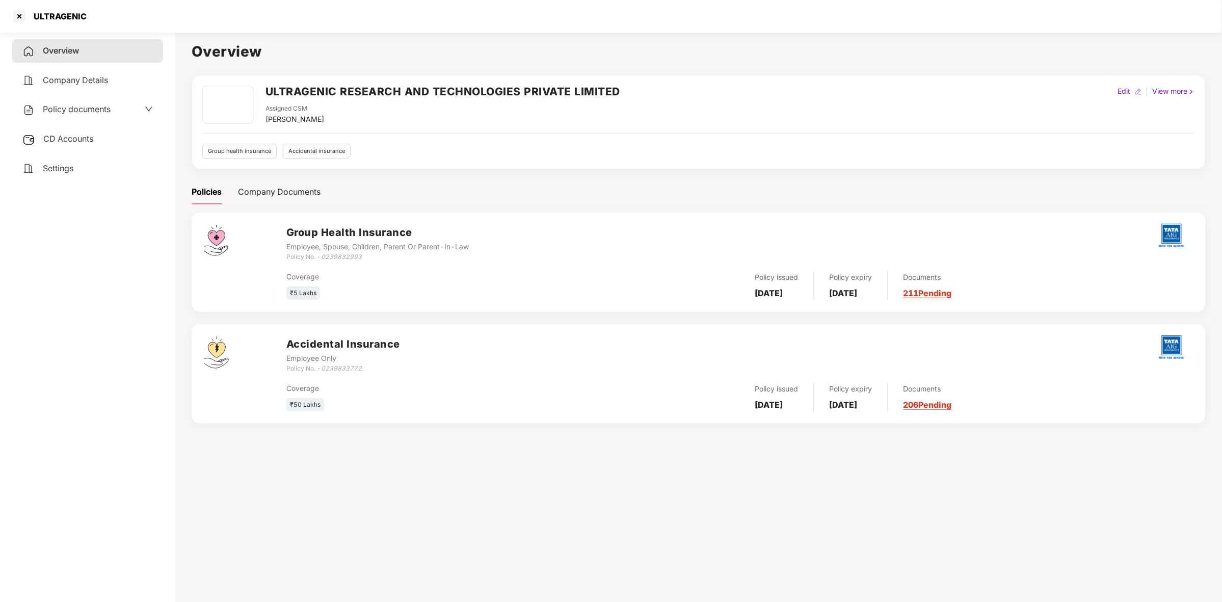
click at [100, 113] on div "Policy documents" at bounding box center [66, 109] width 88 height 13
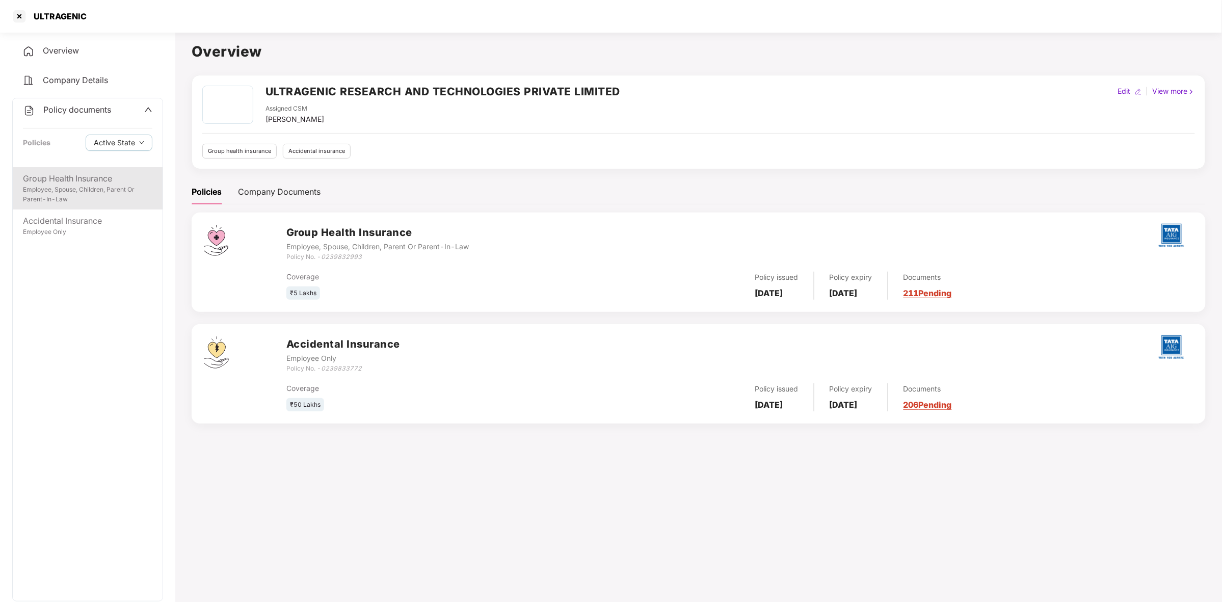
click at [95, 182] on div "Group Health Insurance" at bounding box center [87, 178] width 129 height 13
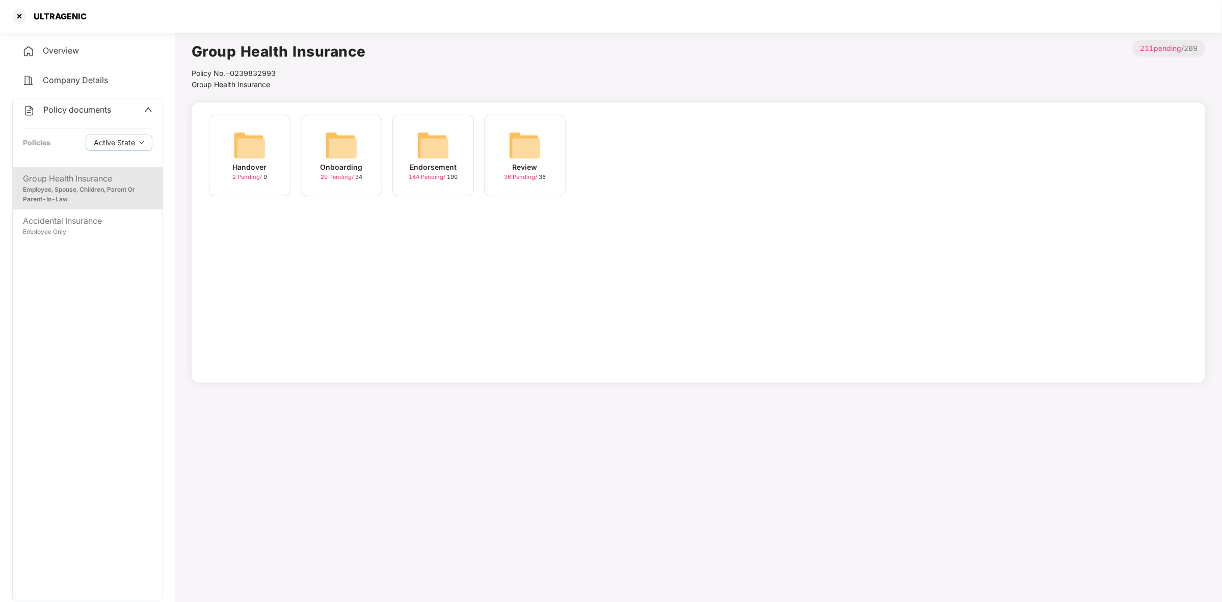
click at [435, 159] on img at bounding box center [433, 145] width 33 height 33
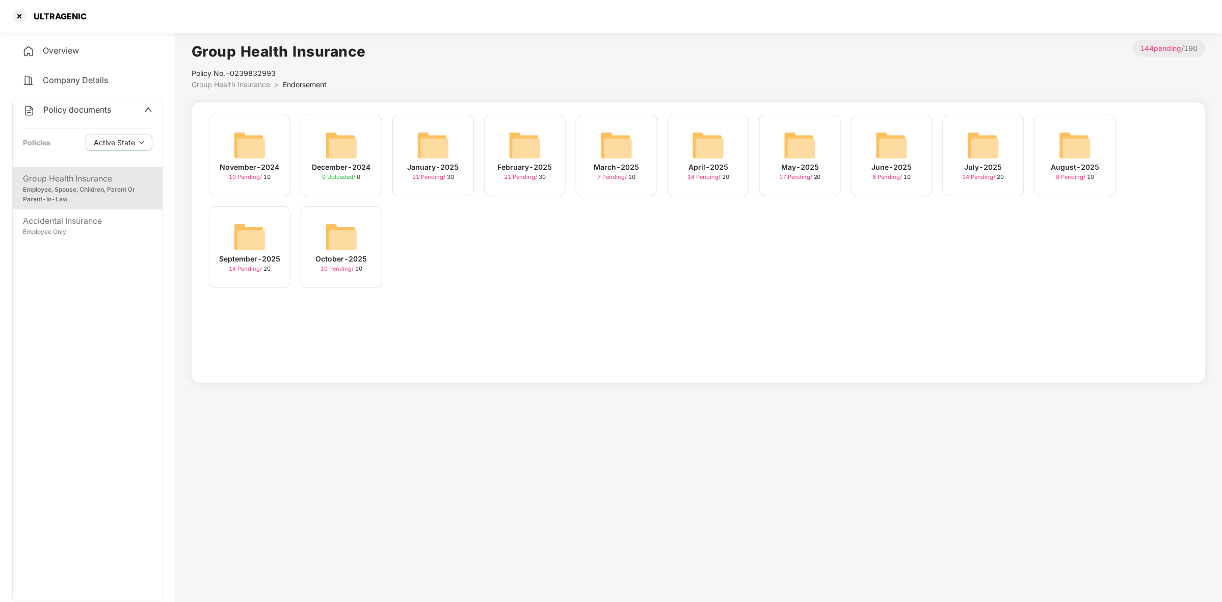
click at [251, 246] on img at bounding box center [249, 237] width 33 height 33
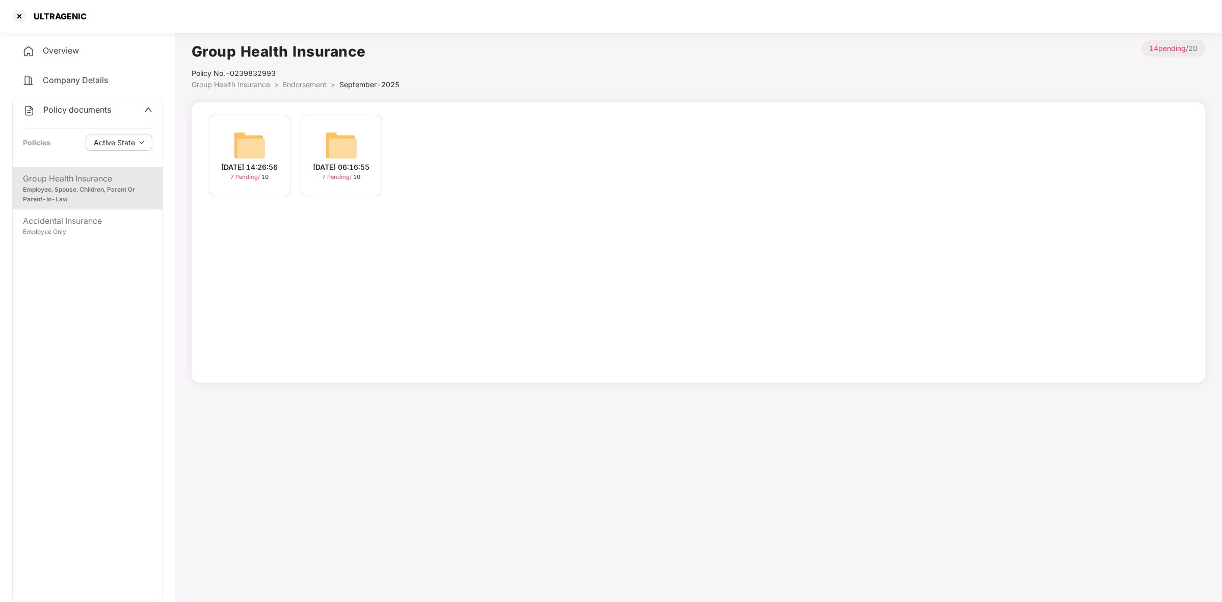
click at [327, 146] on img at bounding box center [341, 145] width 33 height 33
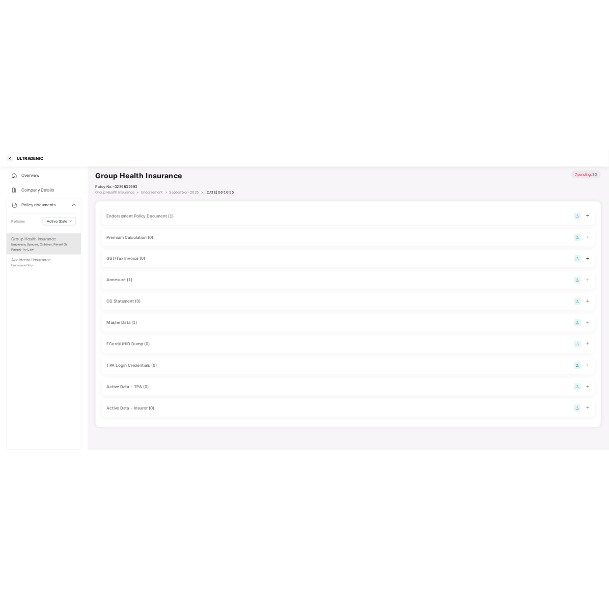
scroll to position [28, 0]
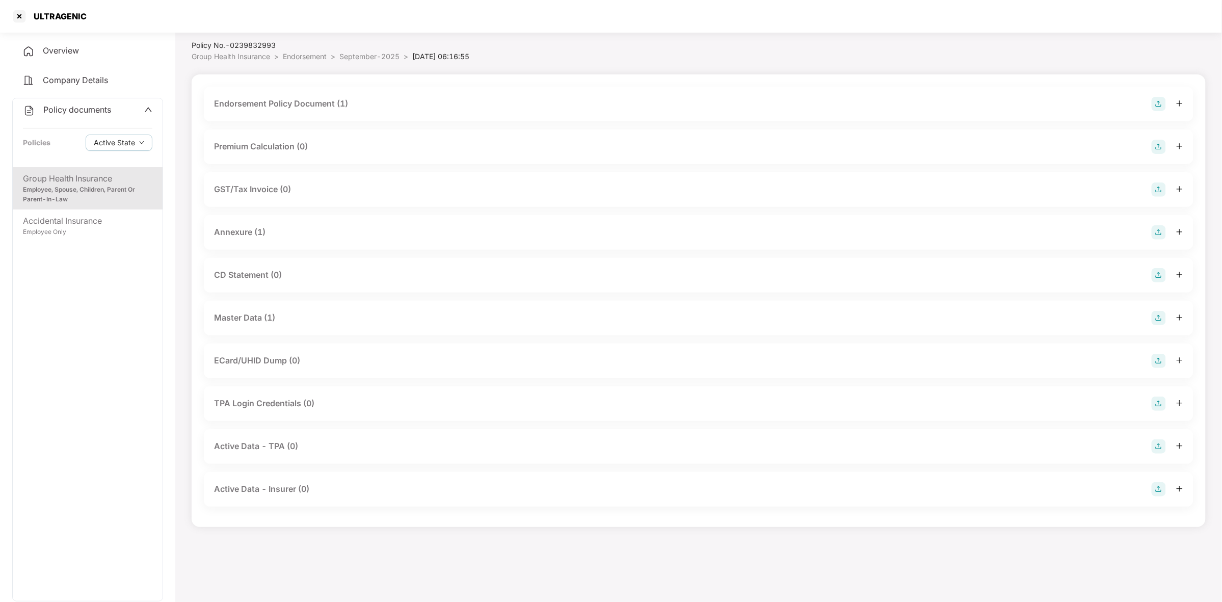
click at [415, 233] on div "Annexure (1)" at bounding box center [698, 232] width 969 height 14
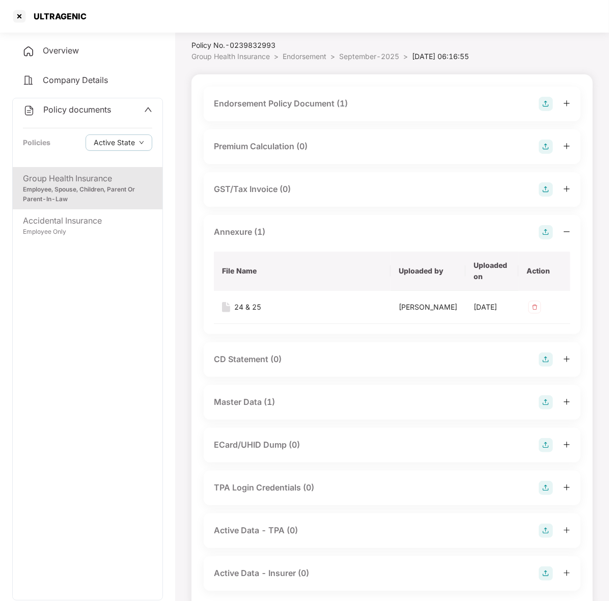
click at [542, 233] on img at bounding box center [546, 232] width 14 height 14
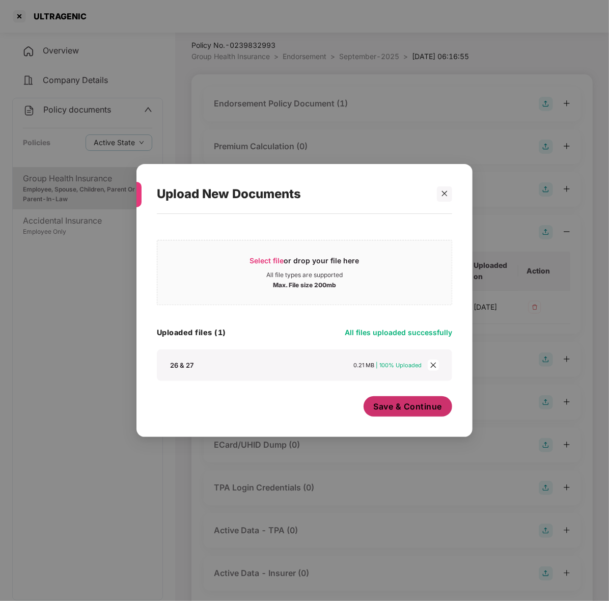
click at [390, 404] on span "Save & Continue" at bounding box center [408, 406] width 69 height 11
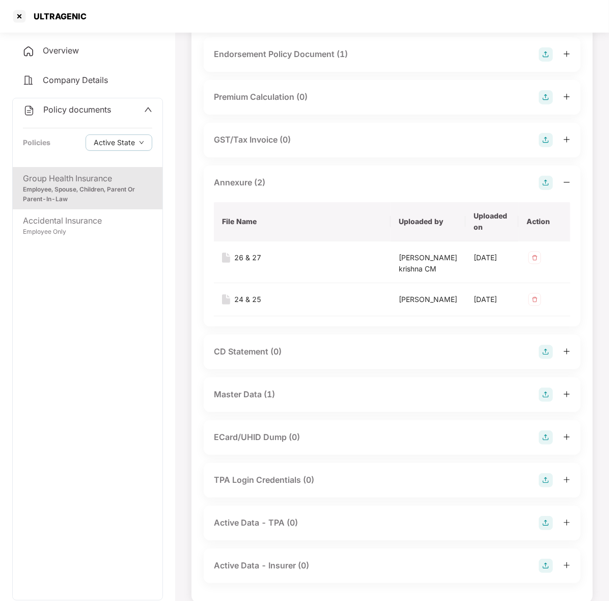
scroll to position [112, 0]
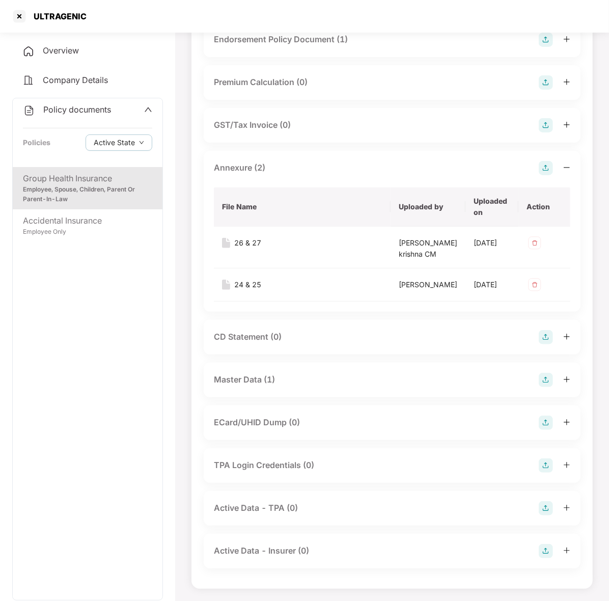
click at [311, 422] on div "ECard/UHID Dump (0)" at bounding box center [392, 423] width 357 height 14
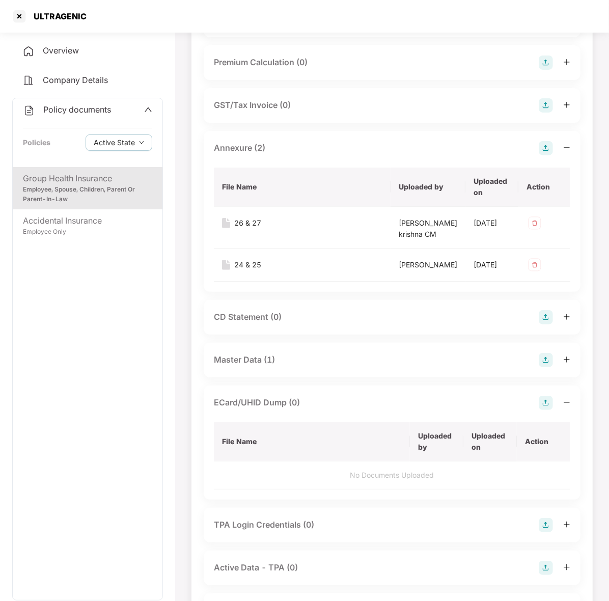
click at [544, 410] on img at bounding box center [546, 403] width 14 height 14
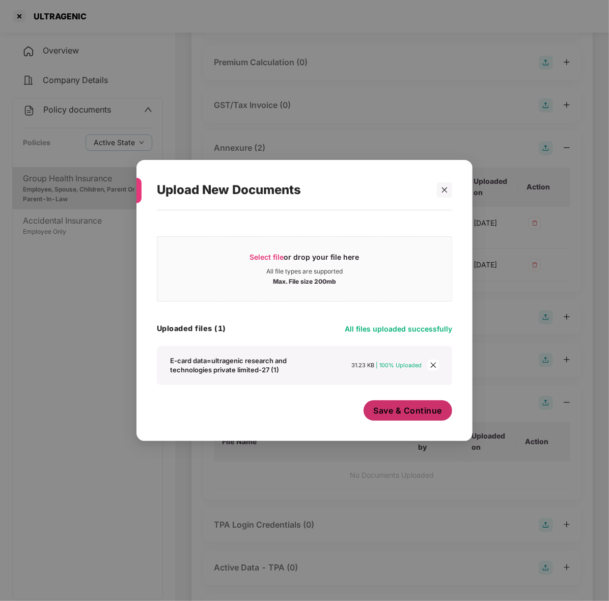
click at [378, 408] on span "Save & Continue" at bounding box center [408, 410] width 69 height 11
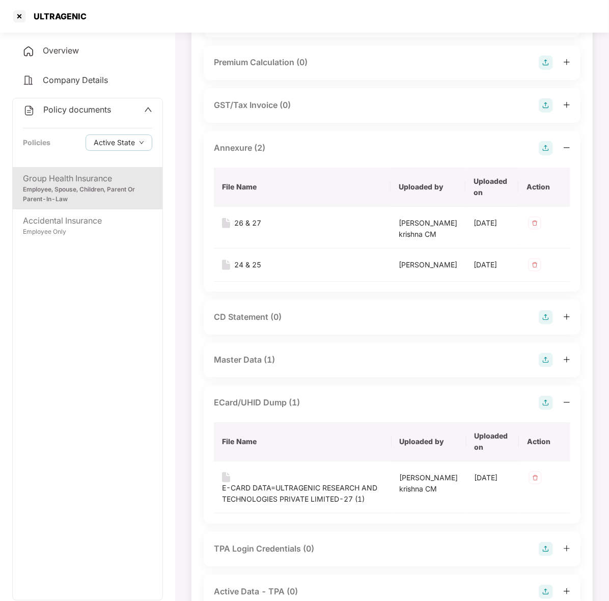
scroll to position [0, 0]
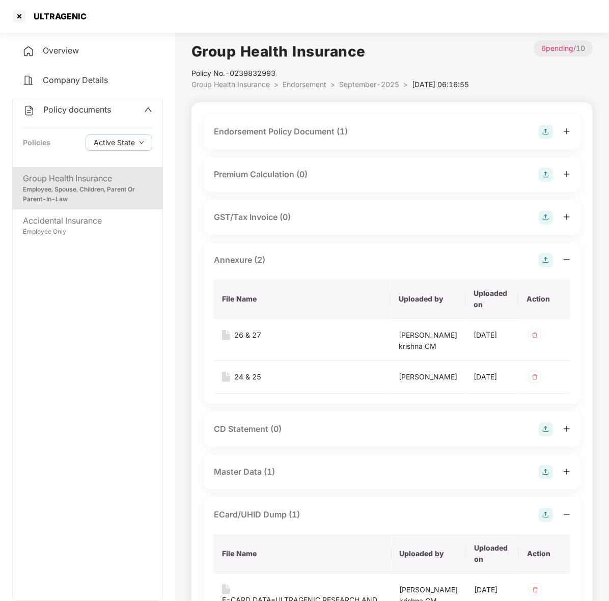
click at [144, 186] on div "Employee, Spouse, Children, Parent Or Parent-In-Law" at bounding box center [87, 194] width 129 height 19
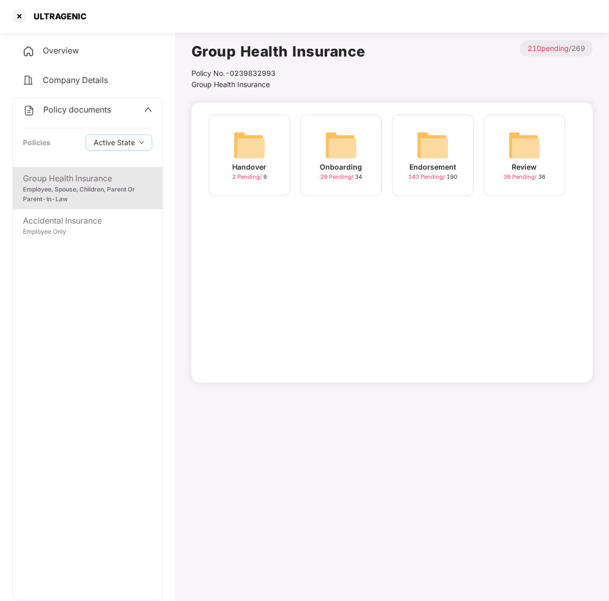
click at [436, 169] on div "Endorsement" at bounding box center [433, 167] width 47 height 11
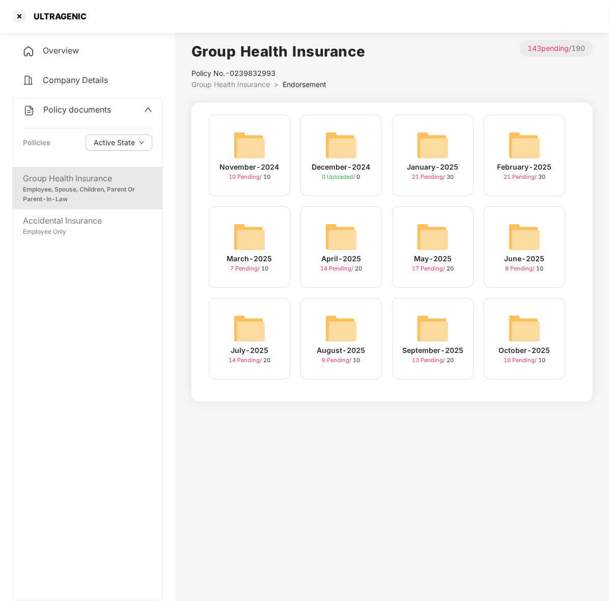
click at [432, 337] on img at bounding box center [433, 328] width 33 height 33
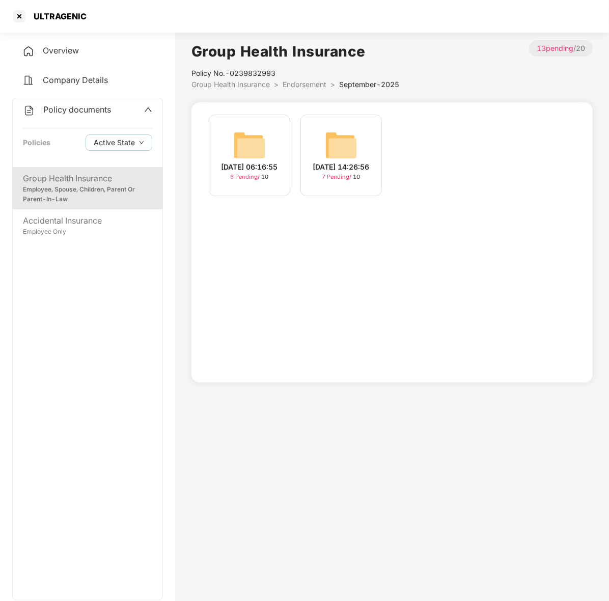
click at [350, 143] on img at bounding box center [341, 145] width 33 height 33
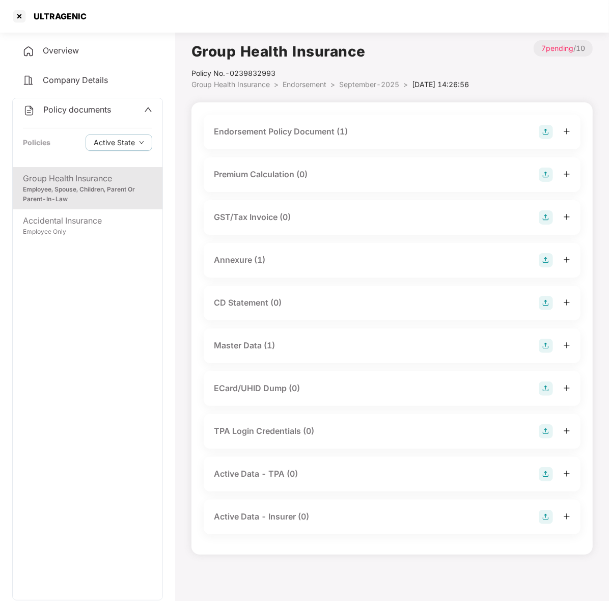
click at [341, 131] on div "Endorsement Policy Document (1)" at bounding box center [281, 131] width 134 height 13
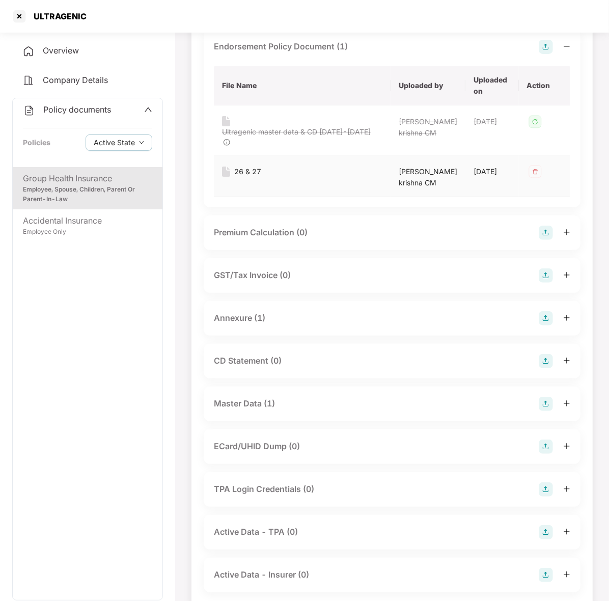
scroll to position [91, 0]
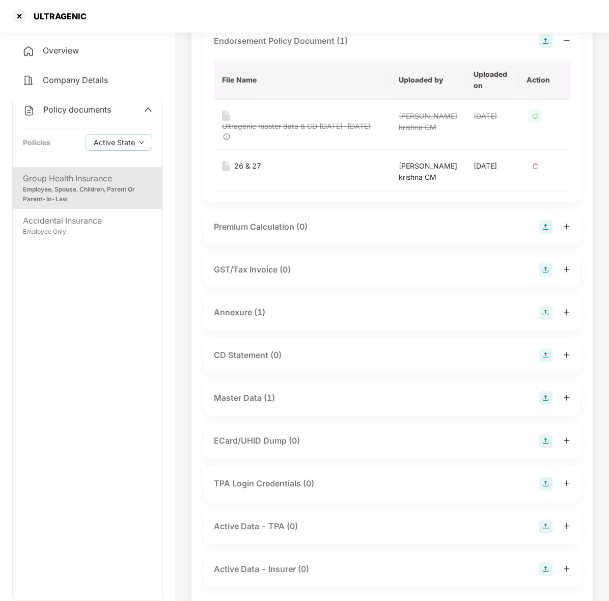
click at [293, 319] on div "Annexure (1)" at bounding box center [392, 313] width 377 height 35
click at [289, 320] on div "Annexure (1)" at bounding box center [392, 313] width 357 height 14
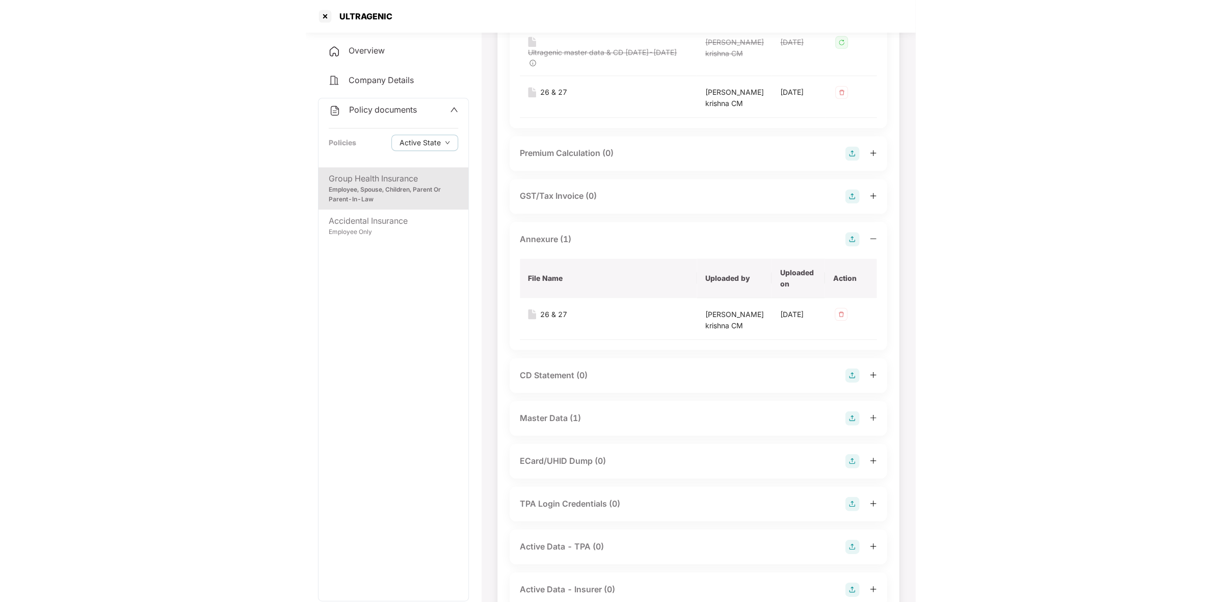
scroll to position [0, 0]
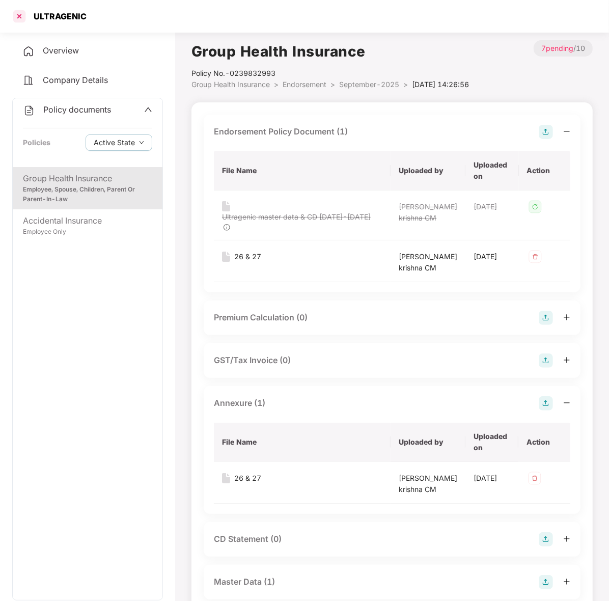
click at [18, 19] on div at bounding box center [19, 16] width 16 height 16
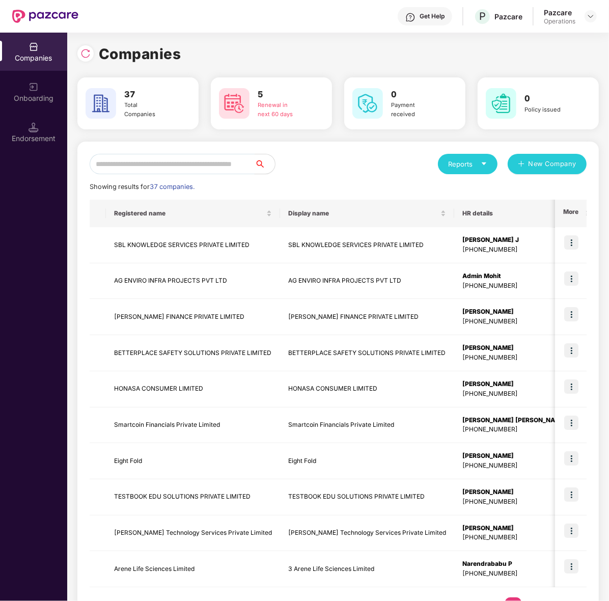
click at [131, 162] on input "text" at bounding box center [172, 164] width 165 height 20
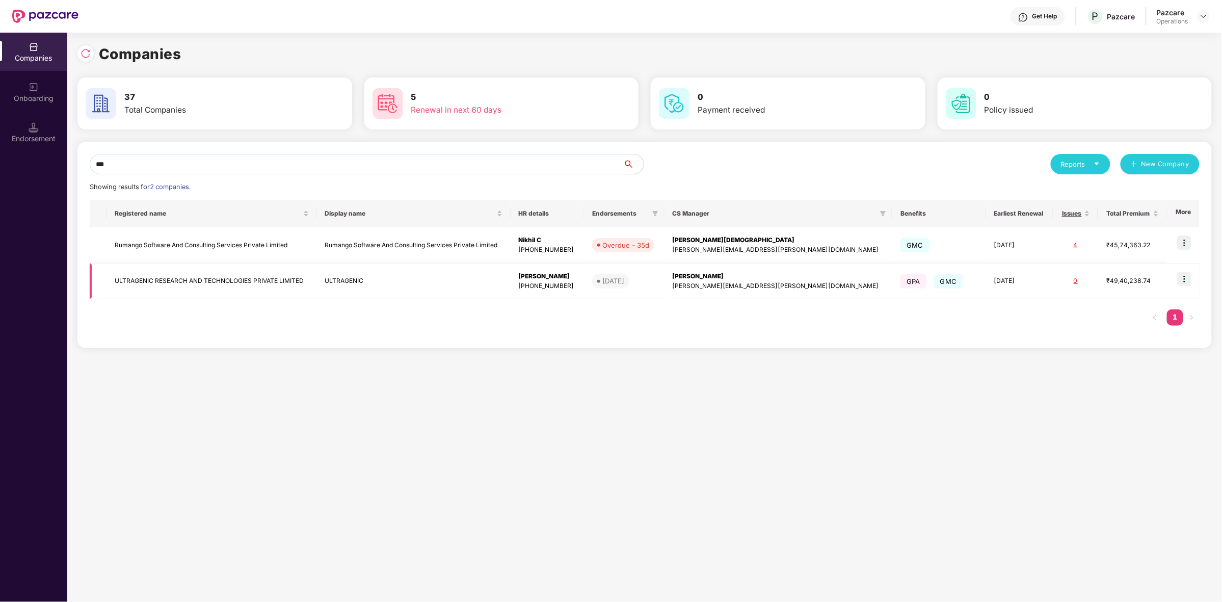
type input "***"
click at [1186, 281] on img at bounding box center [1184, 279] width 14 height 14
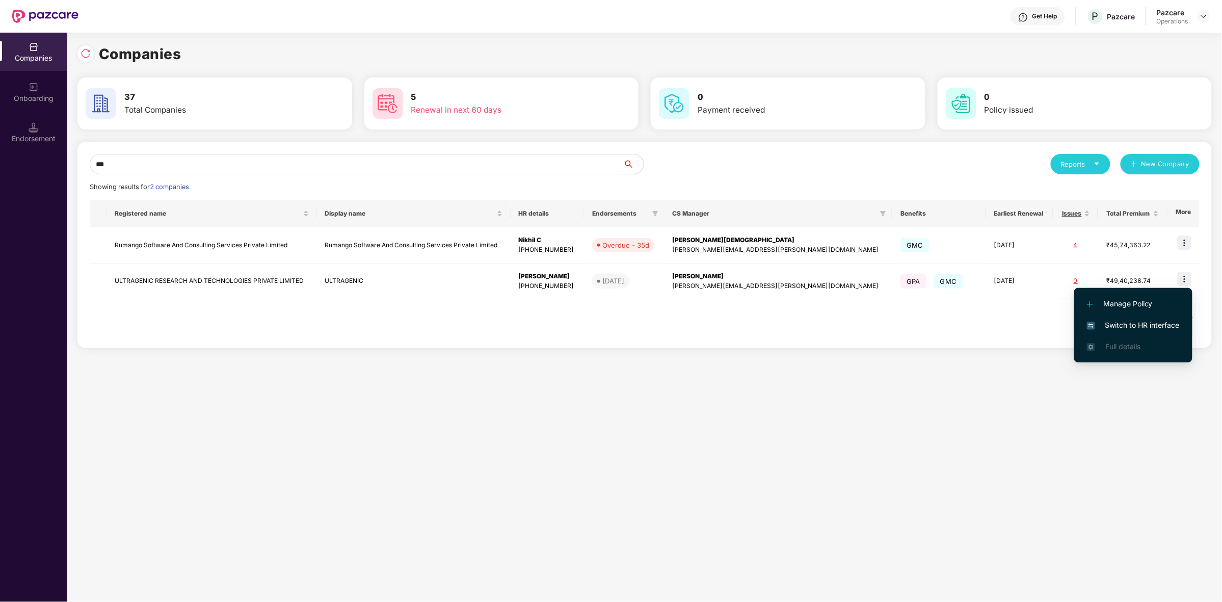
click at [1097, 319] on span "Switch to HR interface" at bounding box center [1133, 324] width 93 height 11
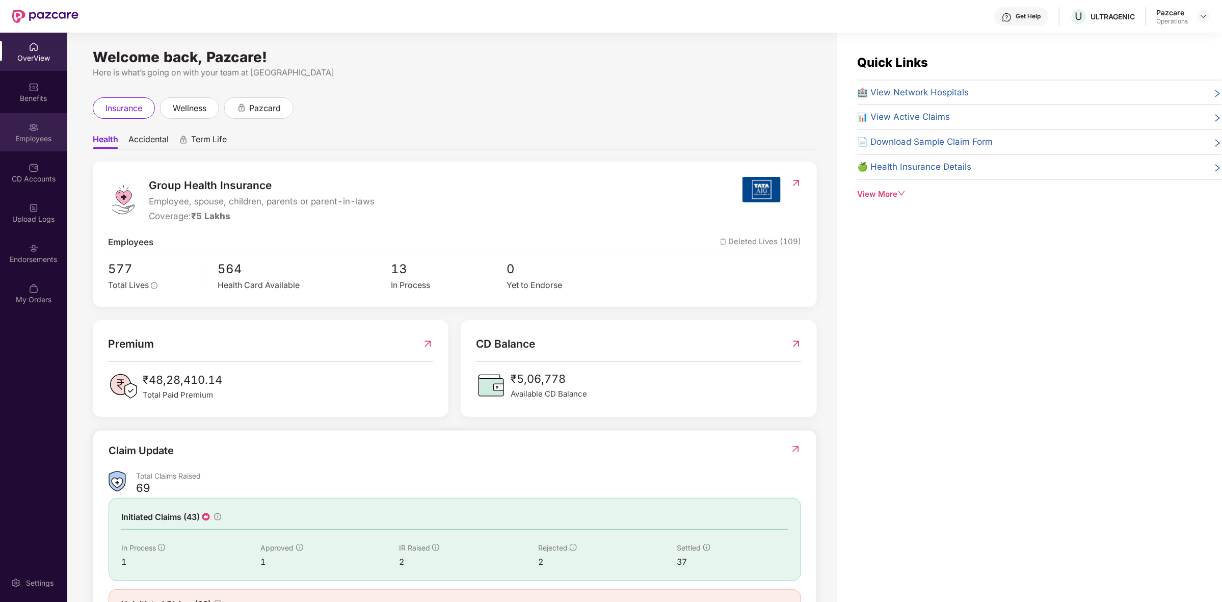
click at [29, 116] on div "Employees" at bounding box center [33, 132] width 67 height 38
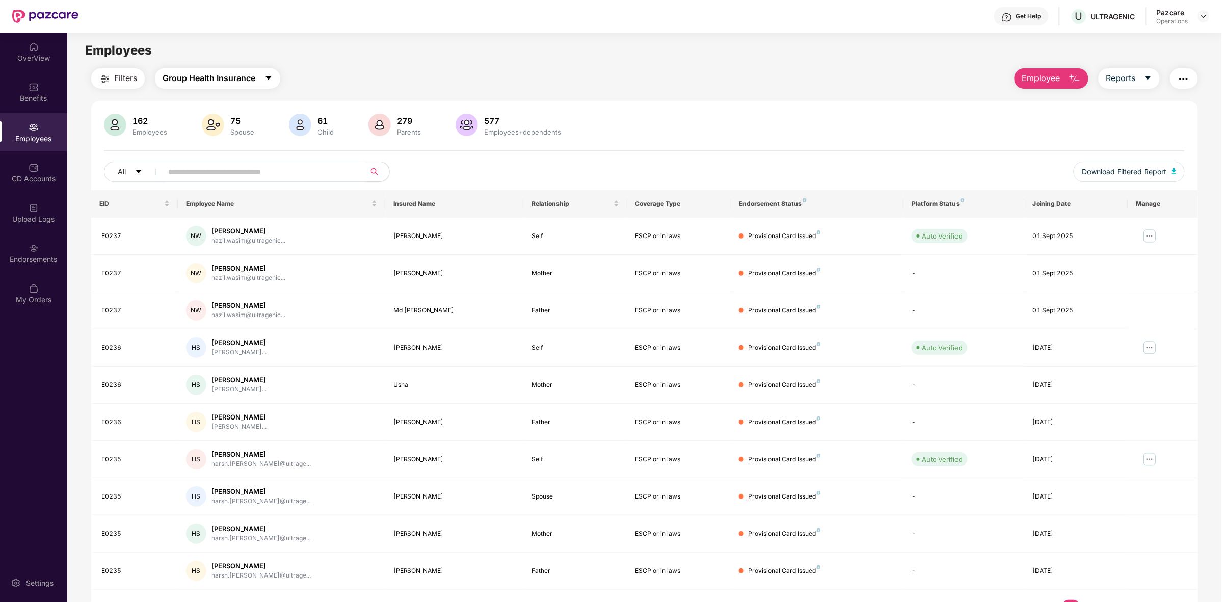
click at [217, 78] on span "Group Health Insurance" at bounding box center [209, 78] width 93 height 13
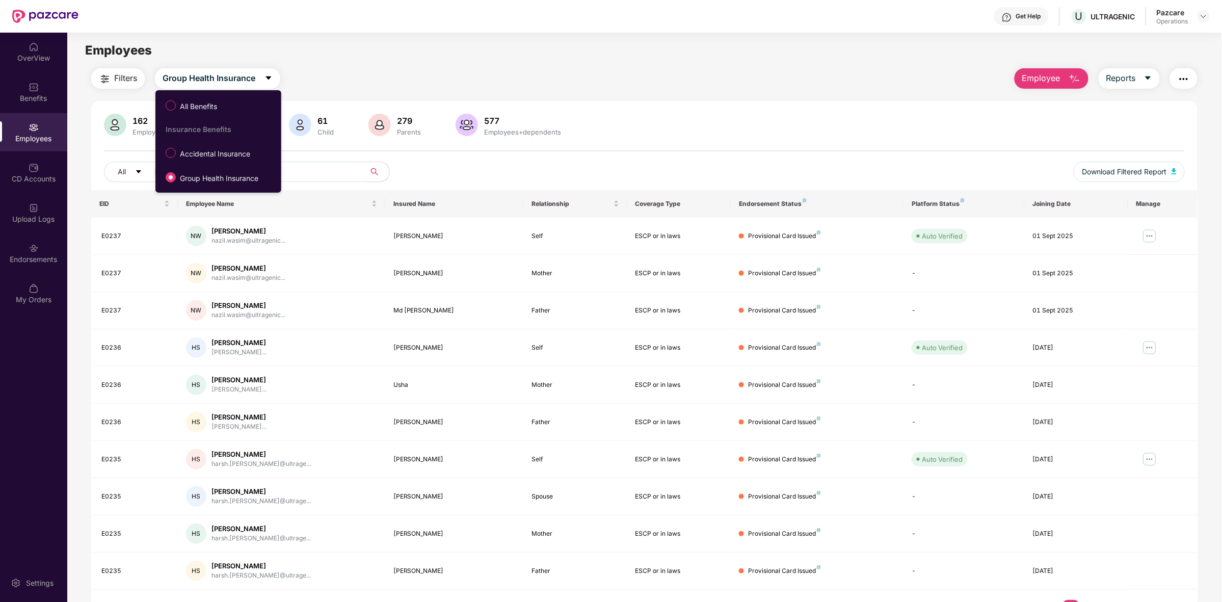
click at [133, 75] on span "Filters" at bounding box center [125, 78] width 23 height 13
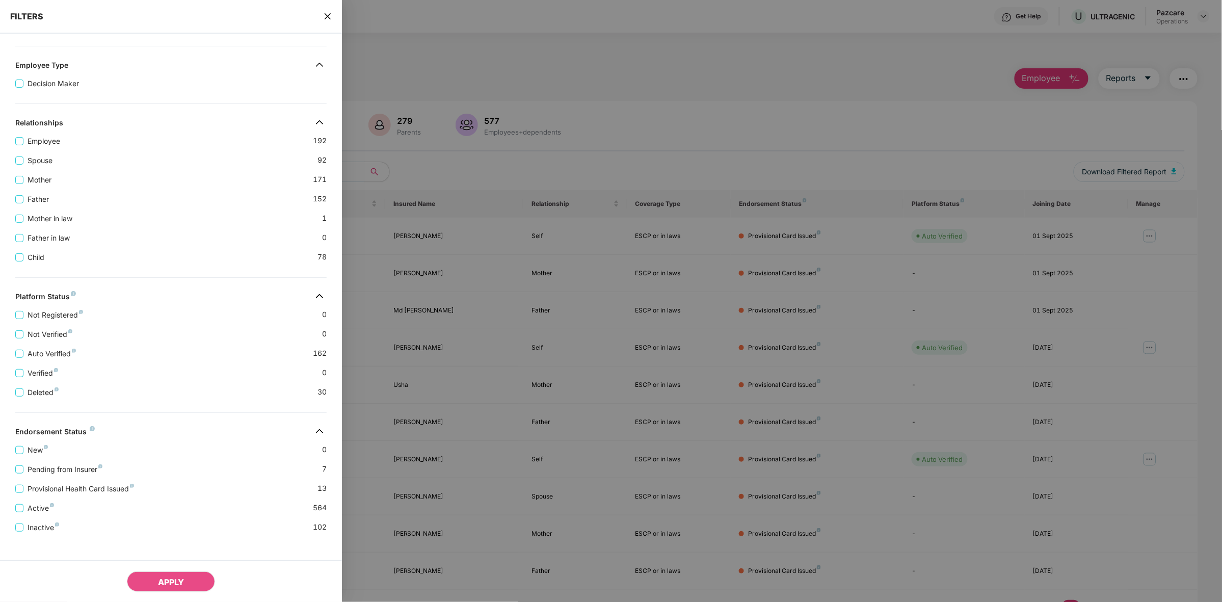
scroll to position [129, 0]
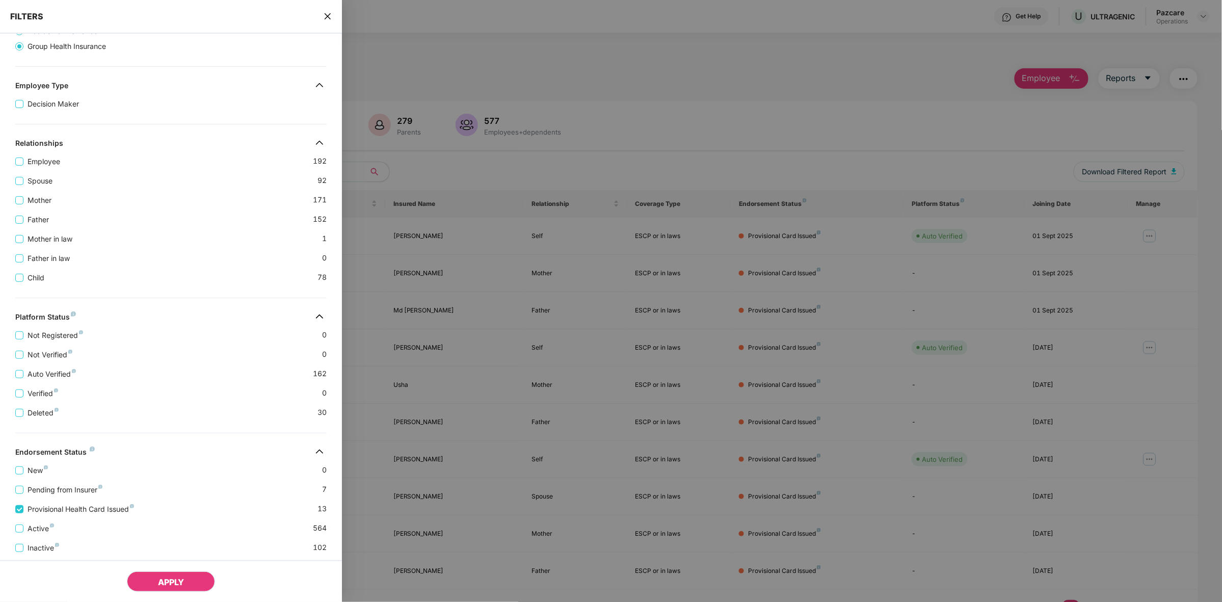
click at [154, 582] on button "APPLY" at bounding box center [171, 581] width 88 height 20
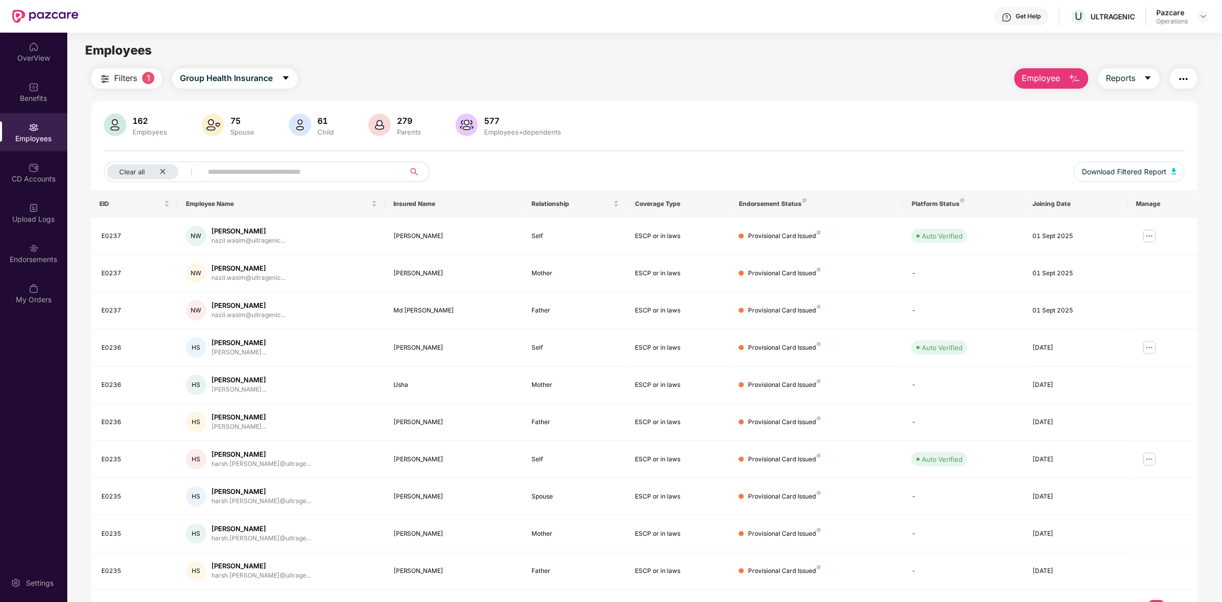
click at [1176, 83] on button "button" at bounding box center [1184, 78] width 28 height 20
click at [908, 109] on div "162 Employees 75 Spouse 61 Child 279 Parents 577 Employees+dependents Clear all…" at bounding box center [644, 363] width 1106 height 525
click at [1188, 84] on img "button" at bounding box center [1184, 79] width 12 height 12
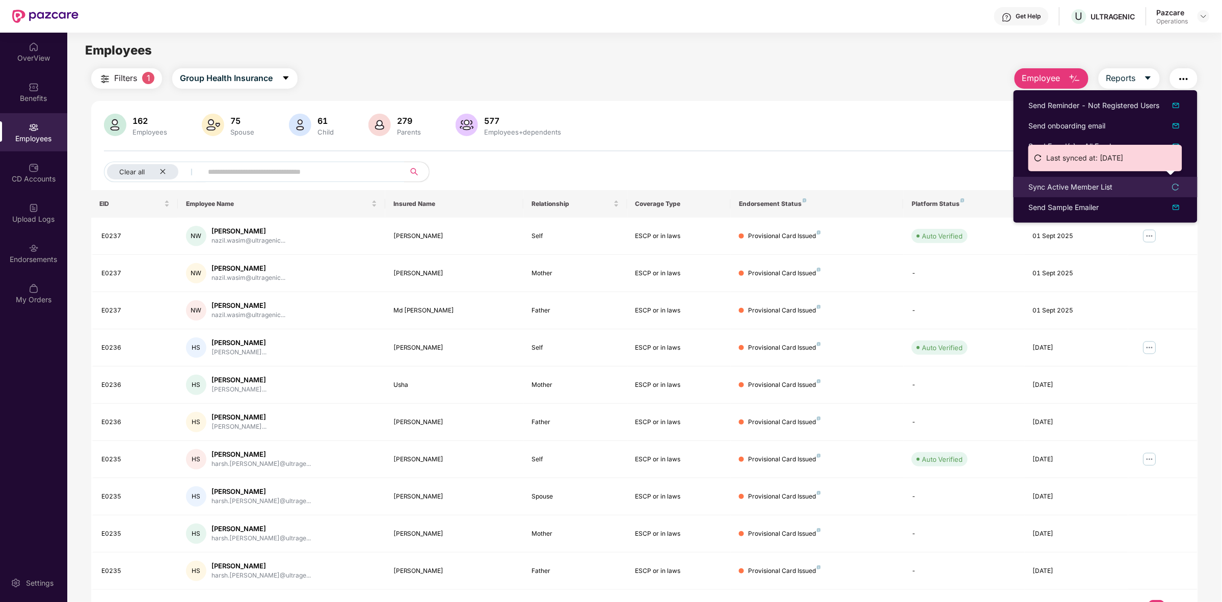
click at [1088, 190] on div "Sync Active Member List" at bounding box center [1071, 186] width 84 height 11
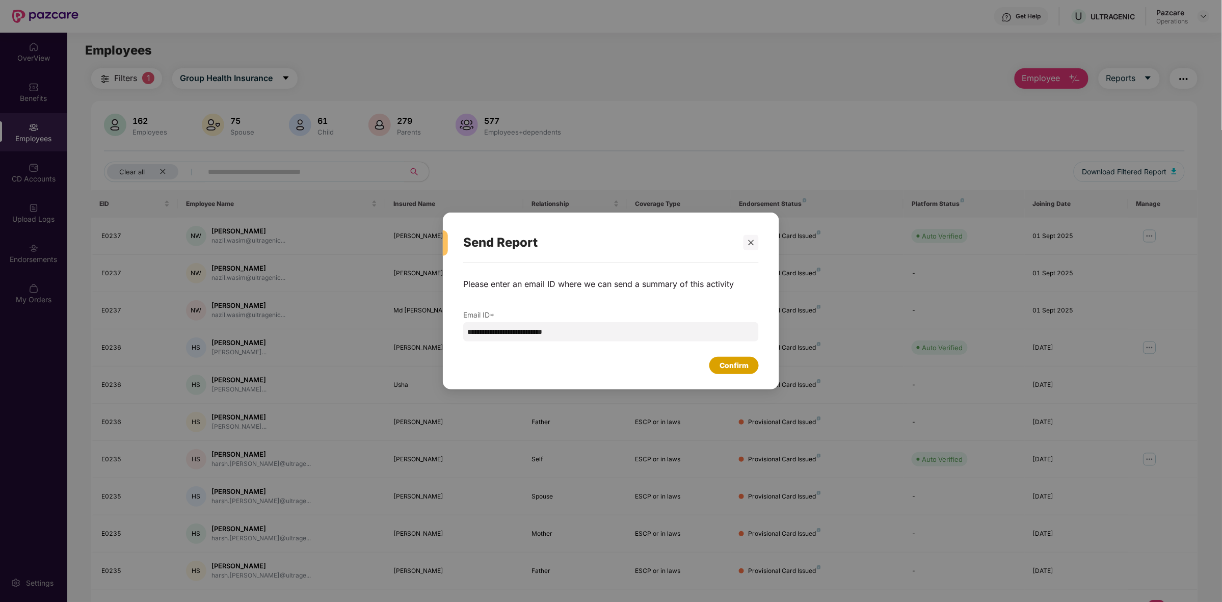
click at [742, 366] on div "Confirm" at bounding box center [733, 365] width 29 height 11
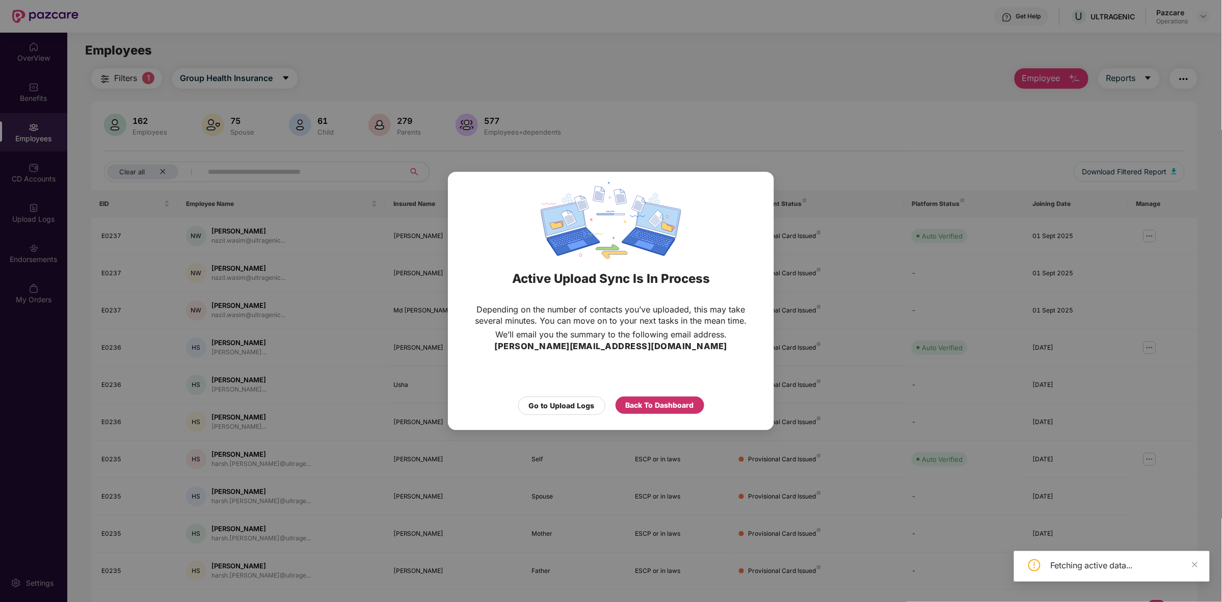
click at [638, 406] on div "Back To Dashboard" at bounding box center [660, 404] width 68 height 11
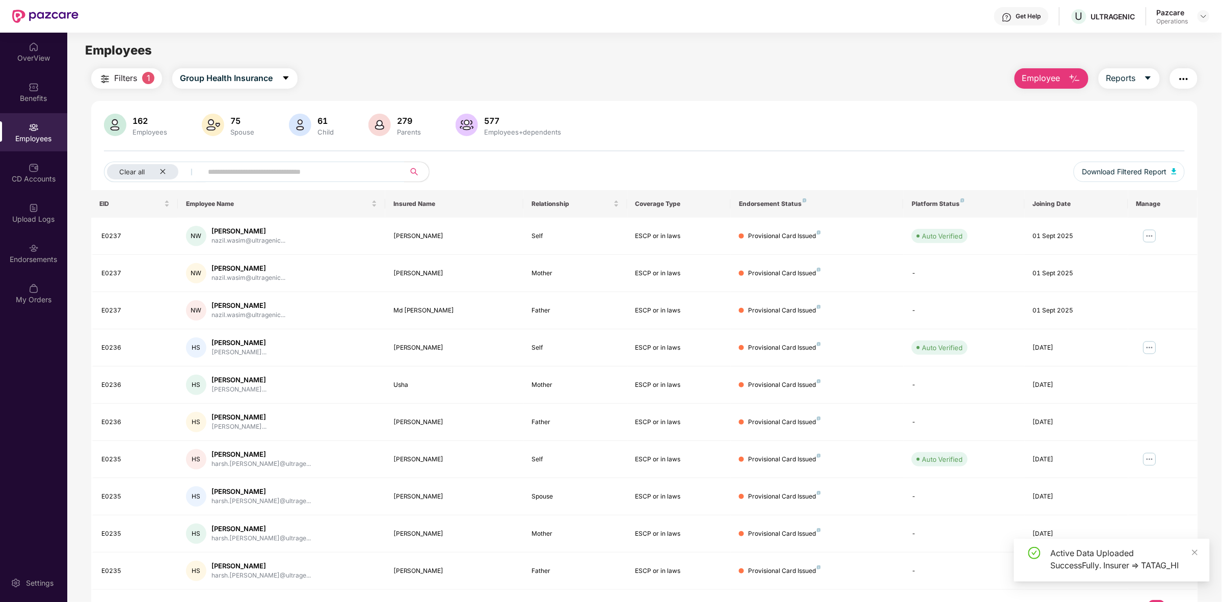
click at [30, 126] on img at bounding box center [34, 127] width 10 height 10
click at [159, 167] on div "Clear all" at bounding box center [142, 171] width 71 height 15
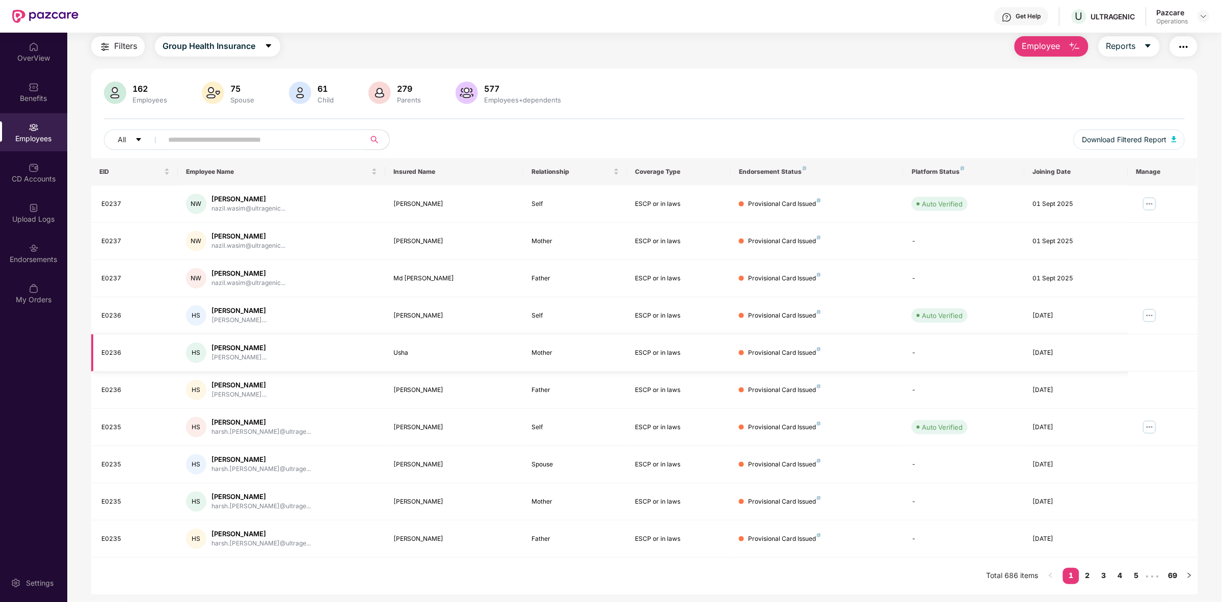
scroll to position [0, 0]
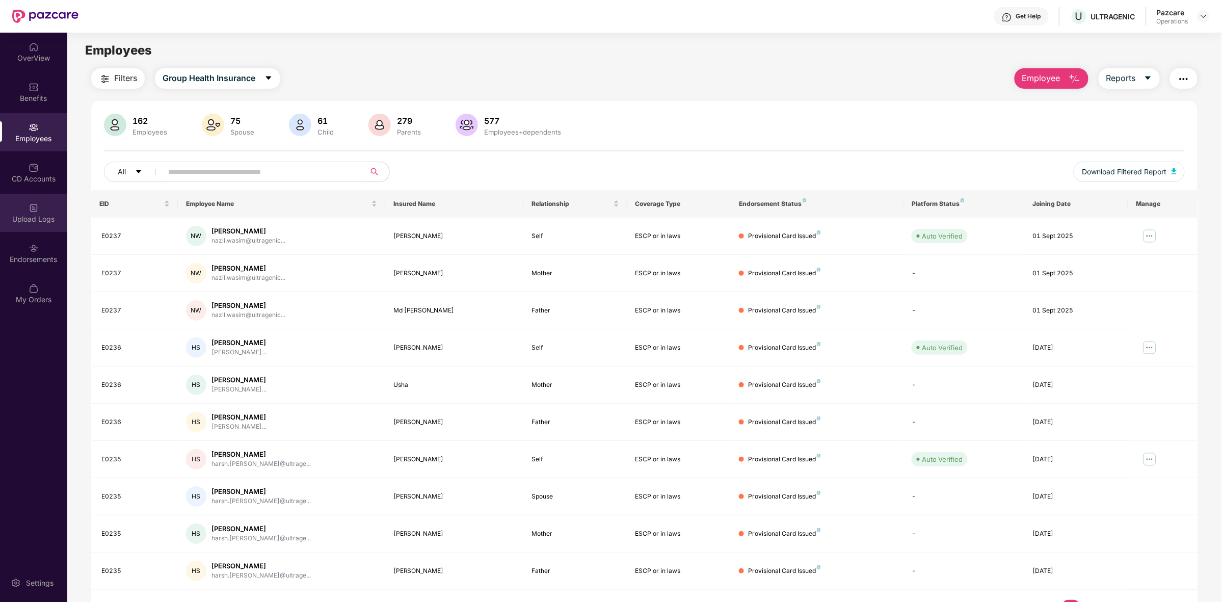
click at [39, 215] on div "Upload Logs" at bounding box center [33, 219] width 67 height 10
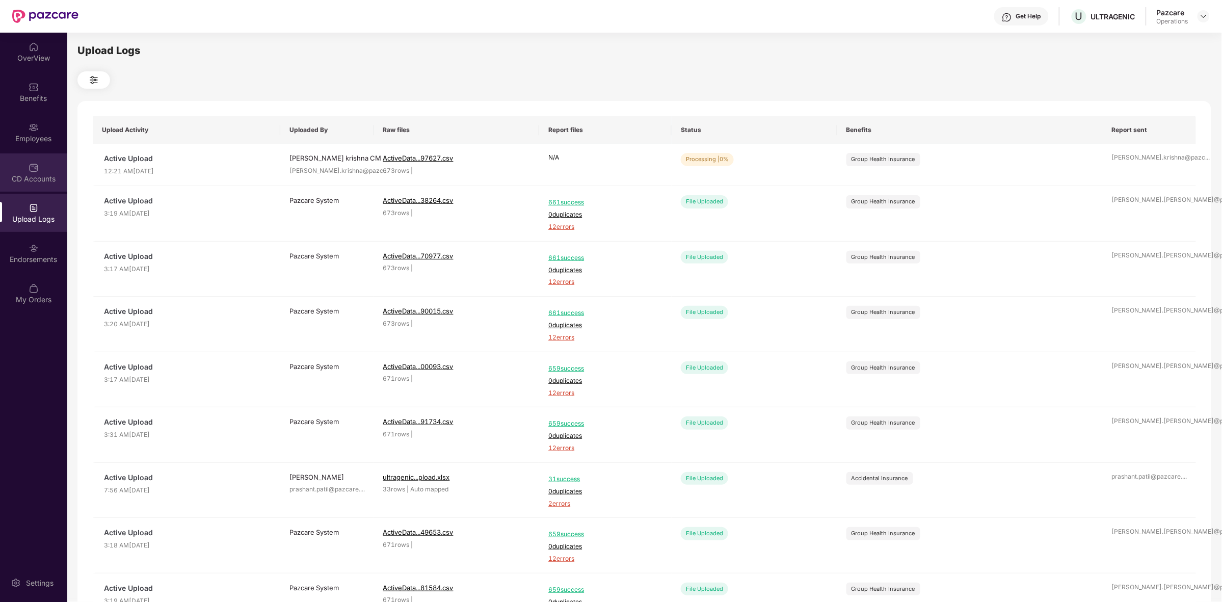
click at [33, 164] on img at bounding box center [34, 168] width 10 height 10
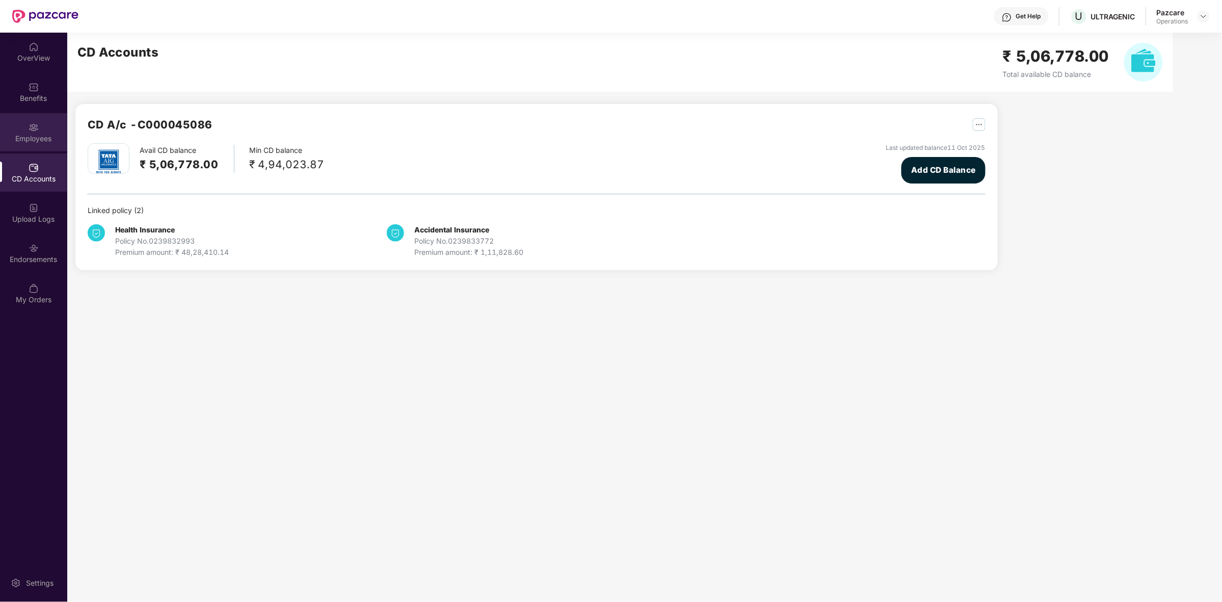
click at [34, 136] on div "Employees" at bounding box center [33, 138] width 67 height 10
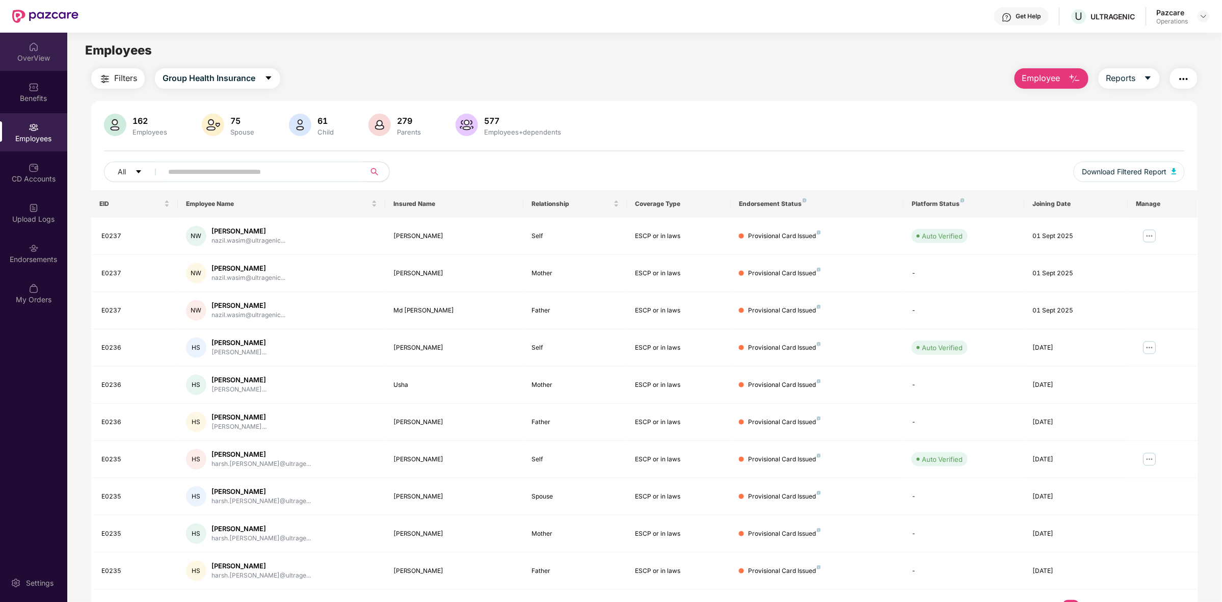
click at [39, 61] on div "OverView" at bounding box center [33, 58] width 67 height 10
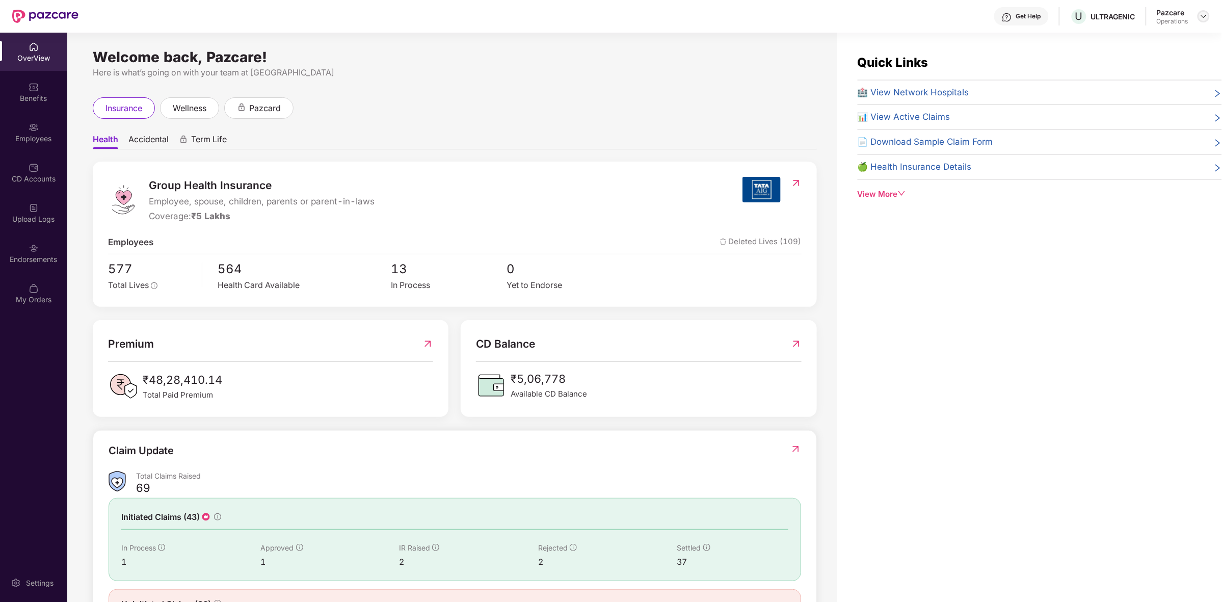
click at [1204, 16] on img at bounding box center [1203, 16] width 8 height 8
click at [55, 242] on div "Endorsements" at bounding box center [33, 253] width 67 height 38
